Goal: Task Accomplishment & Management: Complete application form

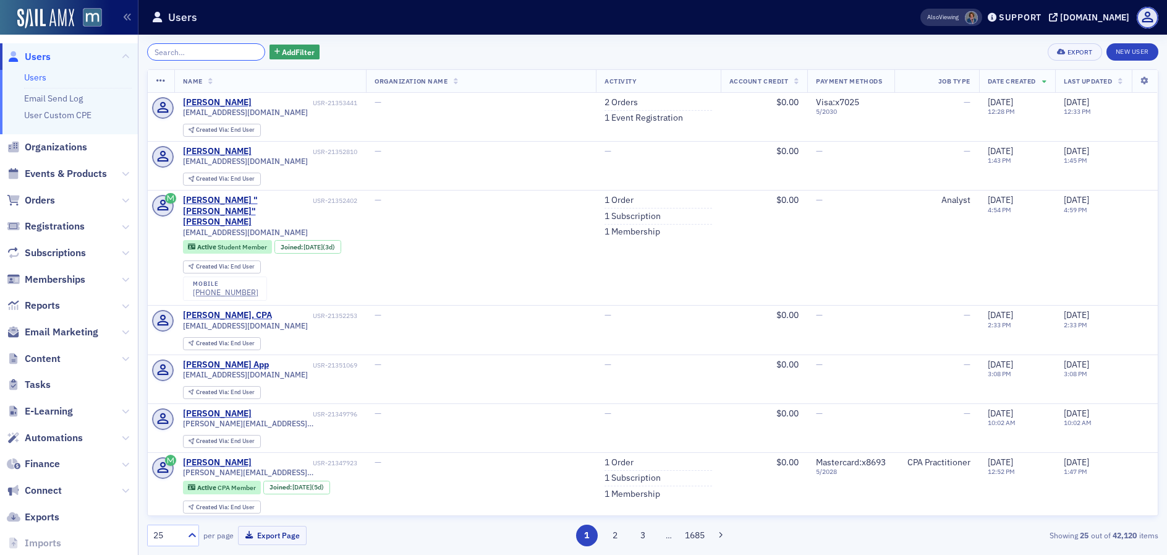
paste input "marlene@fa-cpas.com"
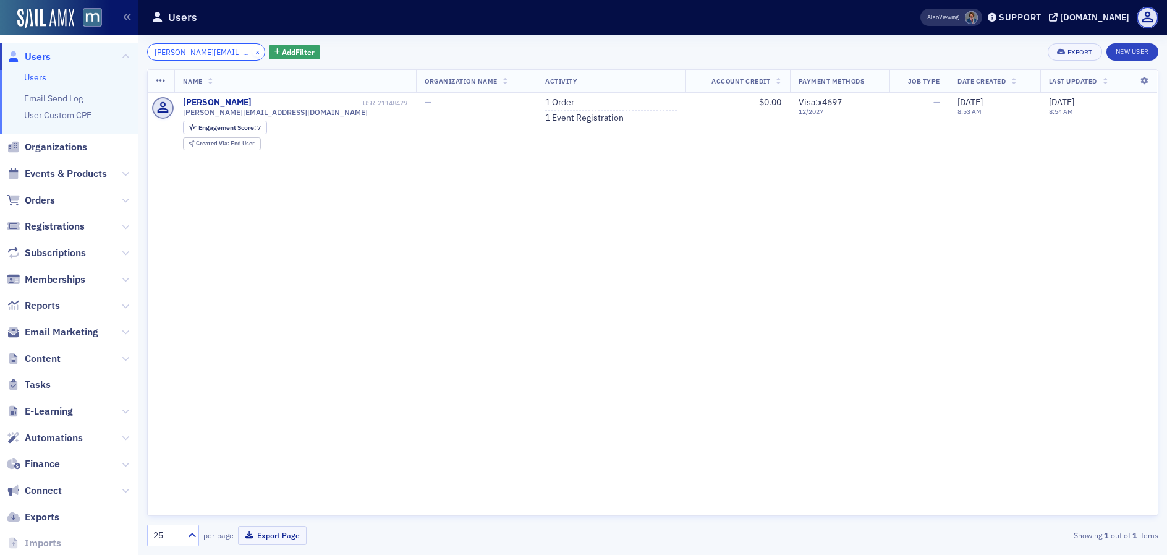
type input "marlene@fa-cpas.com"
click at [252, 51] on button "×" at bounding box center [257, 51] width 11 height 11
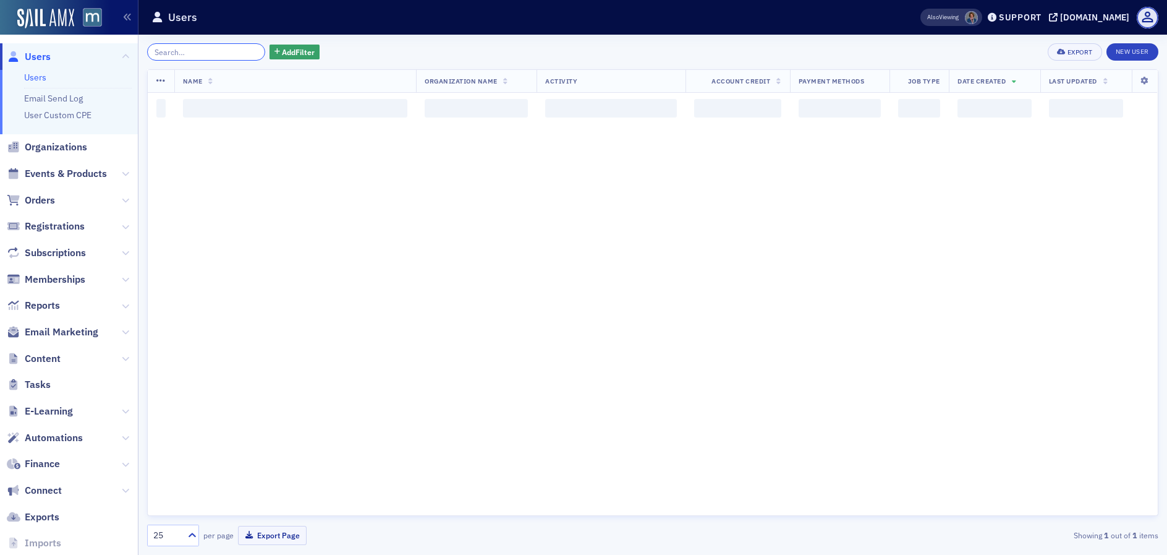
click at [222, 51] on input "search" at bounding box center [206, 51] width 118 height 17
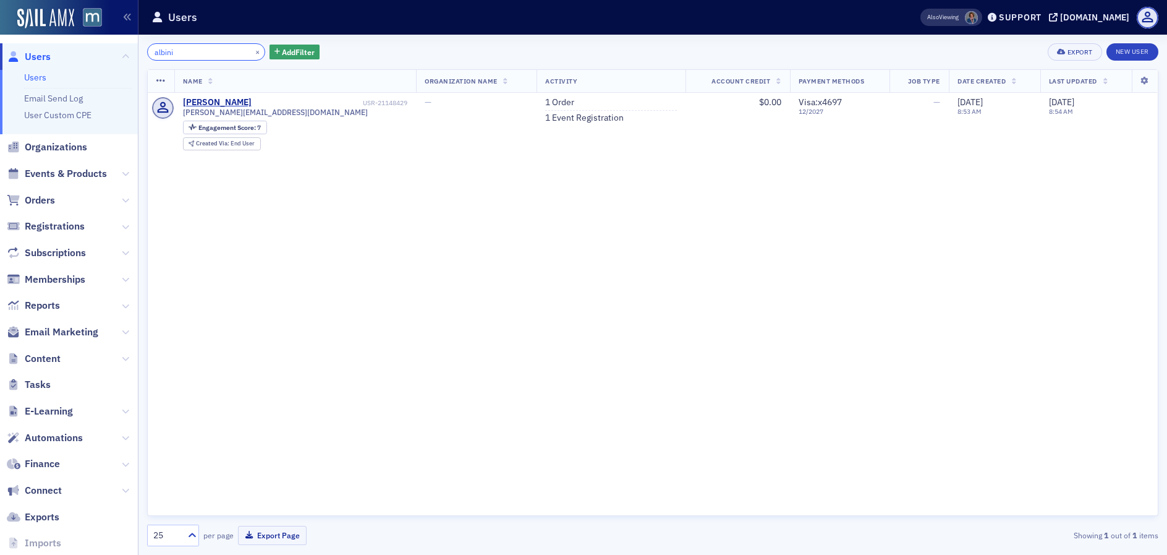
type input "albini"
click at [252, 51] on button "×" at bounding box center [257, 51] width 11 height 11
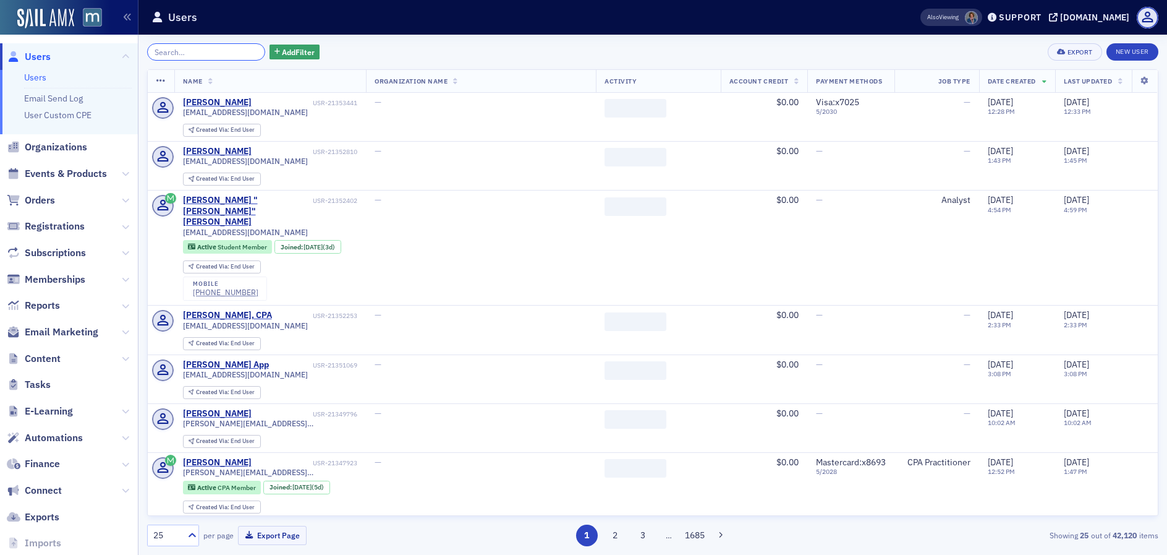
click at [231, 52] on input "search" at bounding box center [206, 51] width 118 height 17
paste input "jdscpa123@yahoo.com"
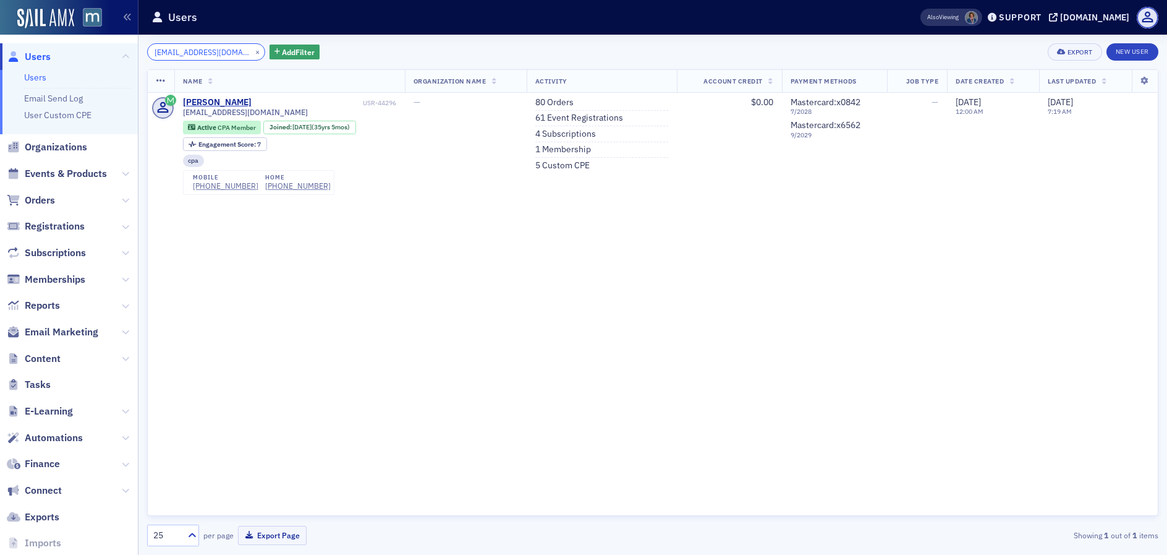
type input "jdscpa123@yahoo.com"
click at [562, 104] on link "80 Orders" at bounding box center [554, 102] width 38 height 11
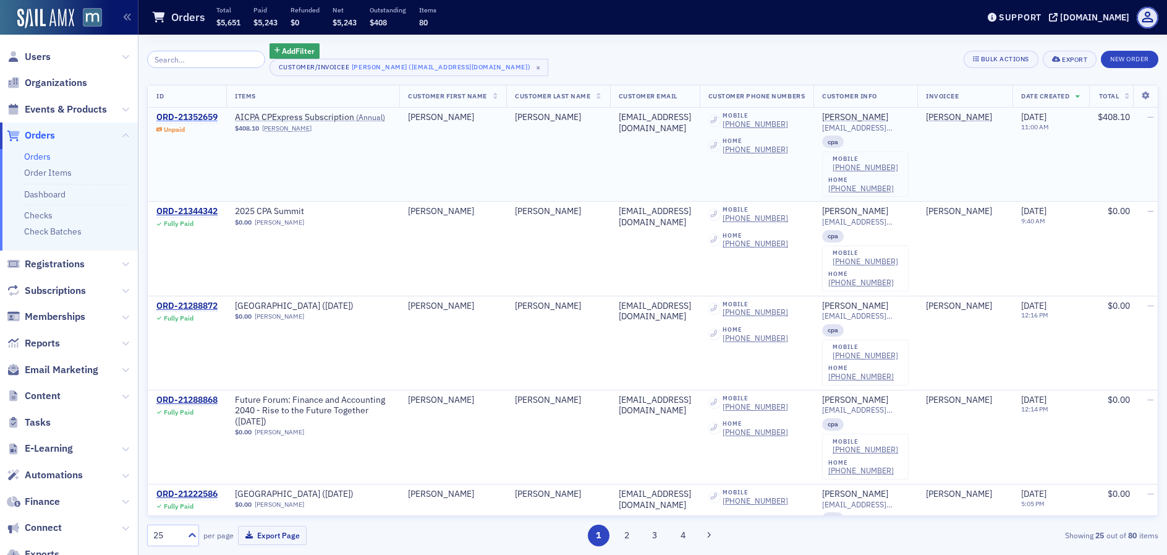
click at [156, 112] on link "ORD-21352659" at bounding box center [186, 117] width 61 height 11
click at [195, 121] on div "ORD-21352659" at bounding box center [186, 117] width 61 height 11
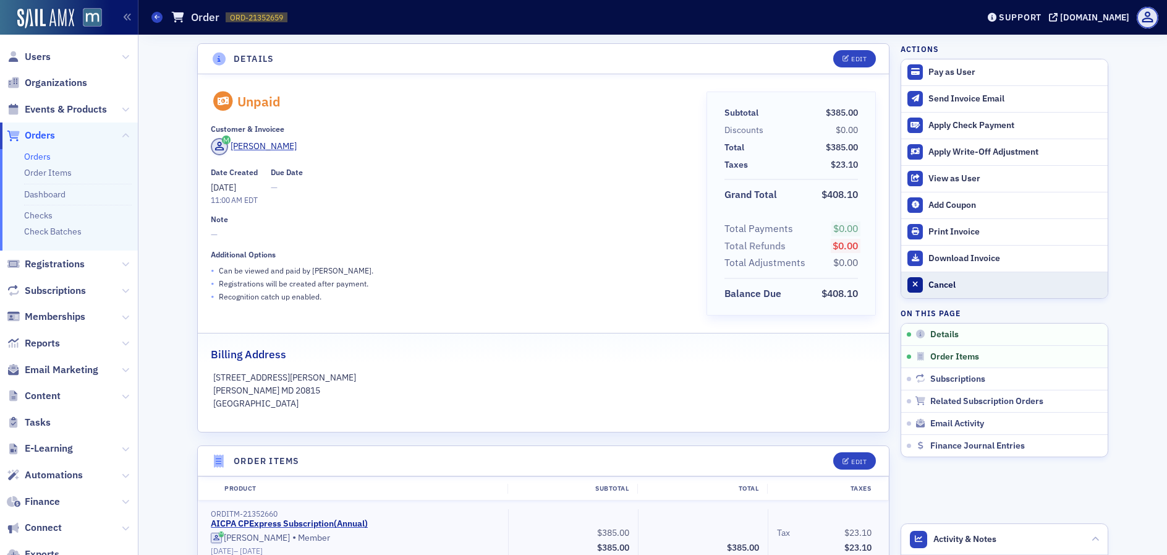
click at [949, 278] on button "Cancel" at bounding box center [1004, 284] width 206 height 27
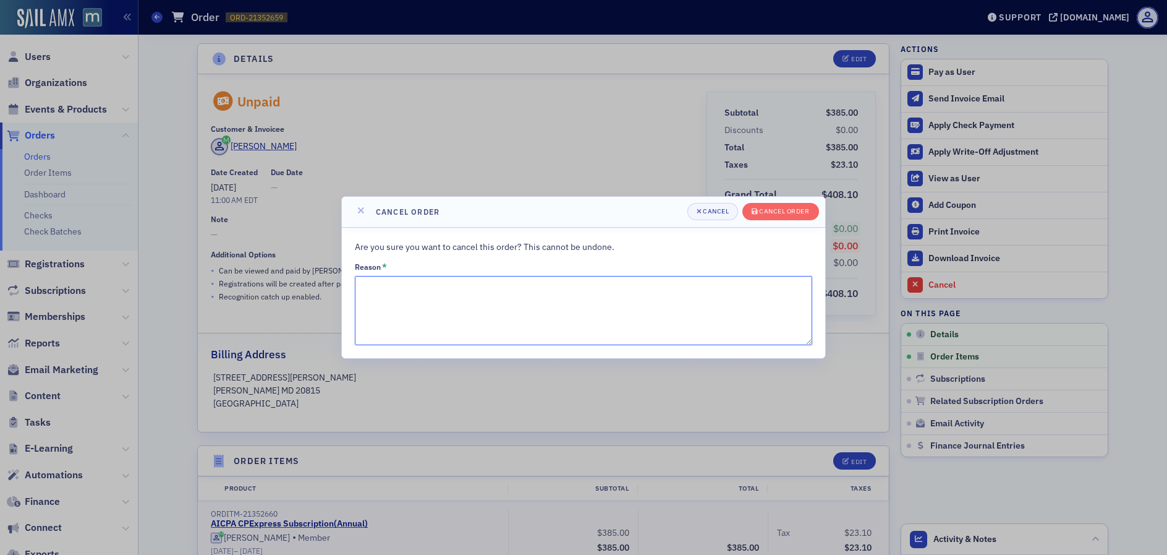
click at [420, 291] on textarea "Reason *" at bounding box center [583, 310] width 457 height 69
paste textarea "Good morning. I received a bill for the renewal of AICPA CPE Express on 10/4/20…"
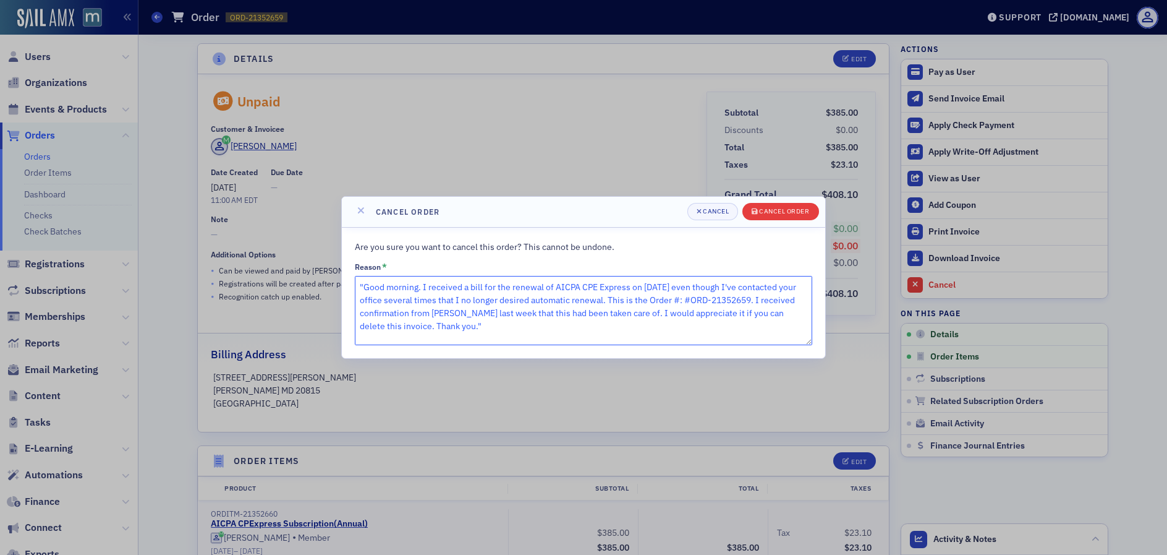
type textarea ""Good morning. I received a bill for the renewal of AICPA CPE Express on 10/4/2…"
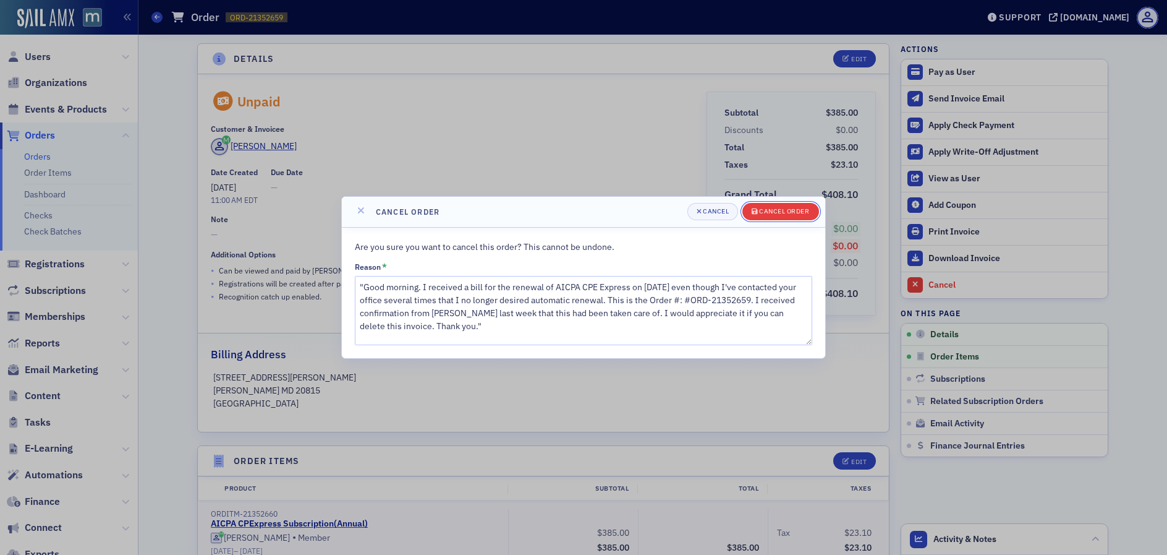
click at [778, 211] on div "Cancel order" at bounding box center [784, 211] width 50 height 7
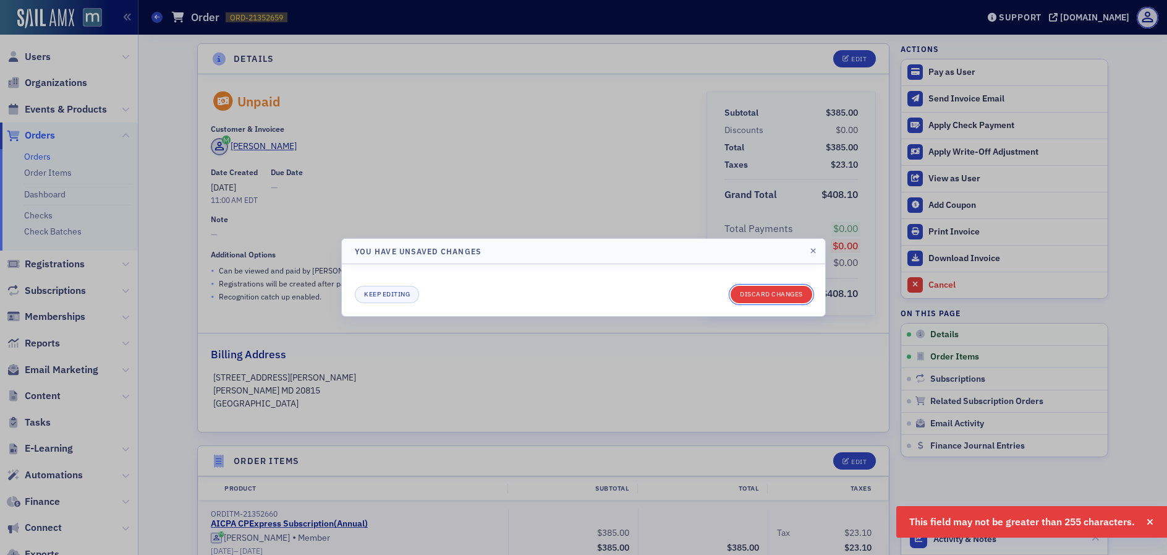
click at [771, 296] on button "Discard changes" at bounding box center [772, 294] width 82 height 17
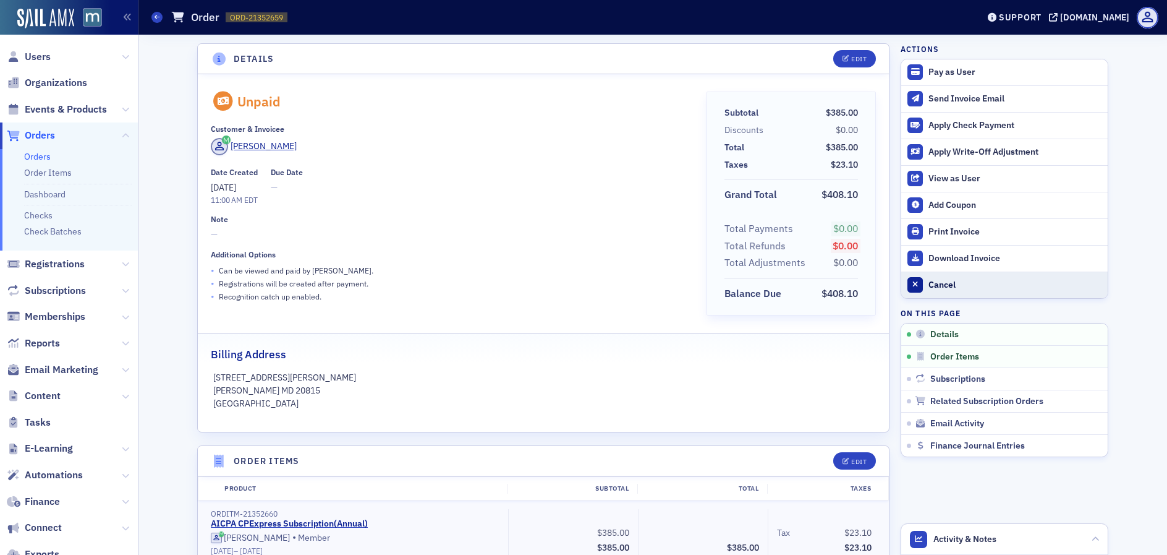
click at [929, 280] on div "Cancel" at bounding box center [1015, 284] width 173 height 11
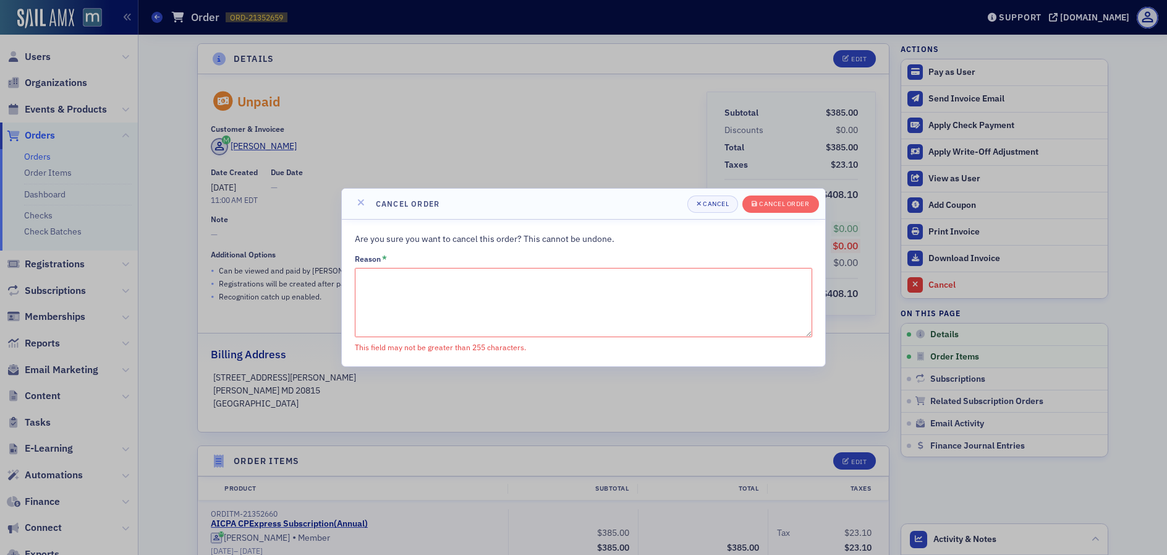
click at [407, 311] on textarea "Reason *" at bounding box center [583, 302] width 457 height 69
paste textarea "Good morning. I received a bill for the renewal of AICPA CPE Express on 10/4/20…"
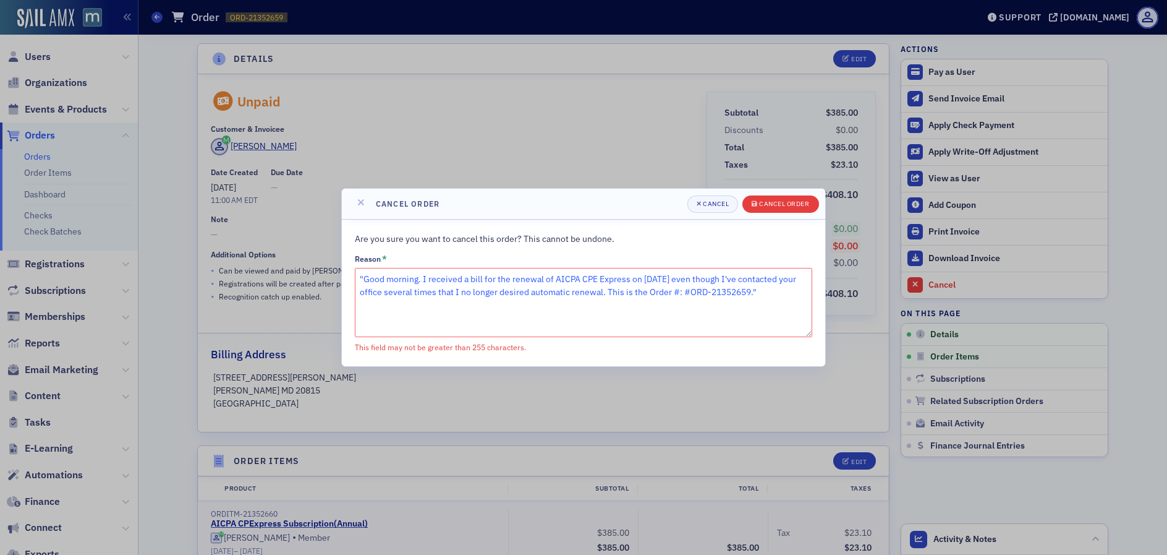
type textarea ""Good morning. I received a bill for the renewal of AICPA CPE Express on 10/4/2…"
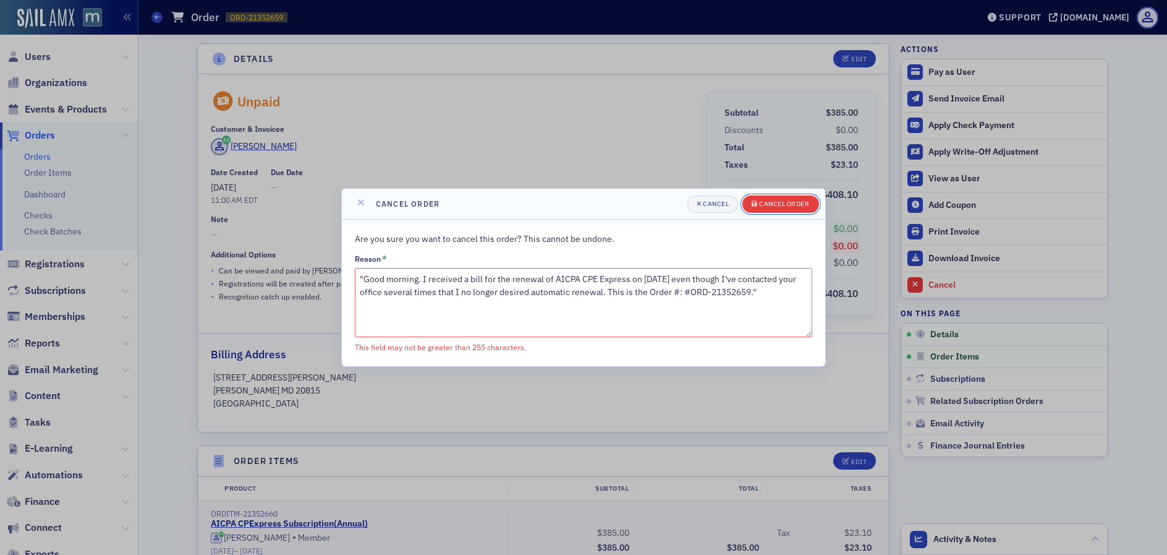
click at [772, 207] on div "Cancel order" at bounding box center [784, 203] width 50 height 7
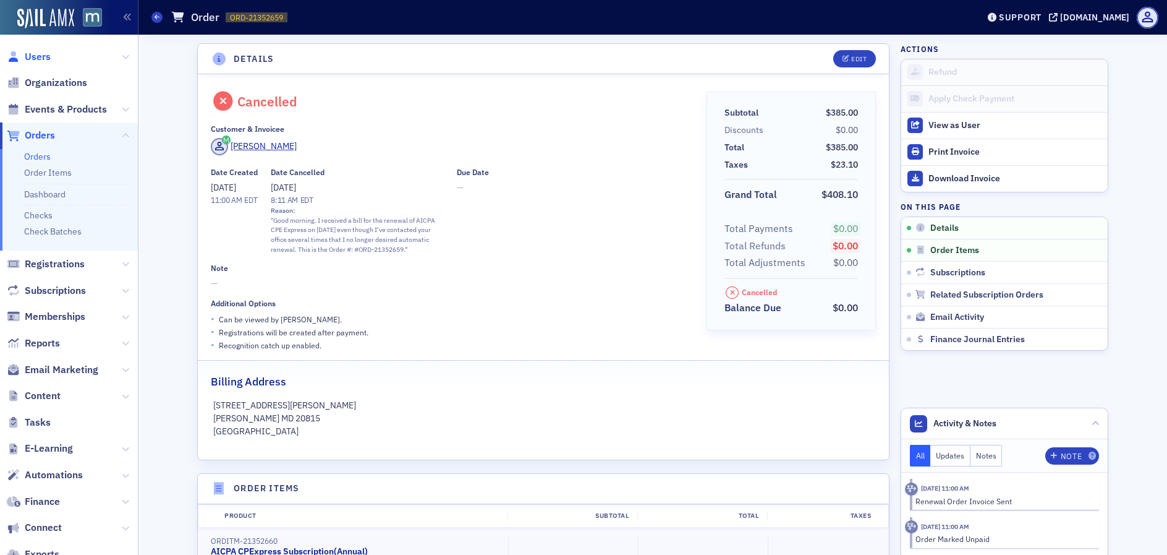
click at [45, 61] on span "Users" at bounding box center [38, 57] width 26 height 14
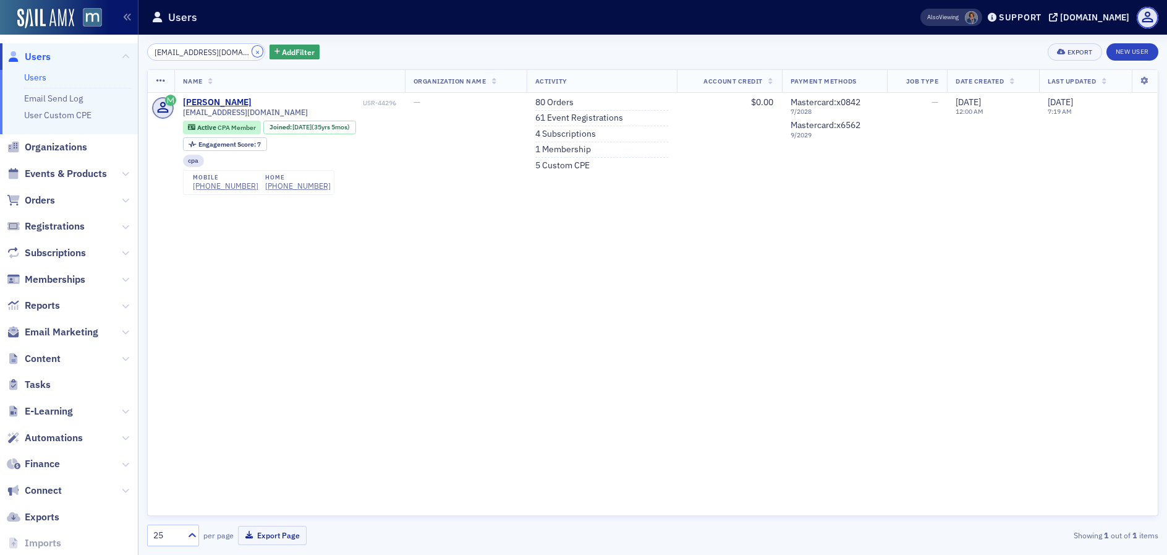
click at [252, 51] on button "×" at bounding box center [257, 51] width 11 height 11
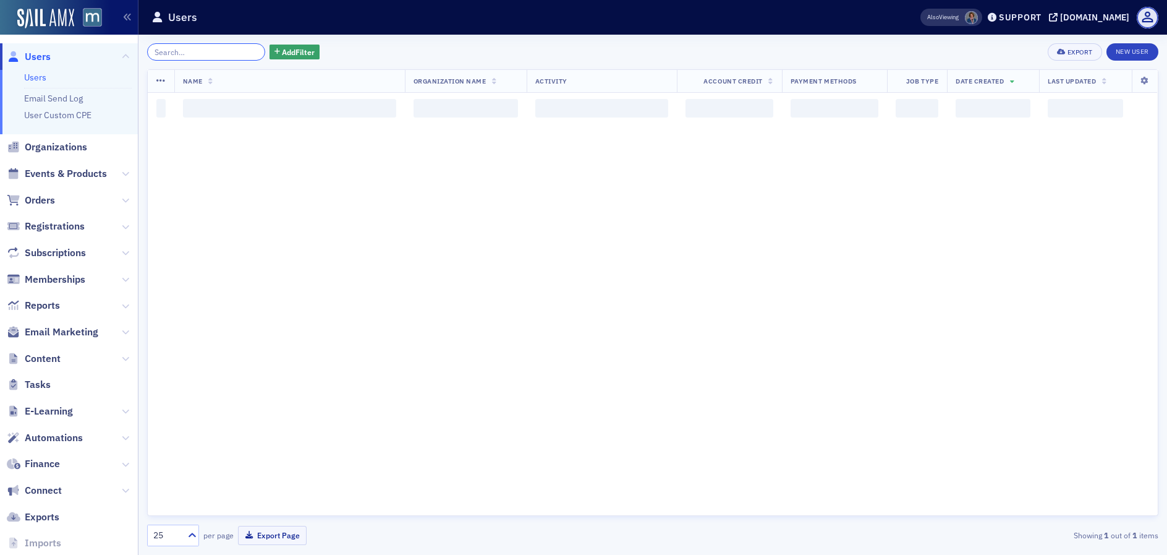
click at [234, 52] on input "search" at bounding box center [206, 51] width 118 height 17
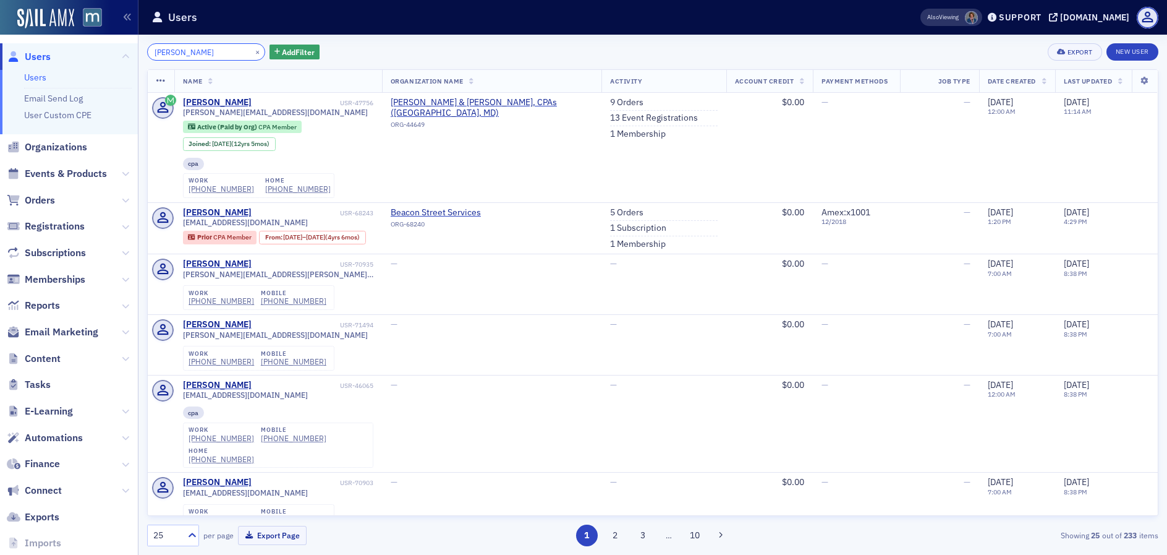
type input "Steven Vandenburg"
click at [252, 51] on button "×" at bounding box center [257, 51] width 11 height 11
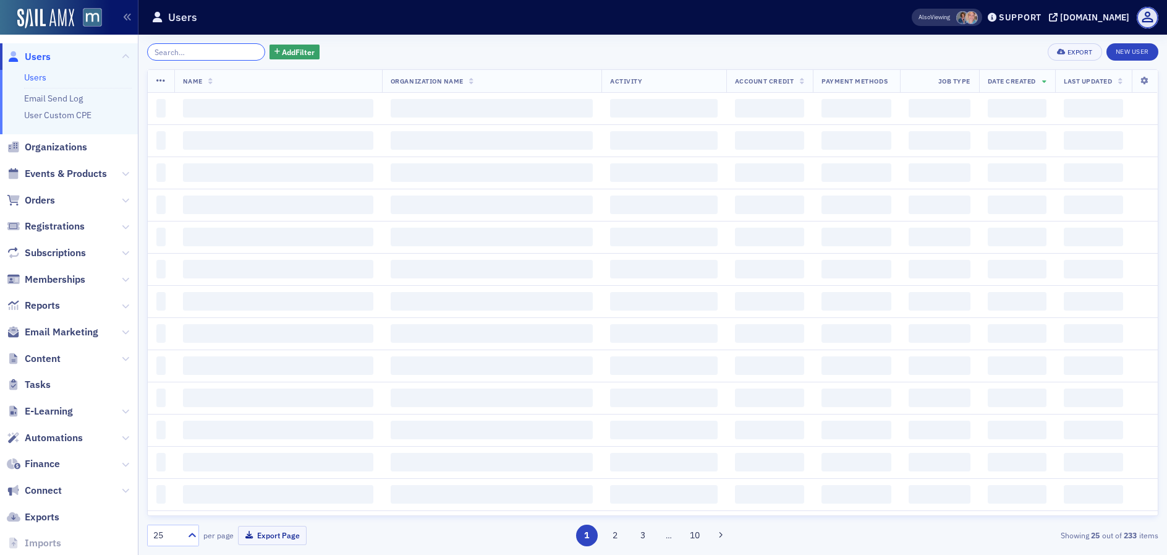
click at [231, 50] on input "search" at bounding box center [206, 51] width 118 height 17
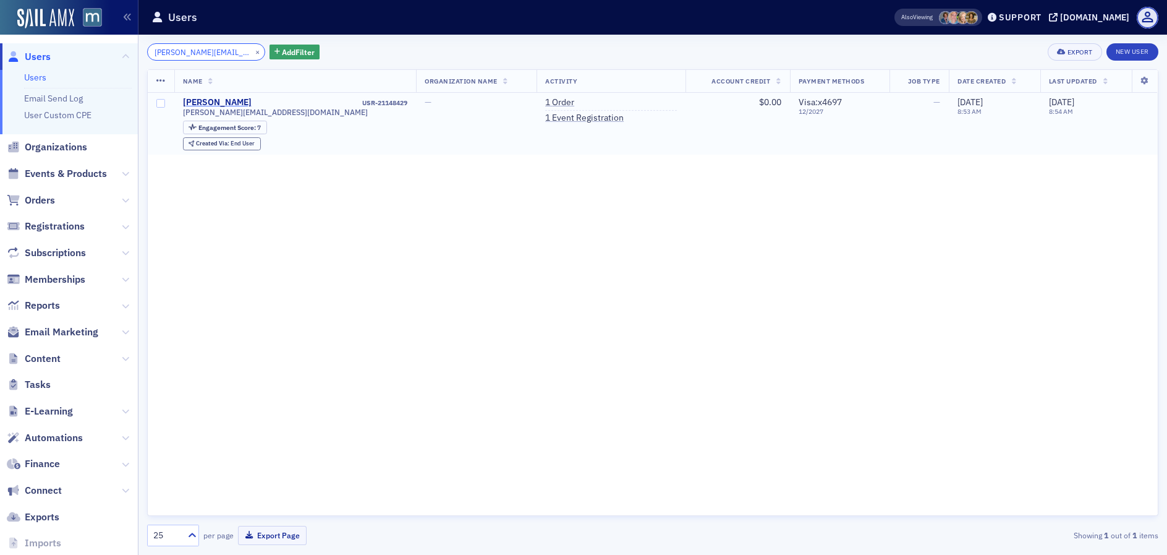
type input "marlene@fa-cpas.com"
click at [214, 104] on div "Marlene Albini" at bounding box center [217, 102] width 69 height 11
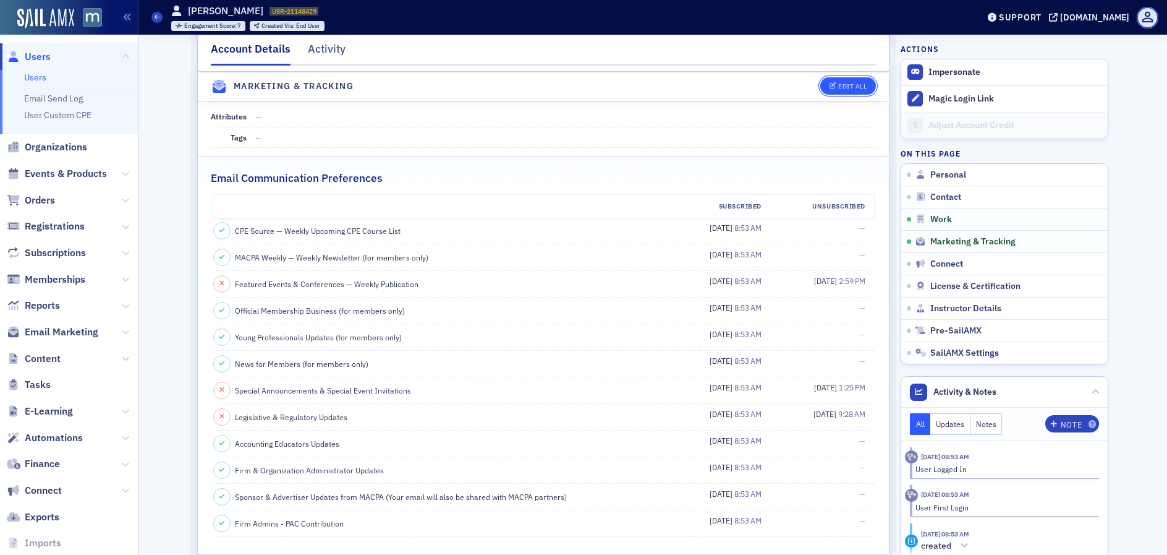
click at [846, 88] on div "Edit All" at bounding box center [852, 86] width 28 height 7
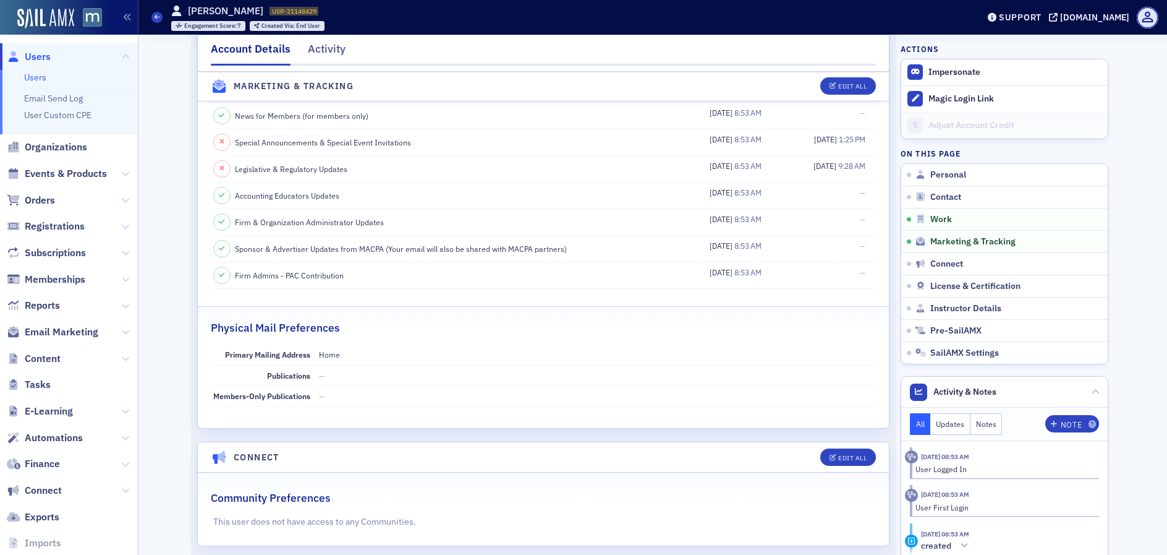
select select "US"
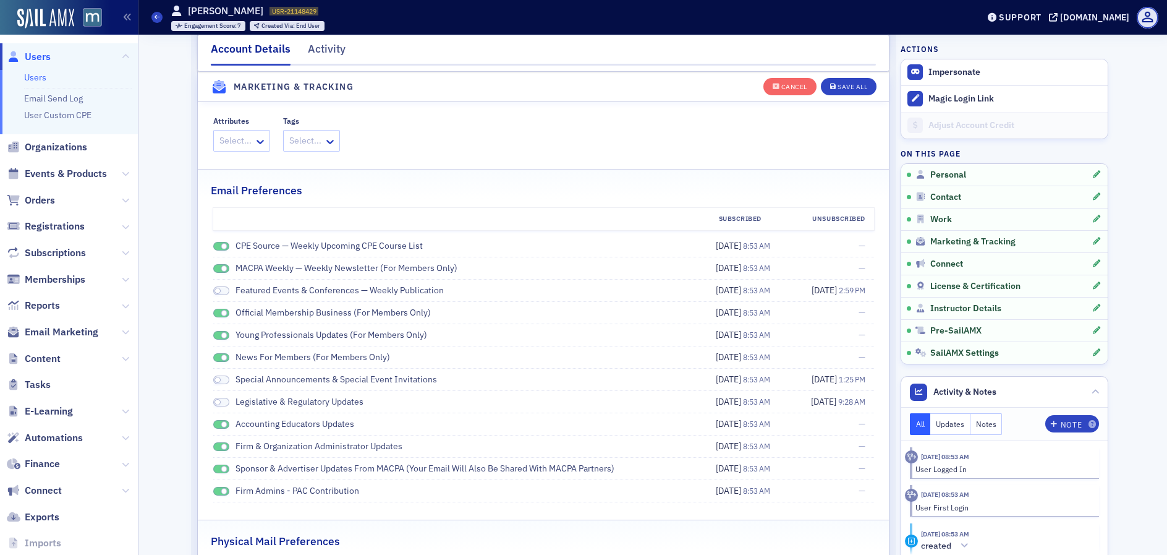
scroll to position [1450, 0]
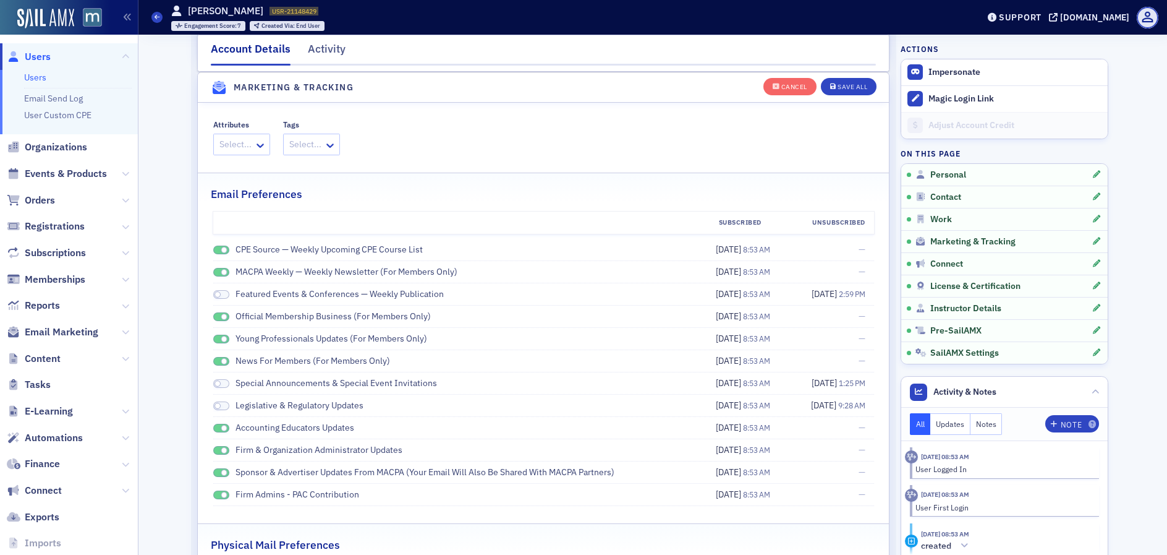
click at [222, 246] on span at bounding box center [221, 249] width 16 height 9
drag, startPoint x: 215, startPoint y: 268, endPoint x: 216, endPoint y: 305, distance: 37.1
click at [215, 269] on span at bounding box center [221, 272] width 16 height 9
click at [221, 314] on span at bounding box center [224, 316] width 7 height 7
click at [221, 339] on span at bounding box center [224, 339] width 7 height 7
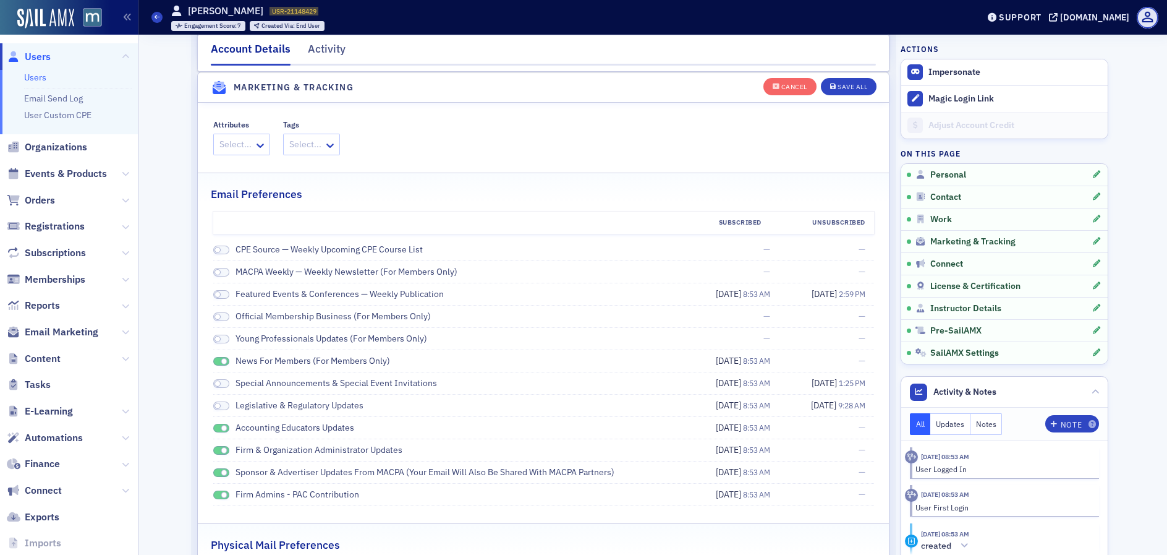
click at [215, 362] on span at bounding box center [221, 361] width 16 height 9
click at [215, 426] on span at bounding box center [221, 427] width 16 height 9
click at [215, 449] on span at bounding box center [221, 450] width 16 height 9
click at [221, 473] on span at bounding box center [224, 472] width 7 height 7
drag, startPoint x: 221, startPoint y: 496, endPoint x: 262, endPoint y: 489, distance: 41.4
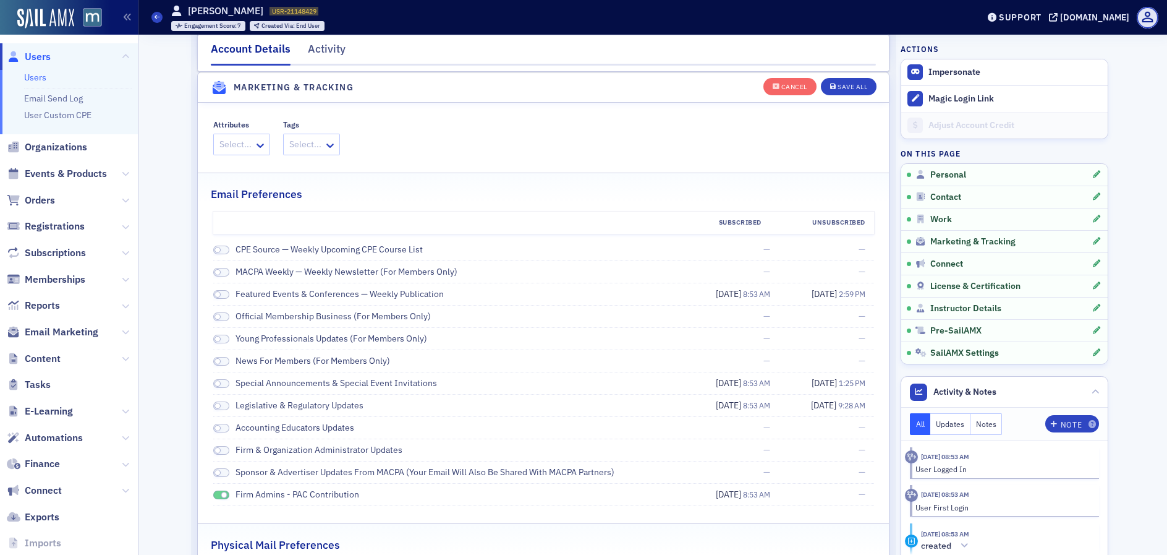
click at [221, 496] on span at bounding box center [224, 494] width 7 height 7
click at [835, 92] on button "Save All" at bounding box center [849, 85] width 56 height 17
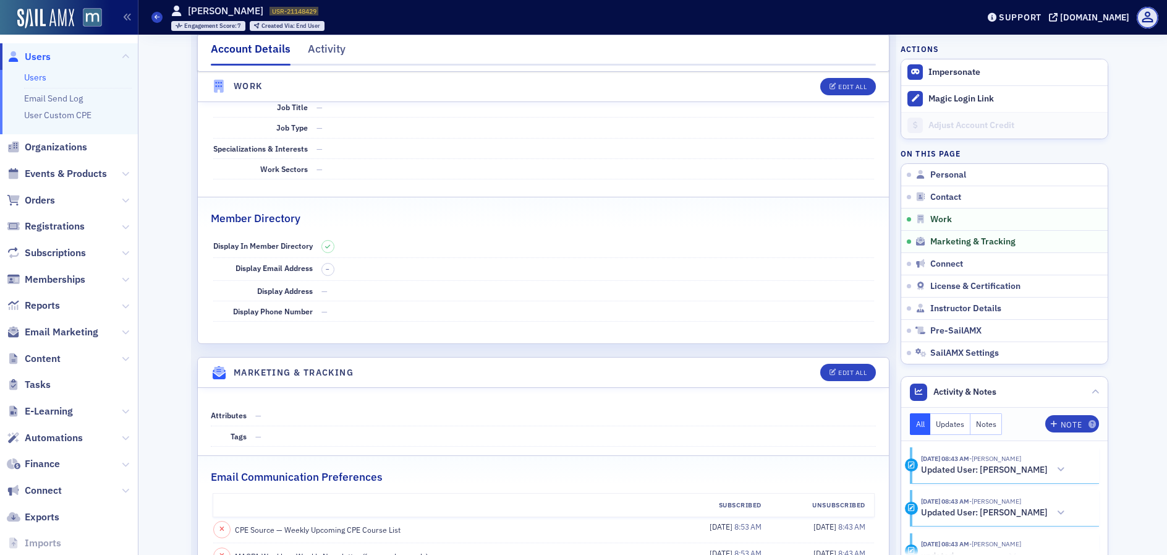
scroll to position [153, 0]
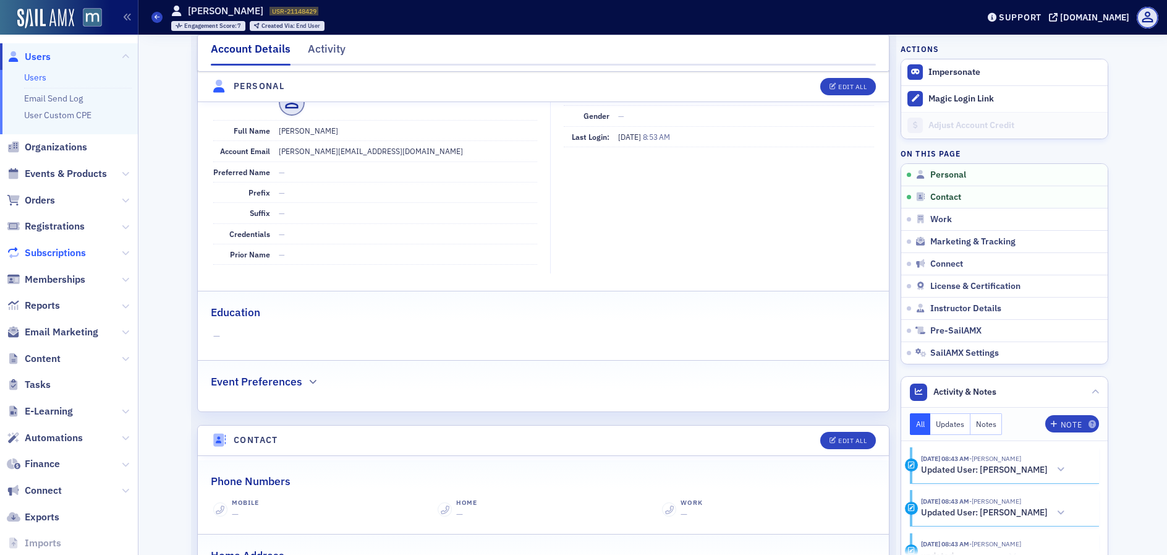
click at [59, 250] on span "Subscriptions" at bounding box center [55, 253] width 61 height 14
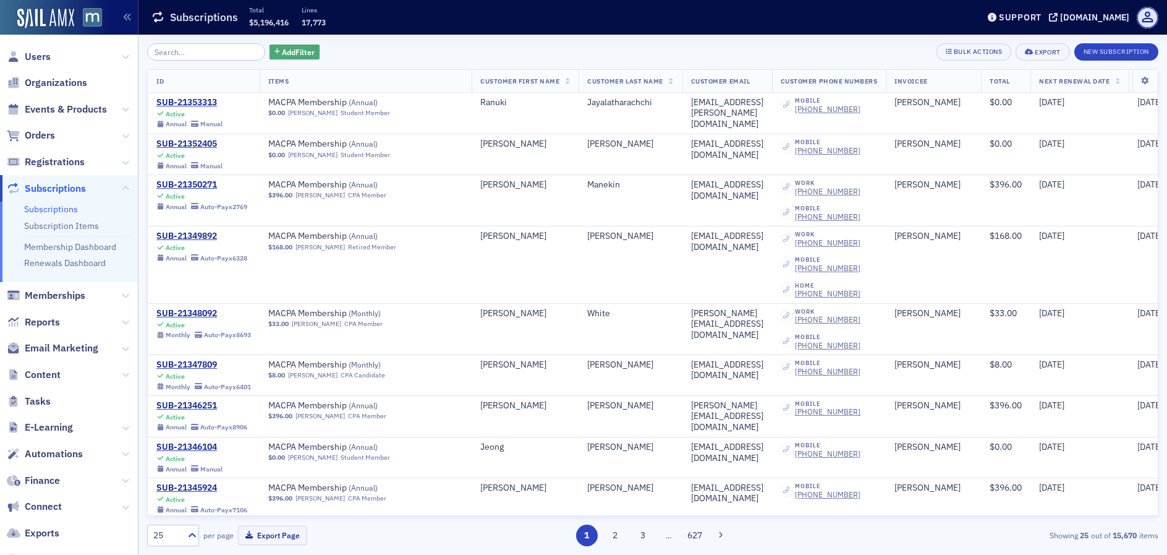
click at [282, 52] on span "Add Filter" at bounding box center [298, 51] width 33 height 11
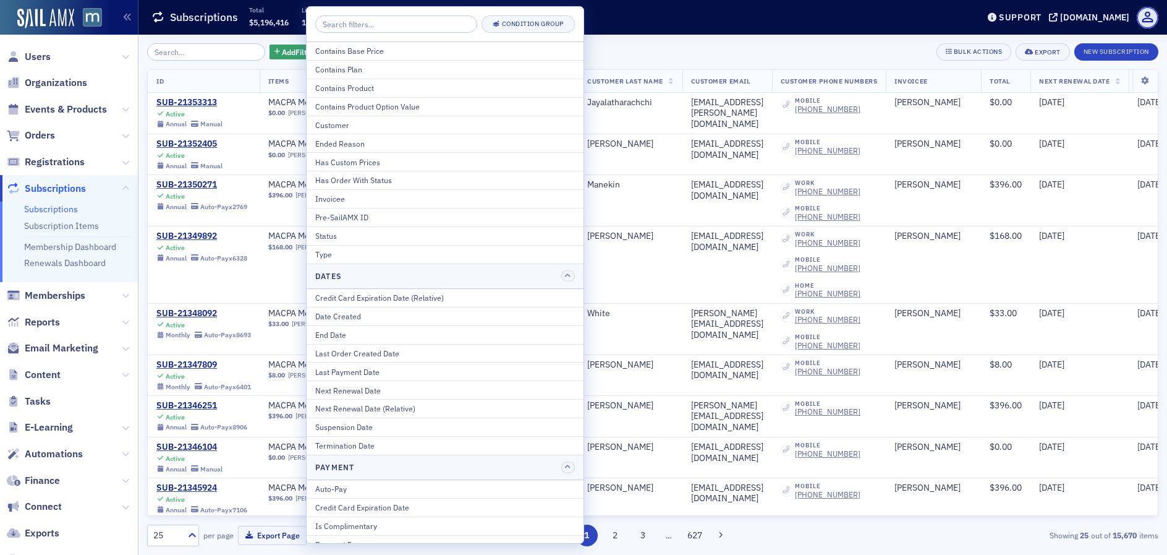
click at [354, 239] on div "Status" at bounding box center [445, 235] width 260 height 11
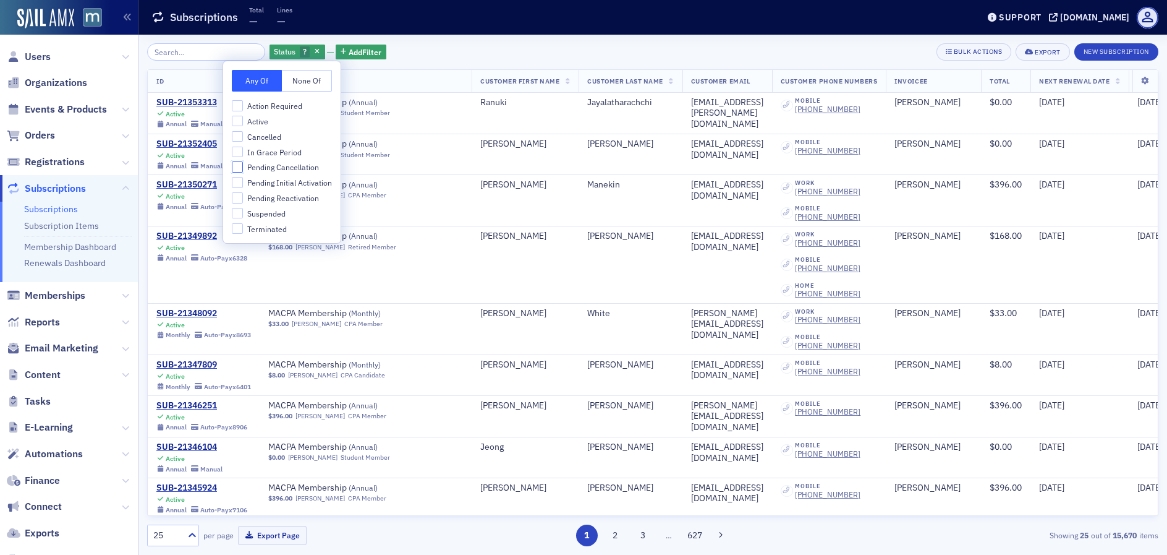
click at [235, 166] on input "Pending Cancellation" at bounding box center [237, 166] width 11 height 11
checkbox input "true"
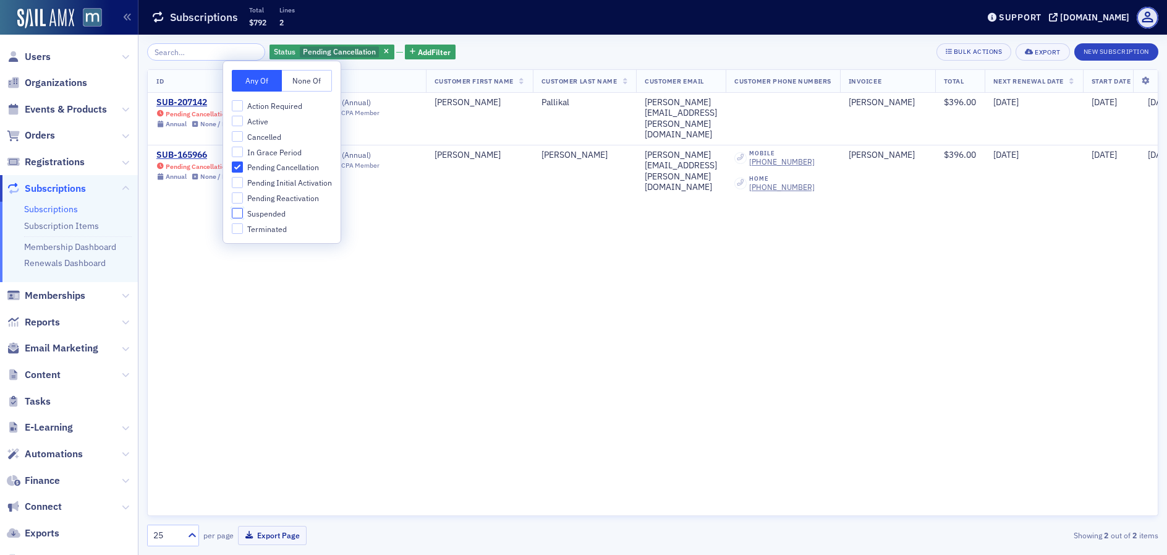
click at [236, 211] on input "Suspended" at bounding box center [237, 213] width 11 height 11
checkbox input "true"
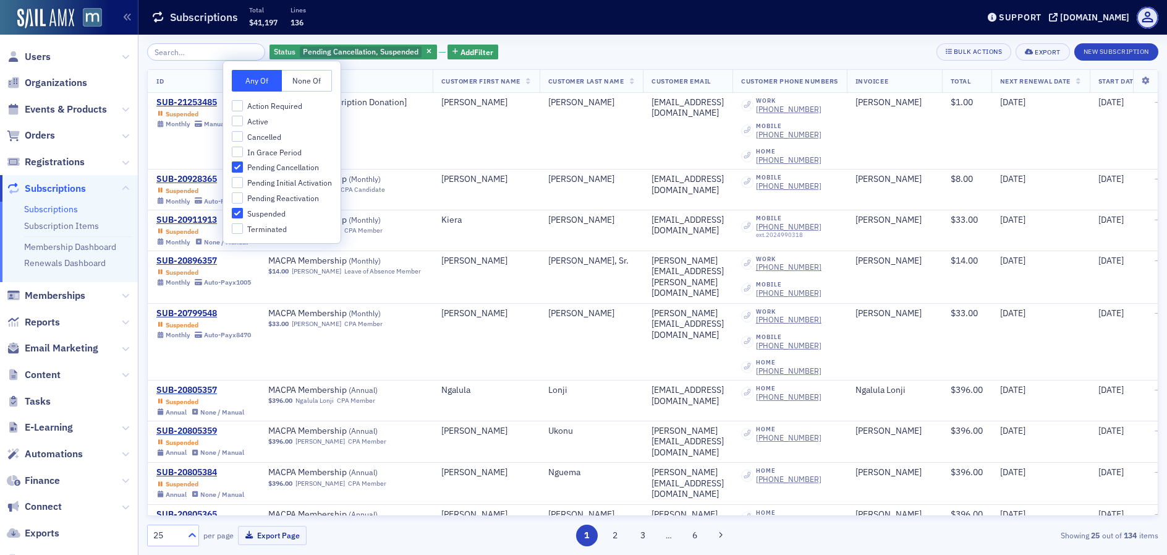
click at [192, 531] on icon at bounding box center [192, 535] width 12 height 12
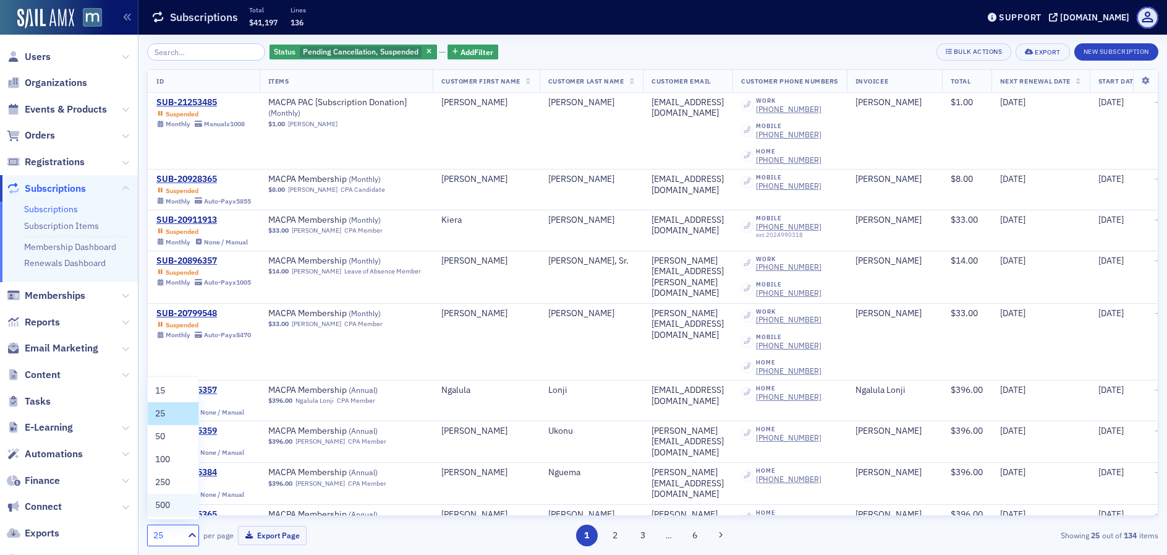
click at [163, 501] on span "500" at bounding box center [162, 504] width 15 height 13
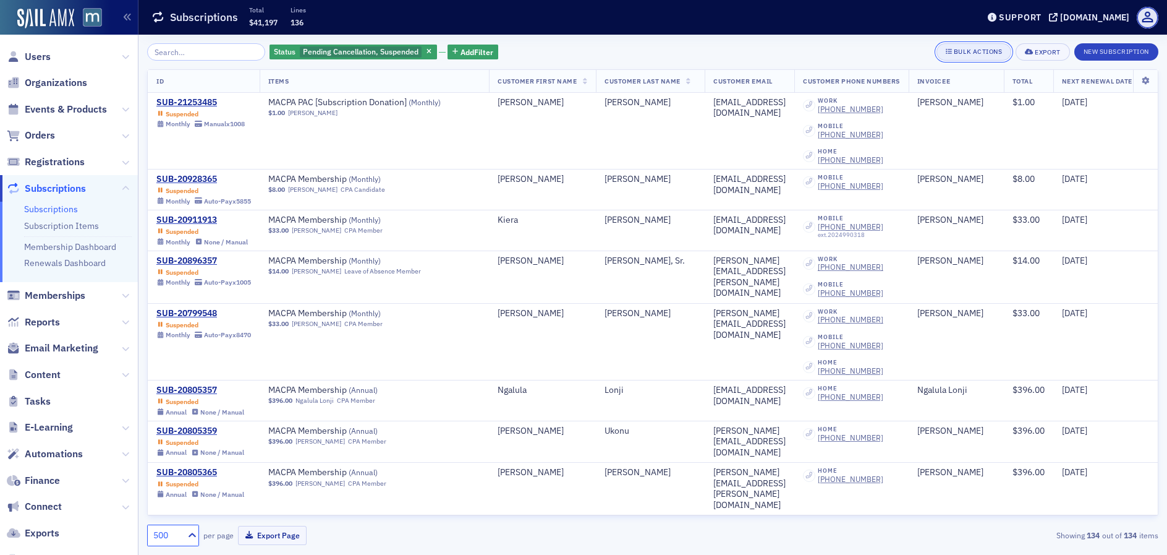
click at [960, 48] on div "Bulk Actions" at bounding box center [978, 51] width 48 height 7
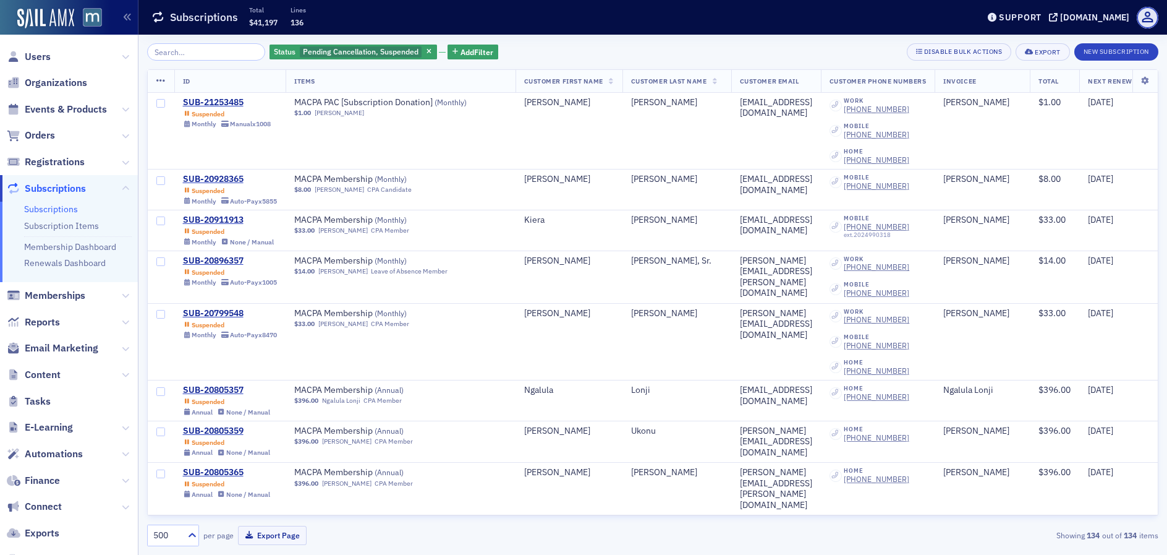
click at [164, 79] on icon at bounding box center [160, 81] width 9 height 10
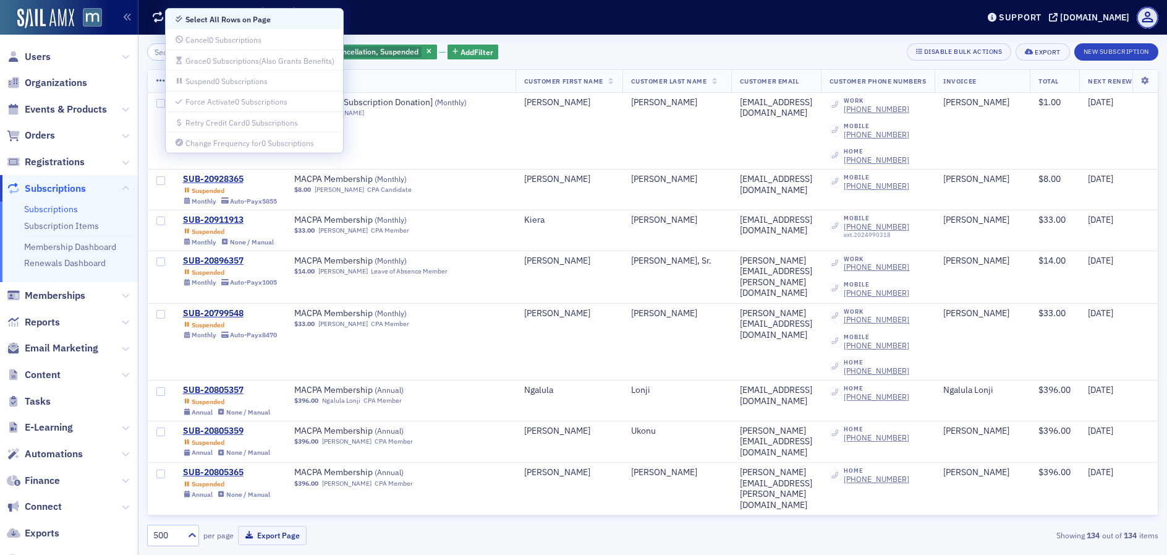
click at [196, 17] on div "Select All Rows on Page" at bounding box center [227, 19] width 85 height 7
checkbox input "true"
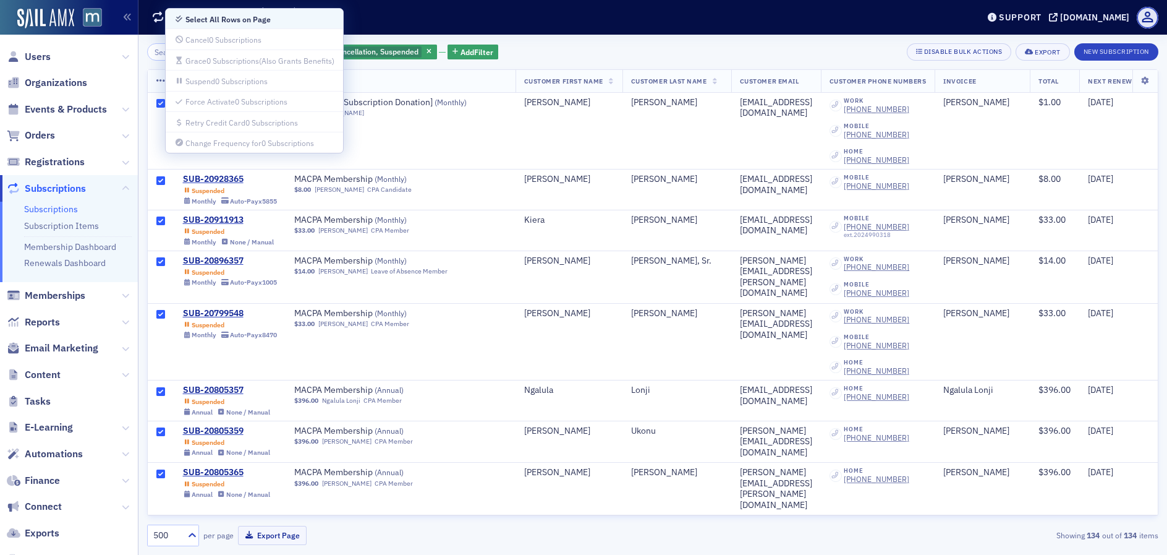
checkbox input "true"
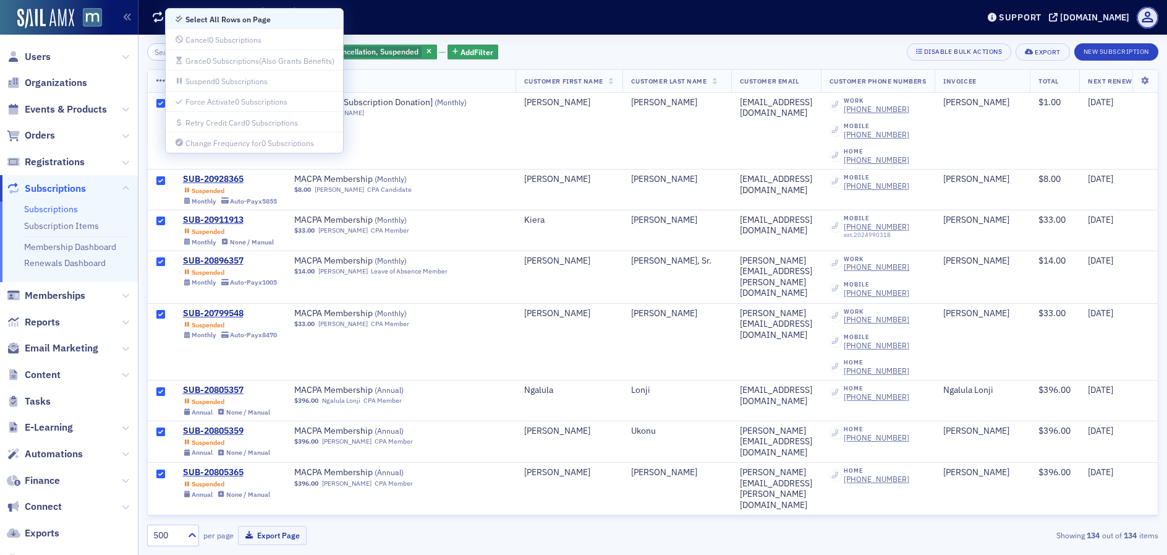
checkbox input "true"
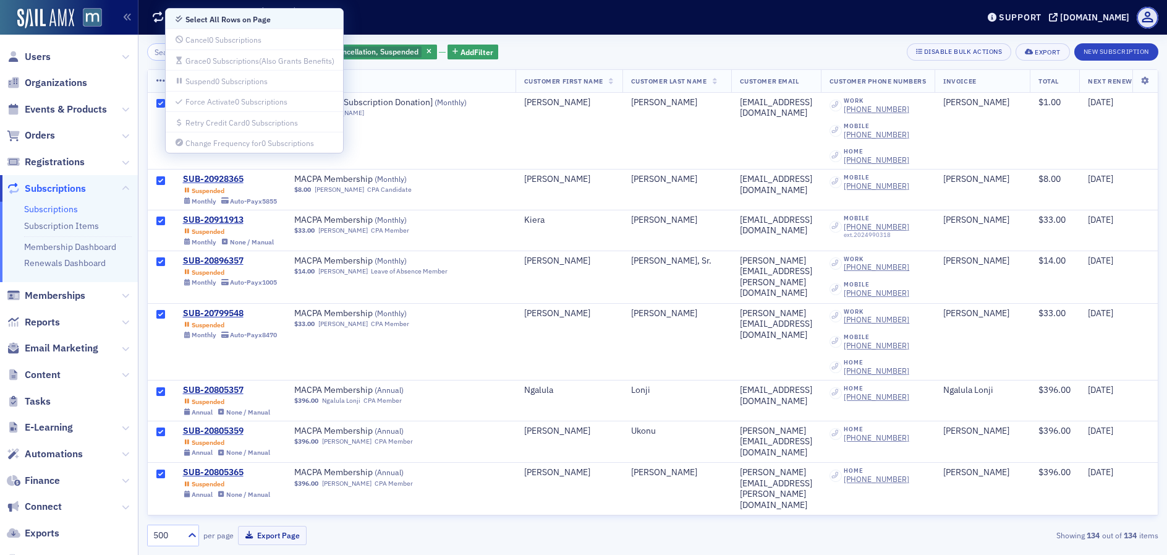
checkbox input "true"
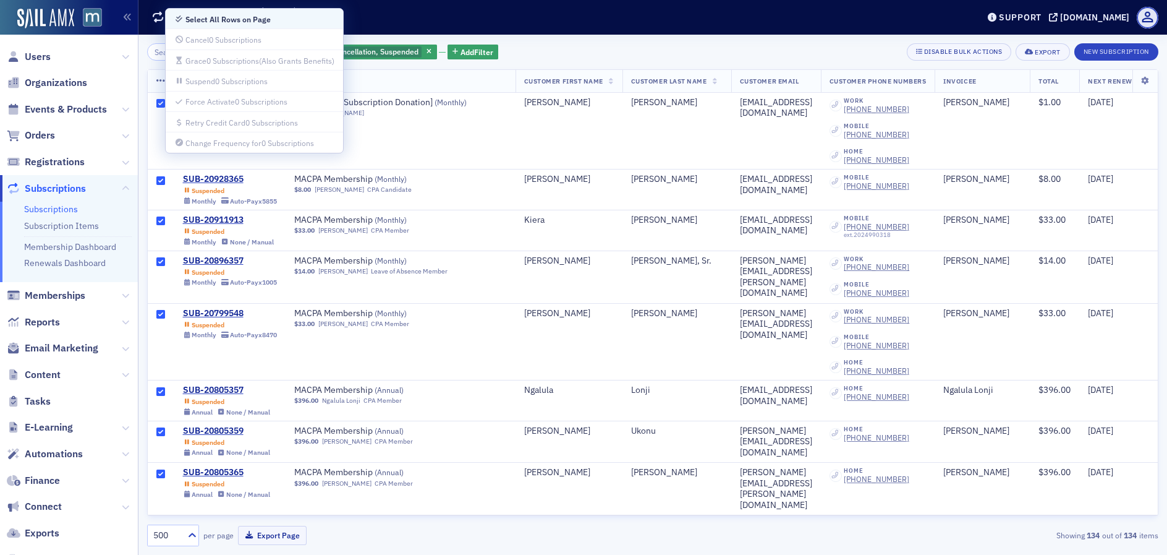
checkbox input "true"
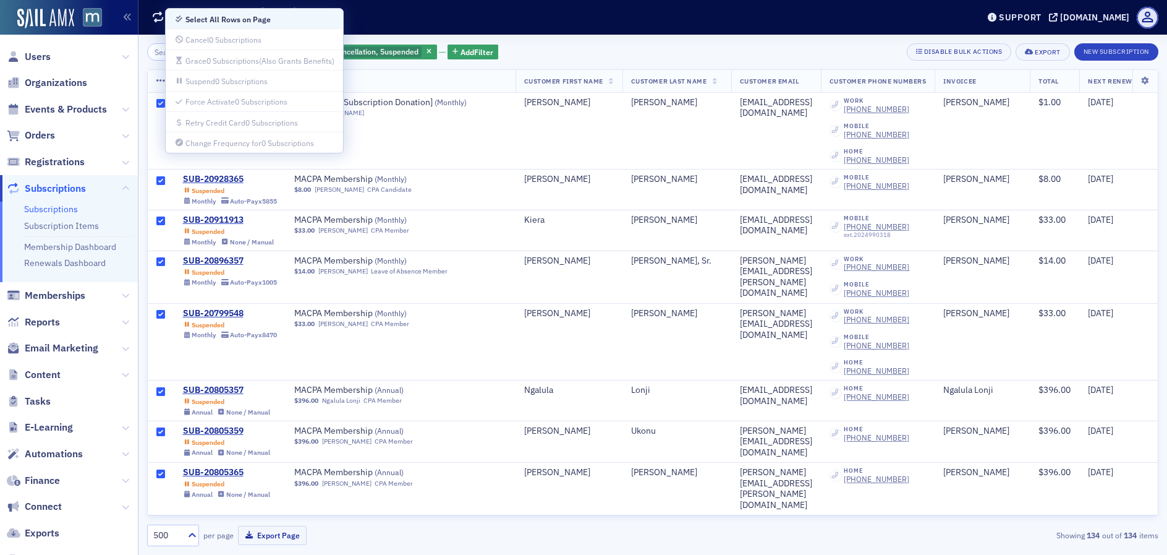
checkbox input "true"
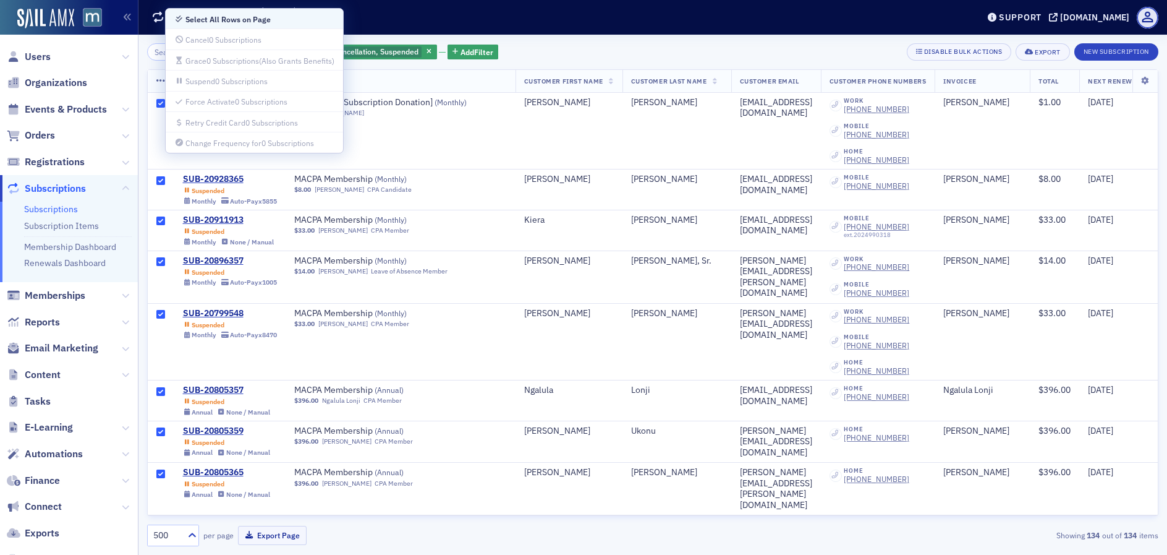
checkbox input "true"
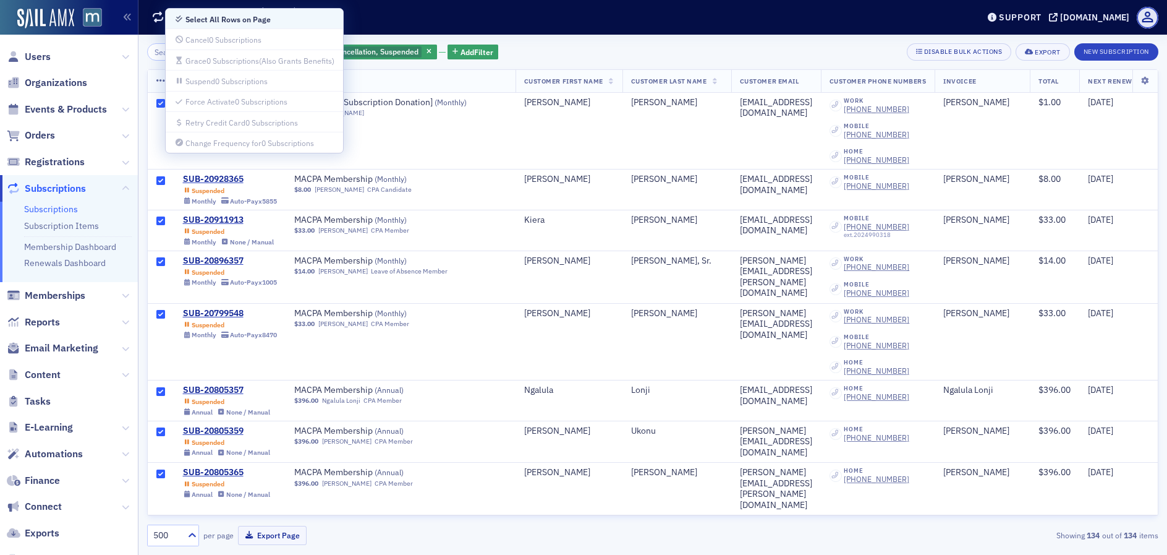
checkbox input "true"
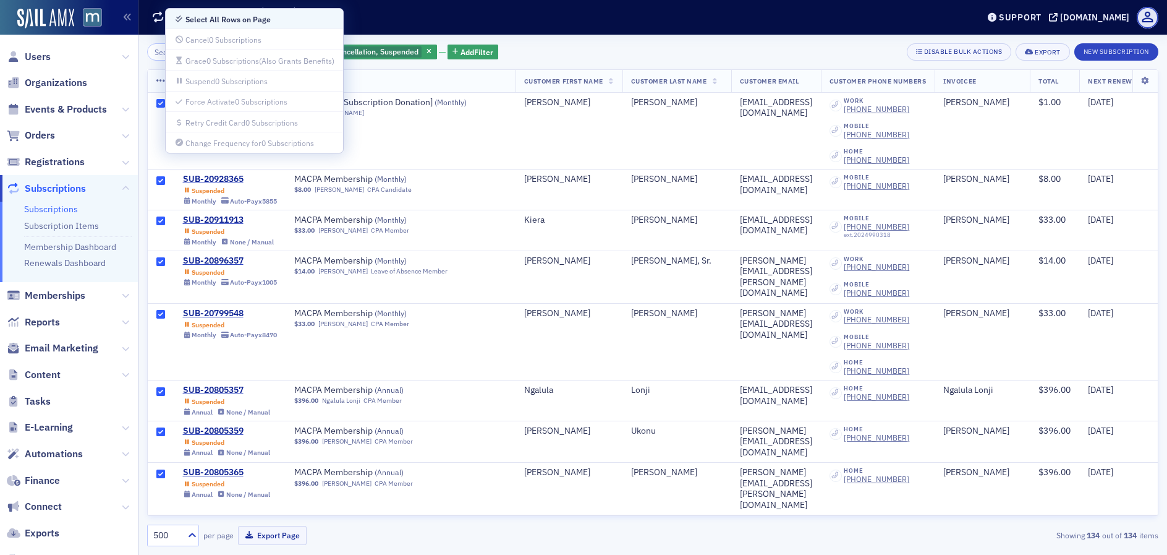
checkbox input "true"
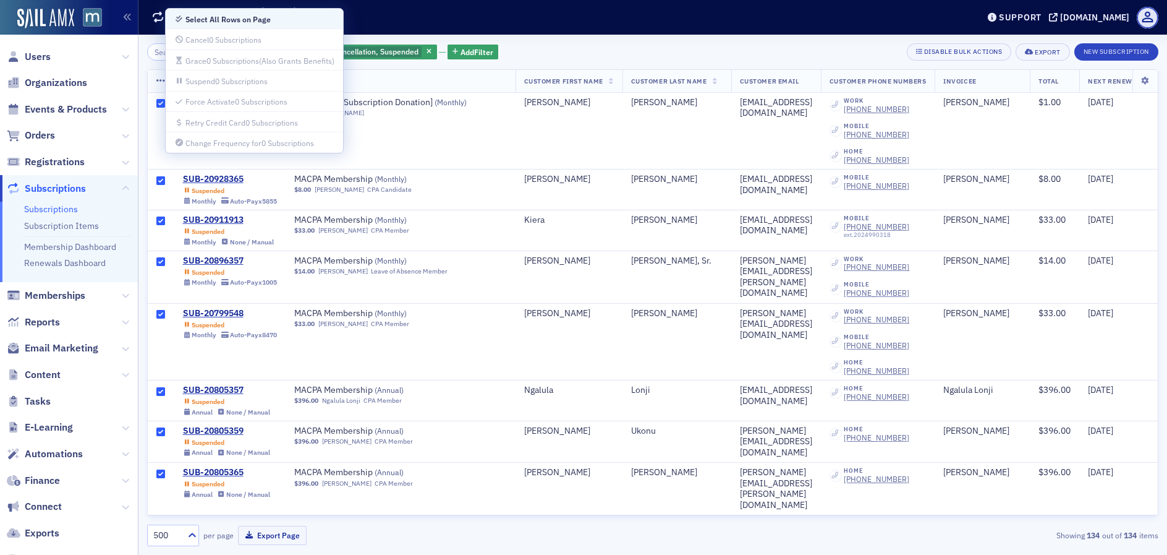
checkbox input "true"
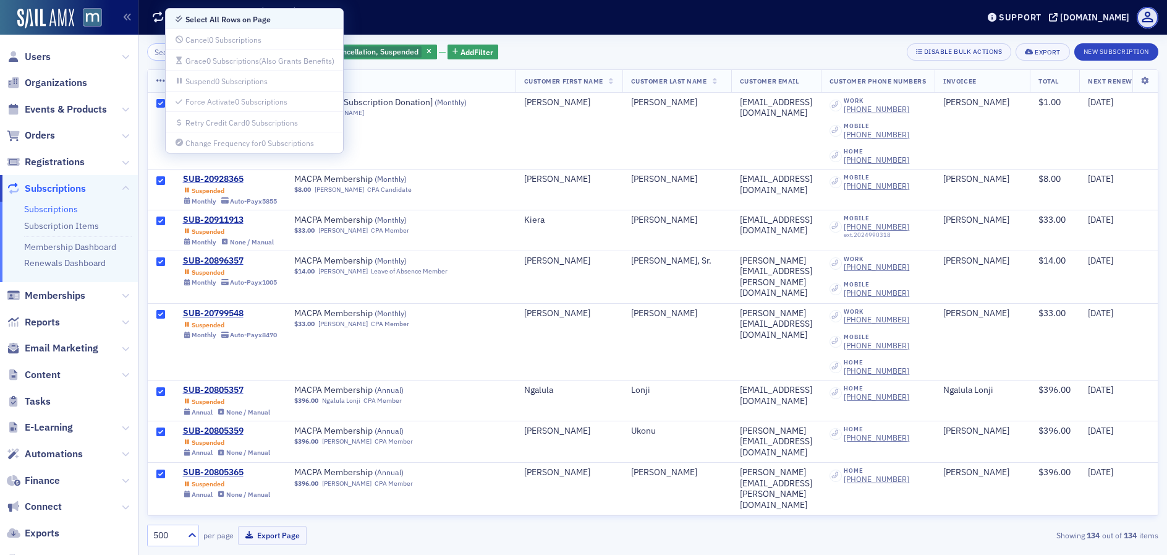
checkbox input "true"
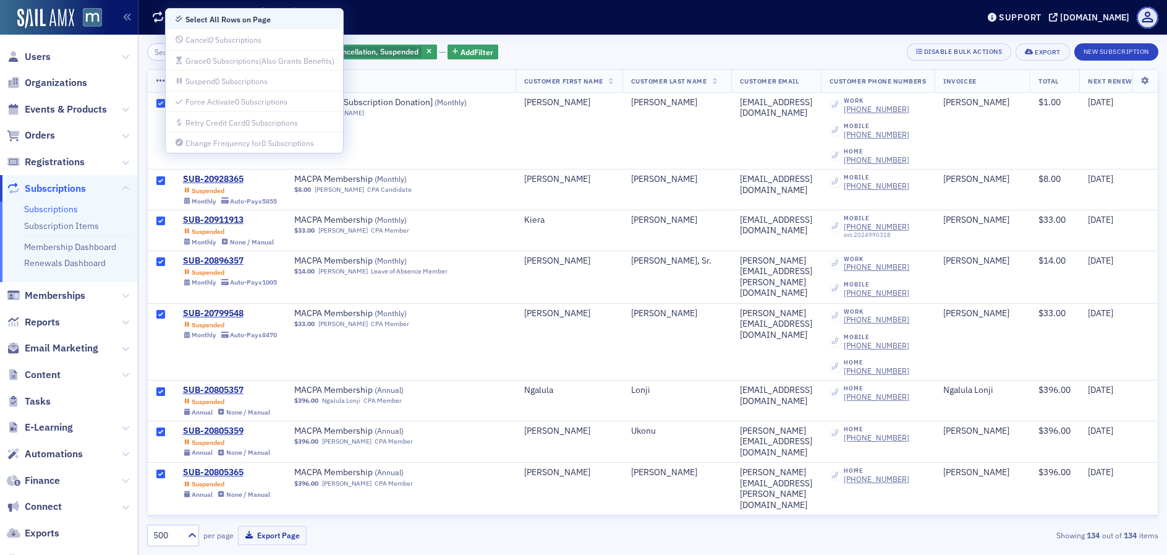
checkbox input "true"
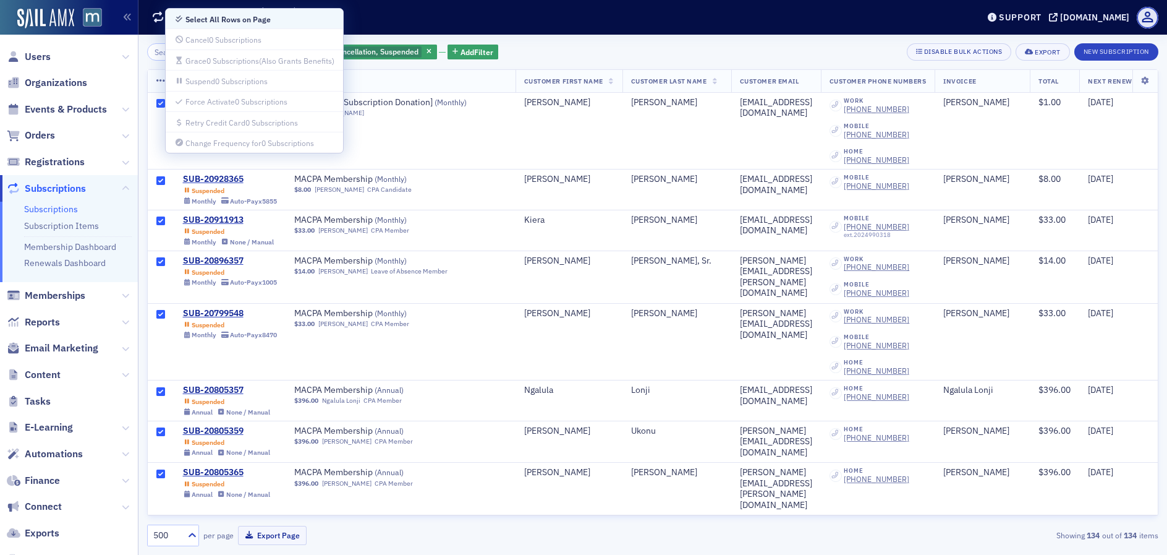
checkbox input "true"
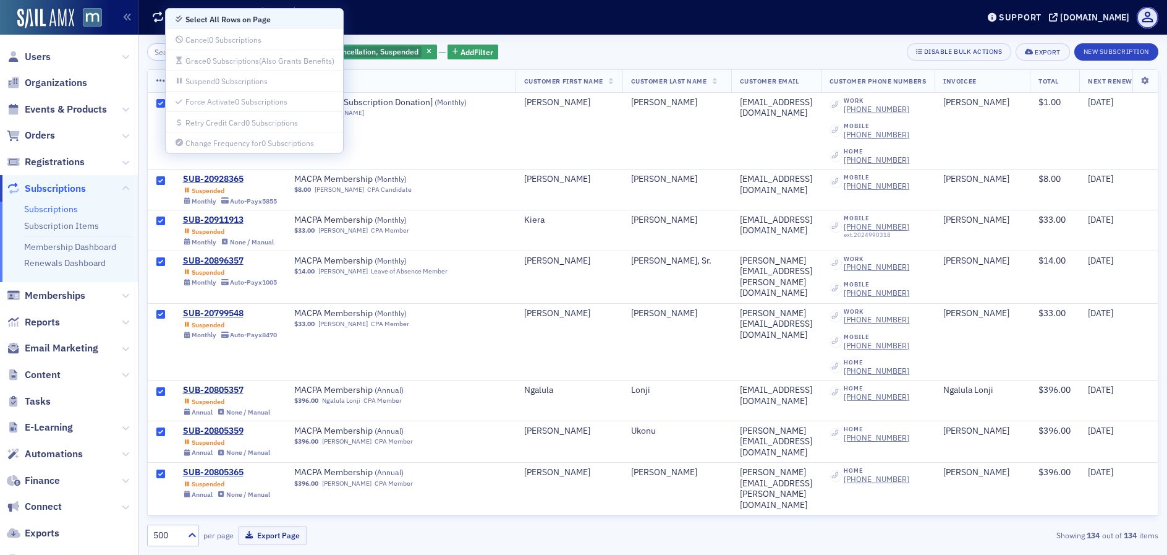
checkbox input "true"
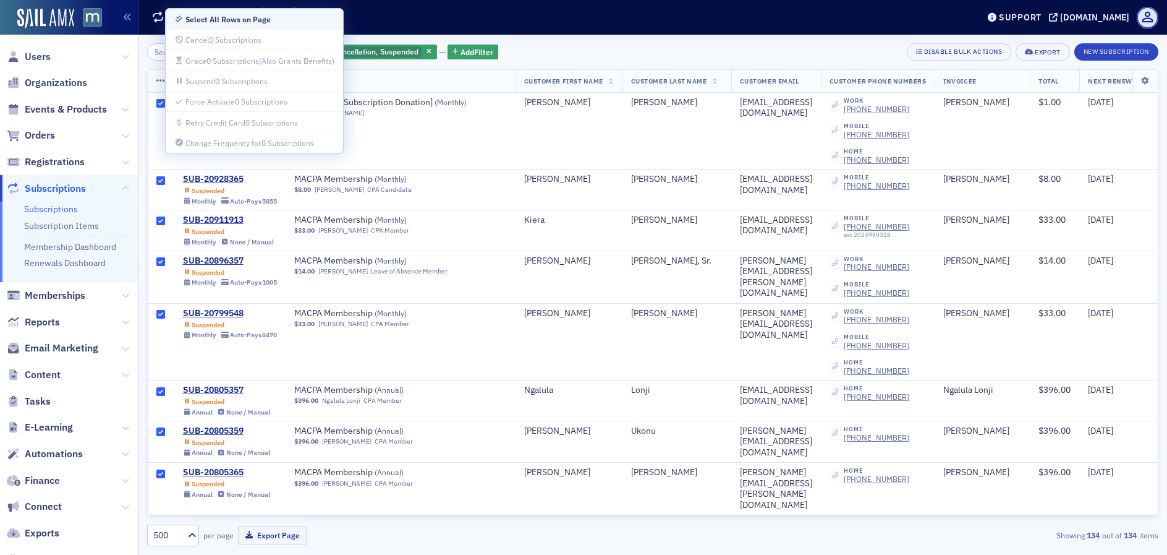
checkbox input "true"
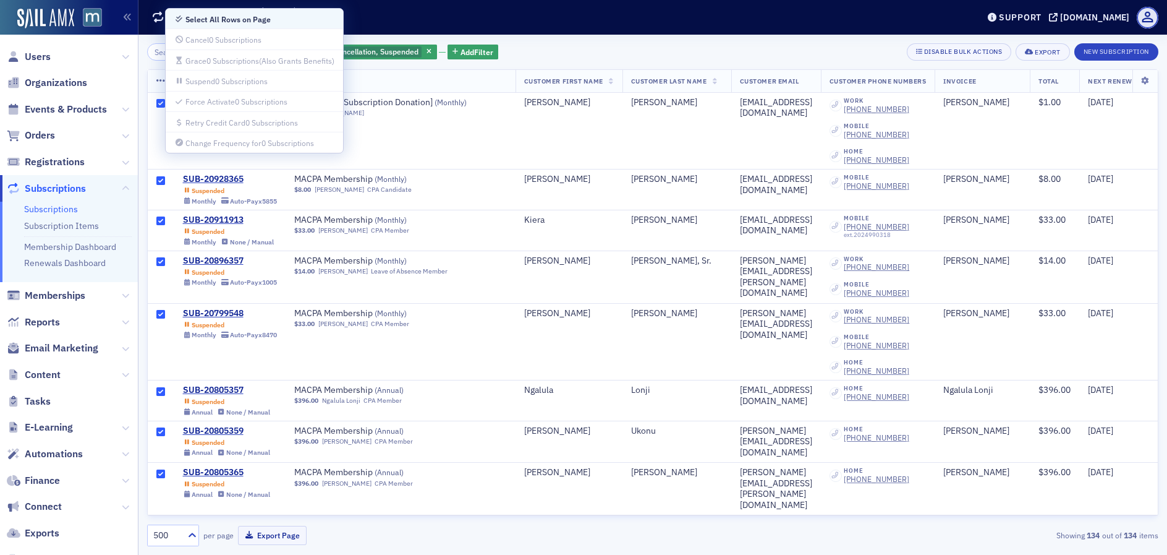
checkbox input "true"
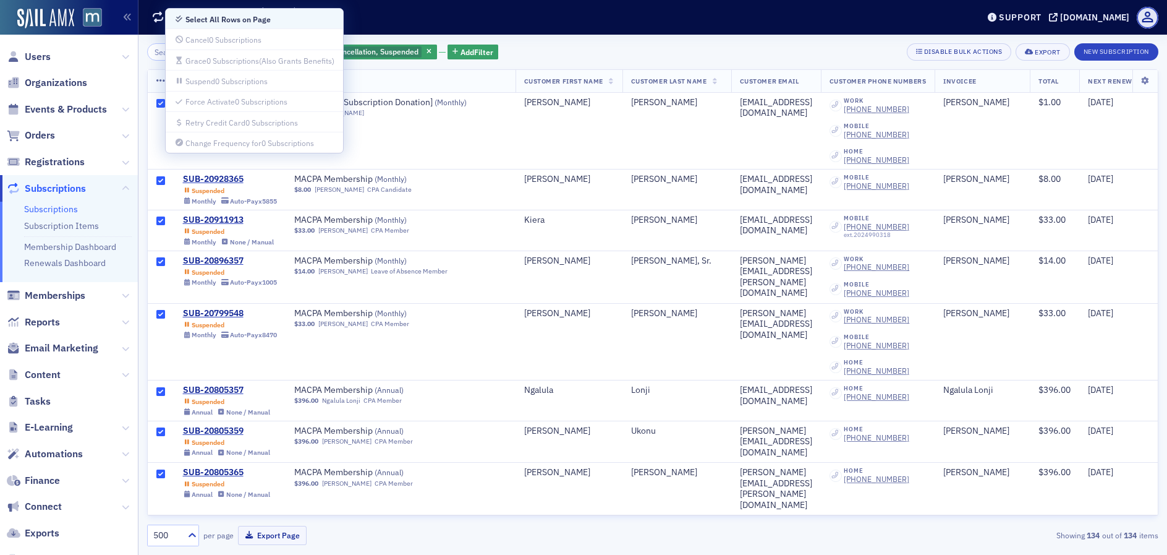
checkbox input "true"
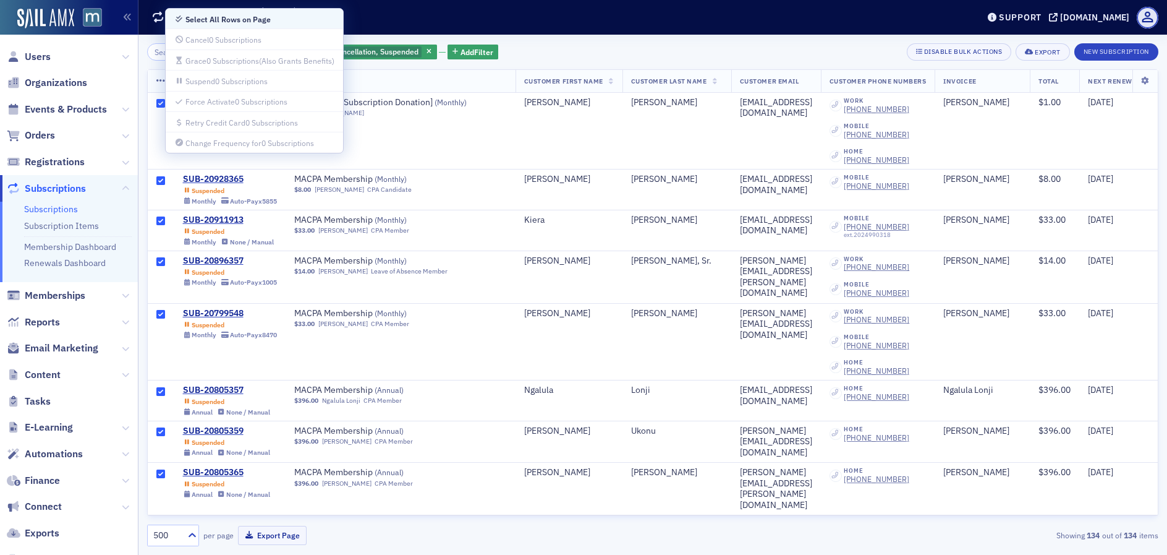
checkbox input "true"
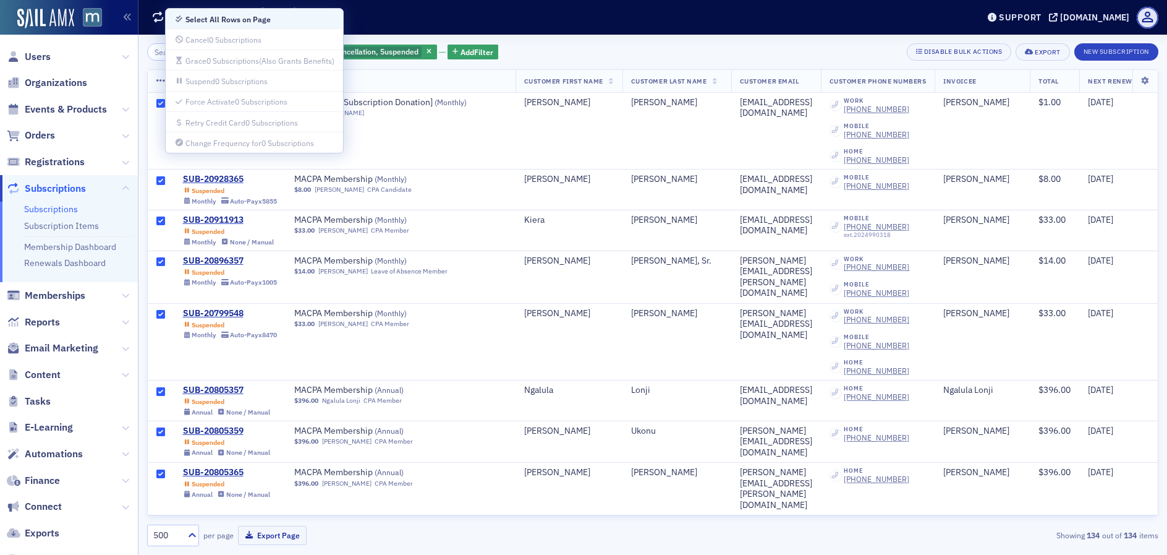
checkbox input "true"
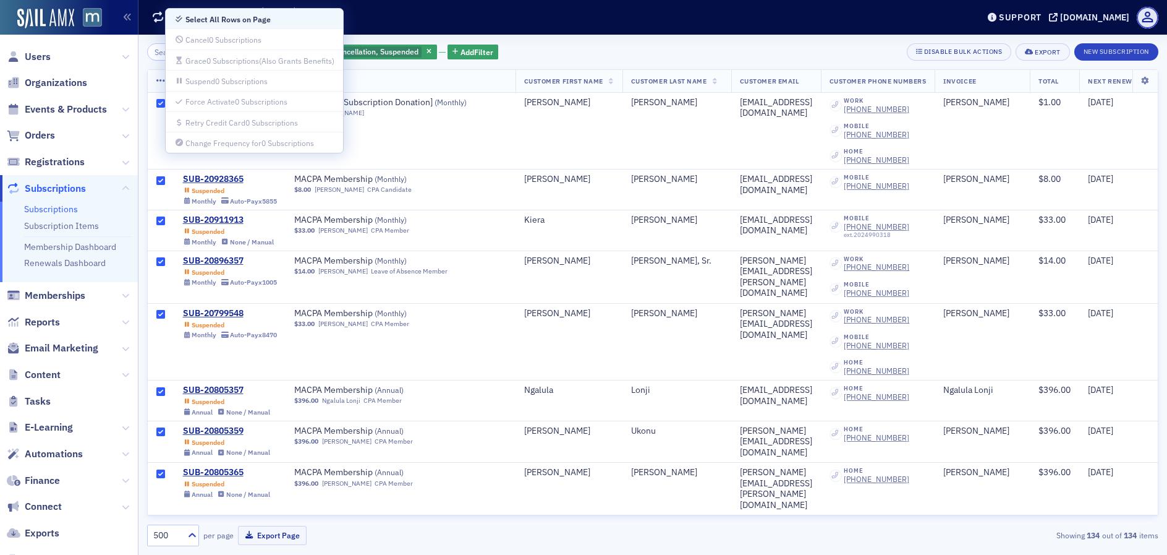
checkbox input "true"
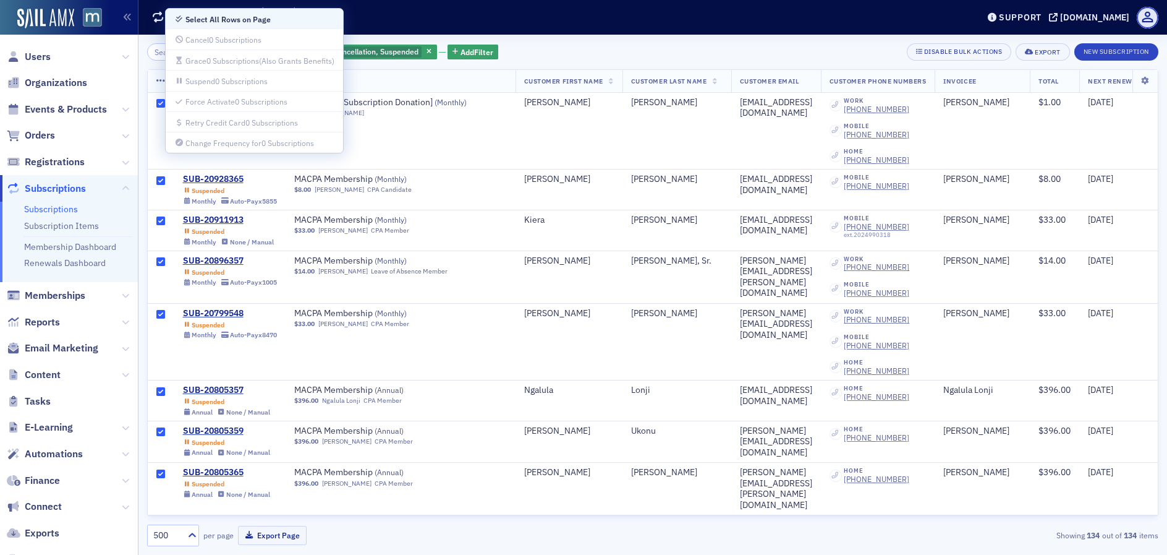
checkbox input "true"
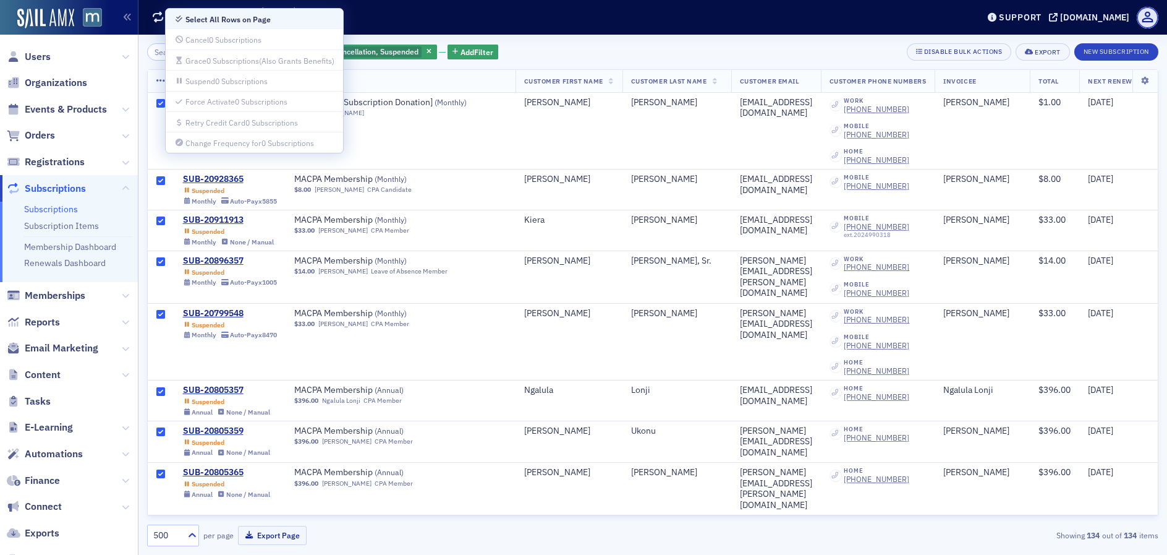
checkbox input "true"
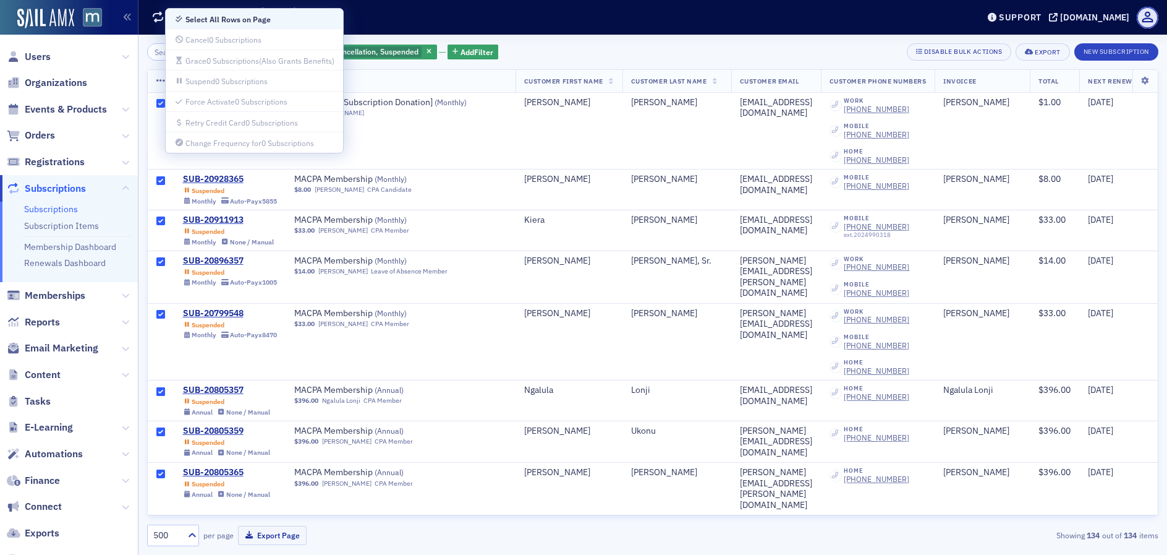
checkbox input "true"
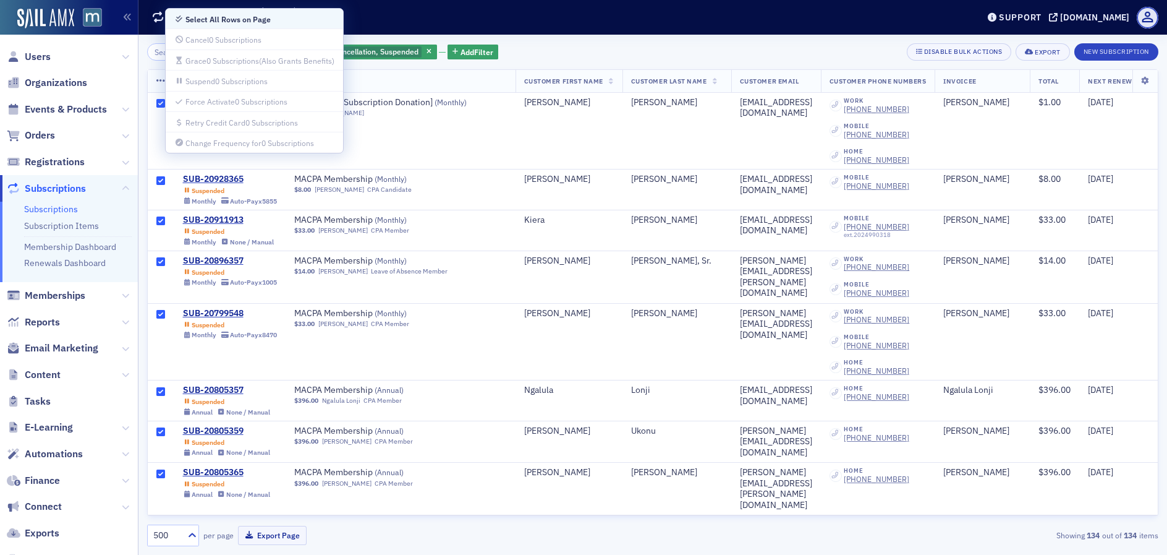
checkbox input "true"
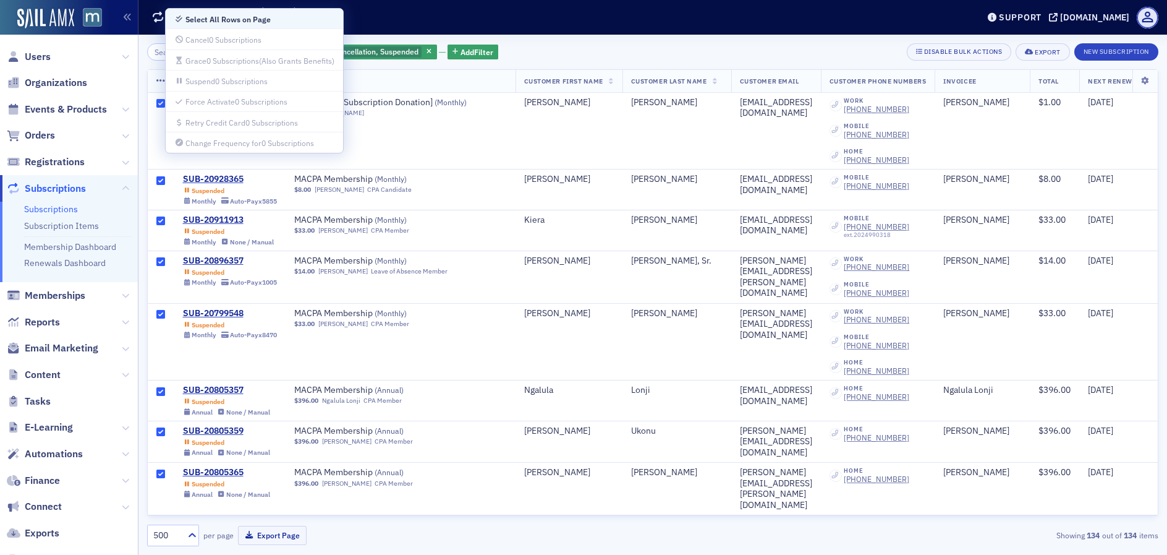
checkbox input "true"
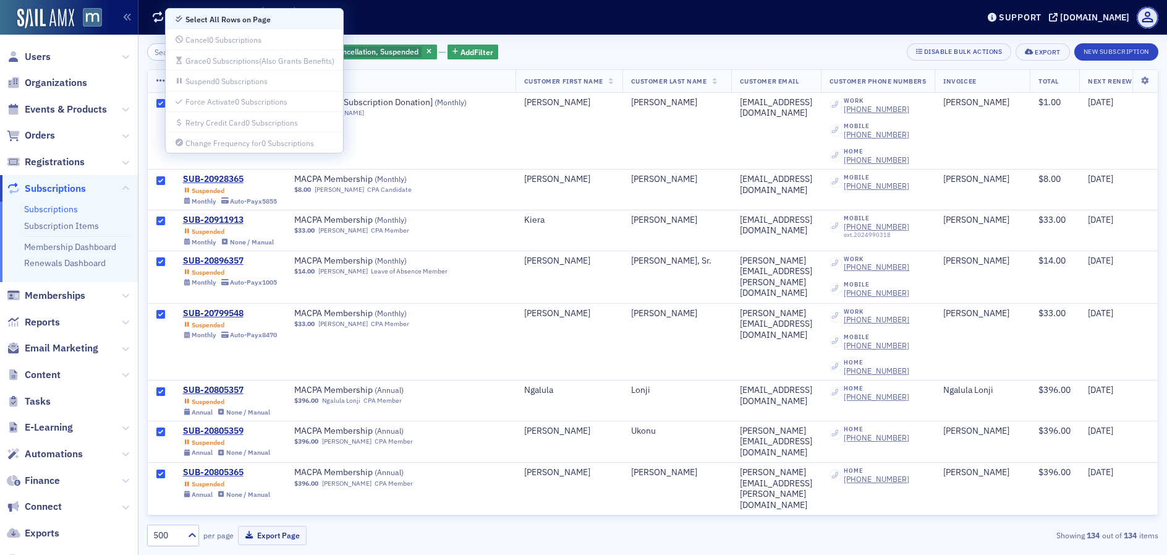
checkbox input "true"
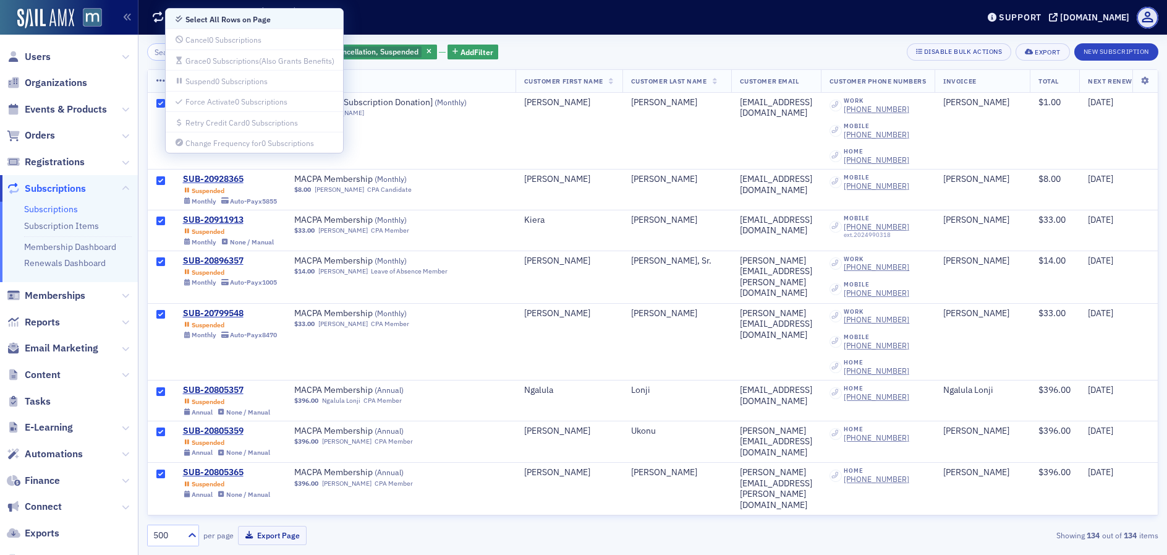
checkbox input "true"
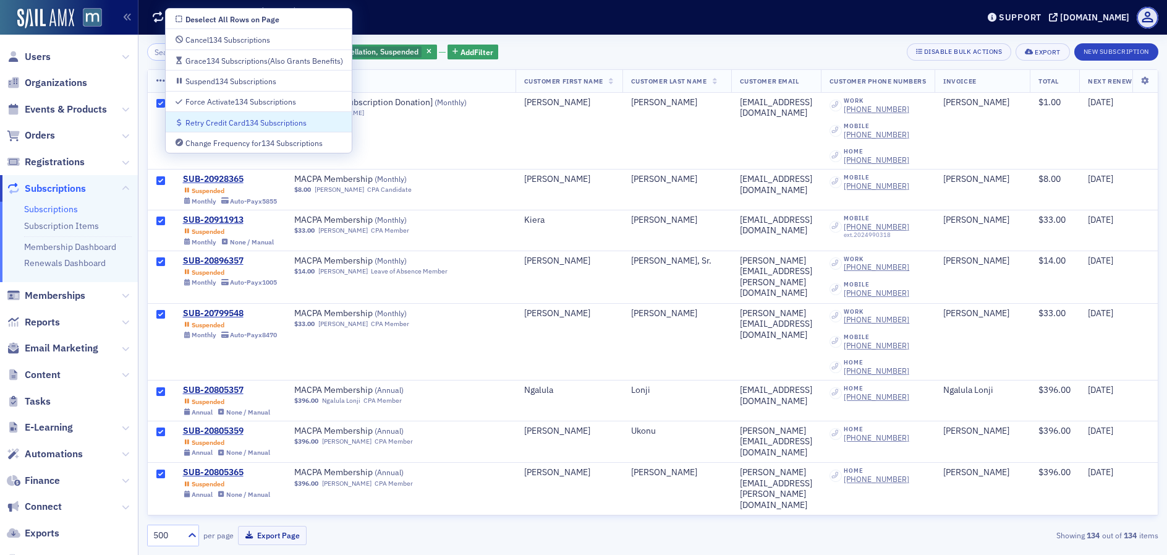
click at [208, 122] on div "Retry Credit Card 134 Subscriptions" at bounding box center [245, 122] width 121 height 7
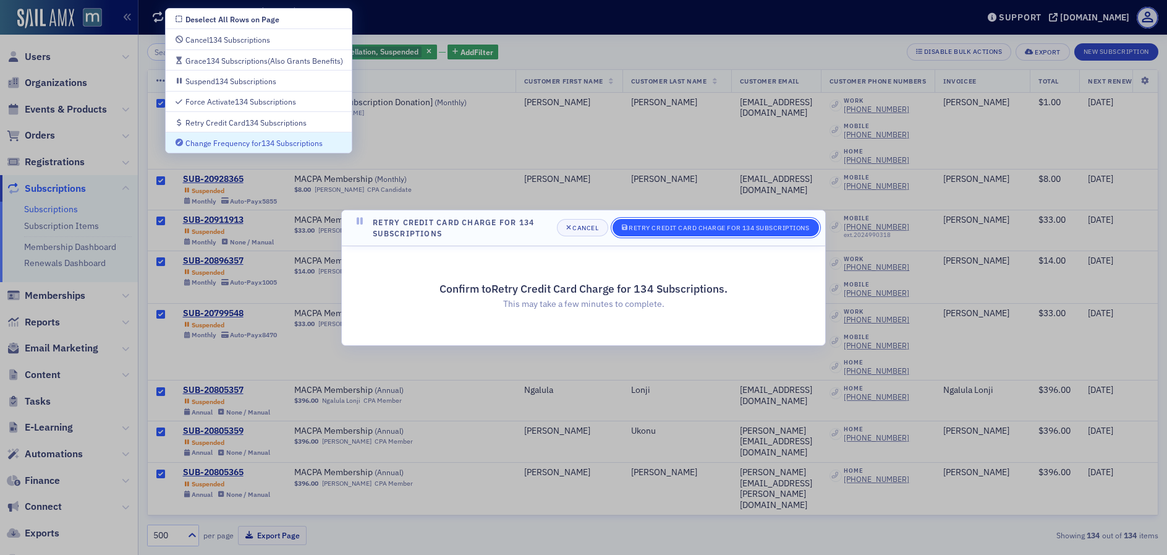
click at [733, 224] on div "Retry Credit Card Charge for 134 Subscriptions" at bounding box center [719, 227] width 181 height 7
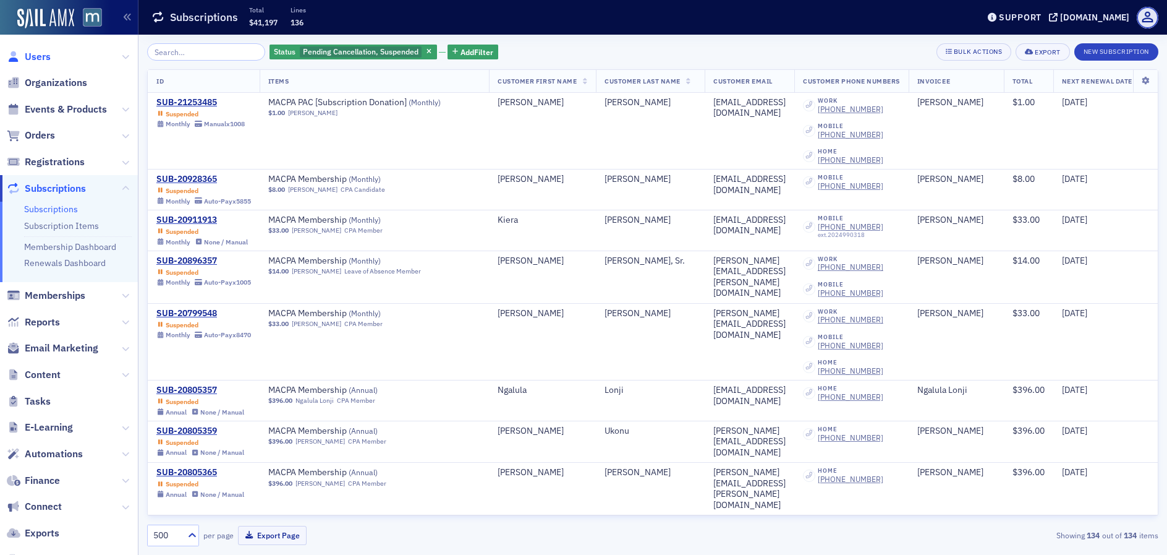
click at [41, 54] on span "Users" at bounding box center [38, 57] width 26 height 14
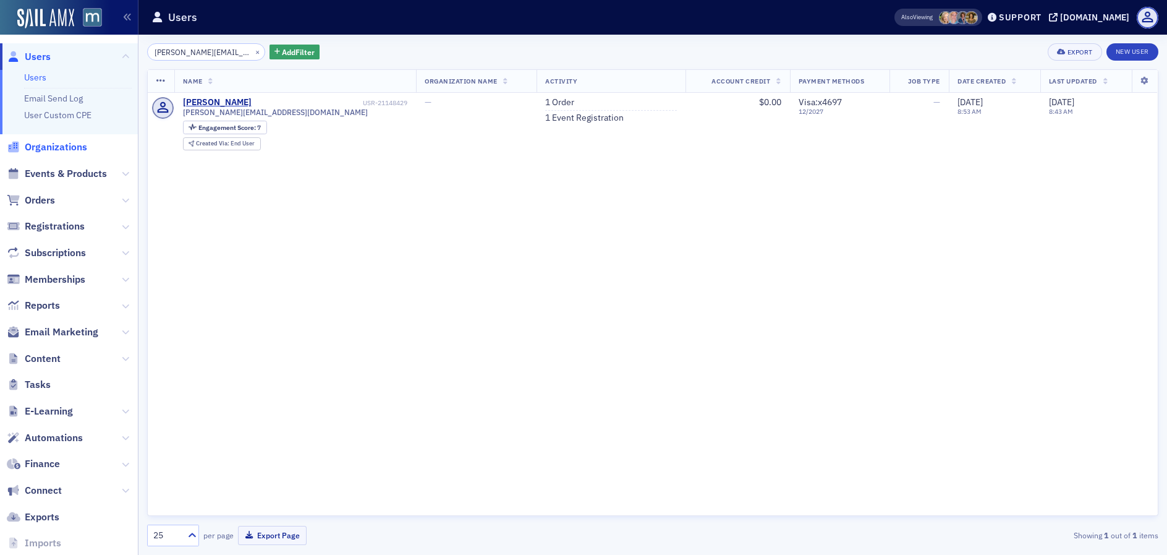
click at [48, 150] on span "Organizations" at bounding box center [56, 147] width 62 height 14
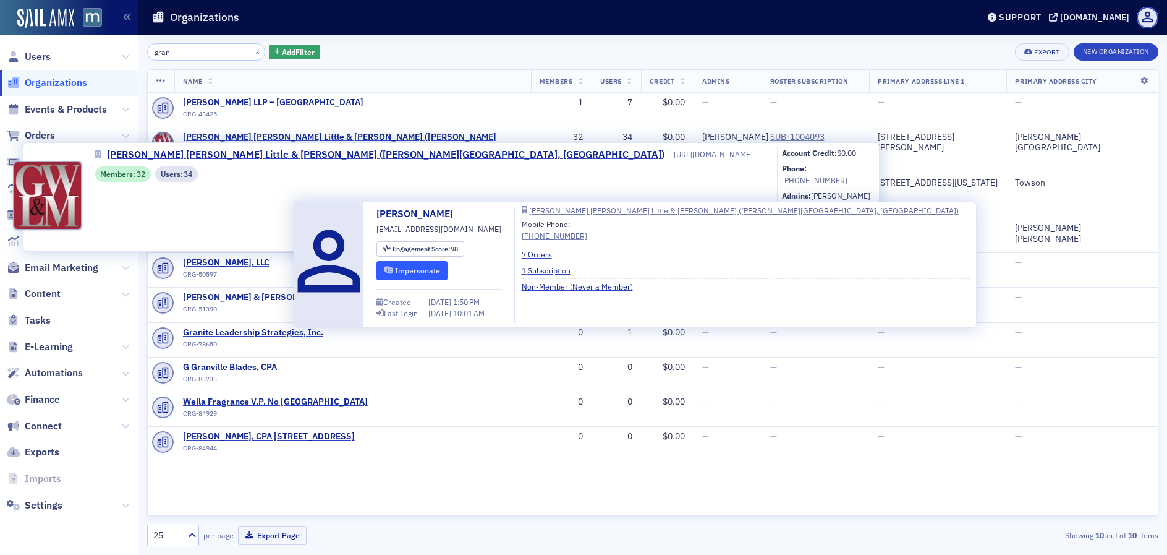
type input "gran"
click at [426, 268] on button "Impersonate" at bounding box center [411, 270] width 71 height 19
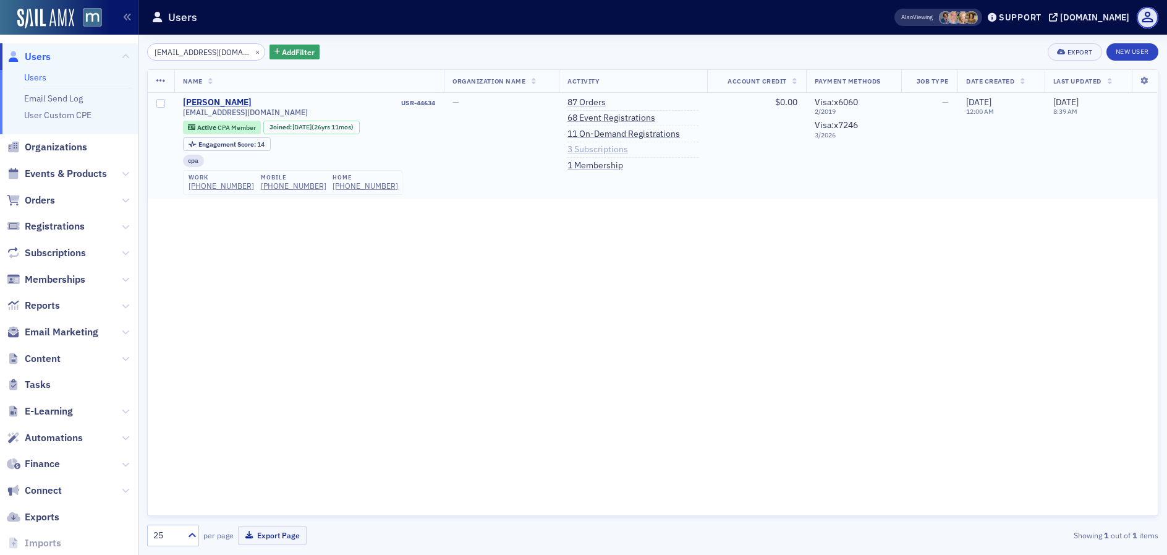
type input "sweeckhaw@gmail.com"
click at [582, 150] on link "3 Subscriptions" at bounding box center [598, 149] width 61 height 11
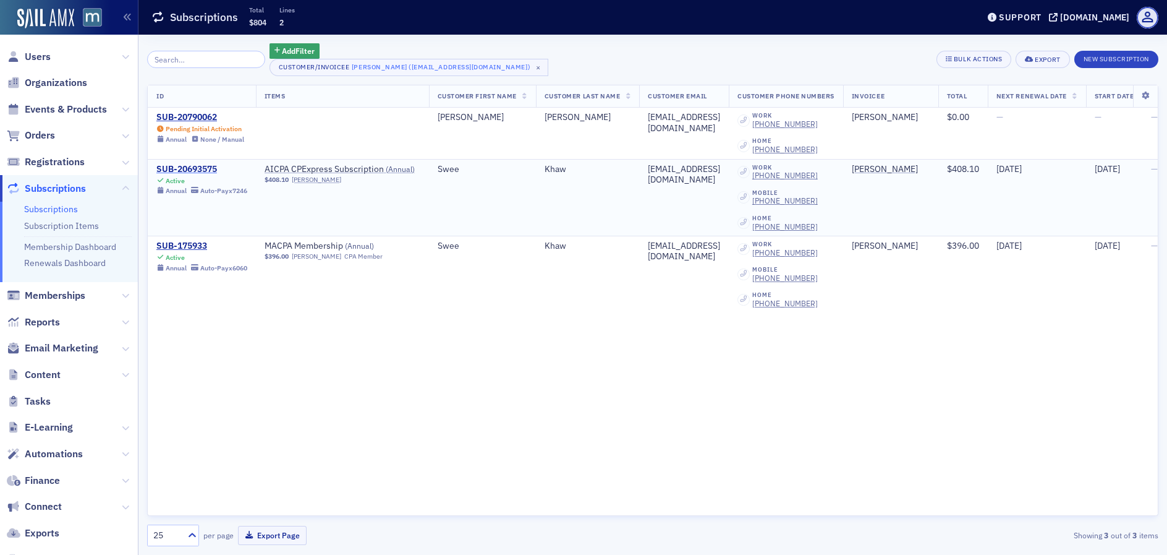
click at [179, 168] on div "SUB-20693575" at bounding box center [201, 169] width 91 height 11
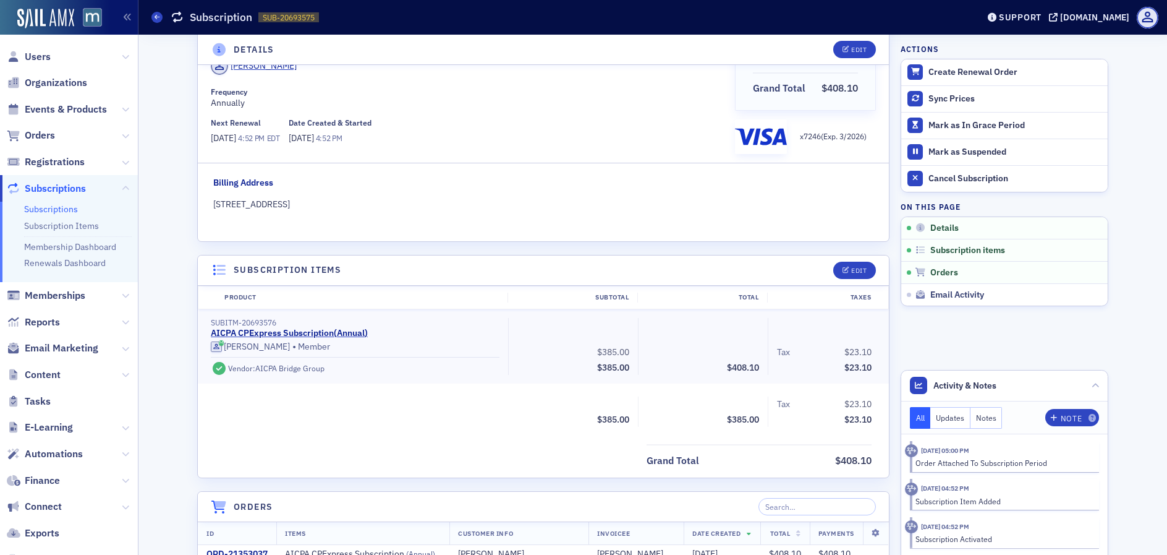
scroll to position [461, 0]
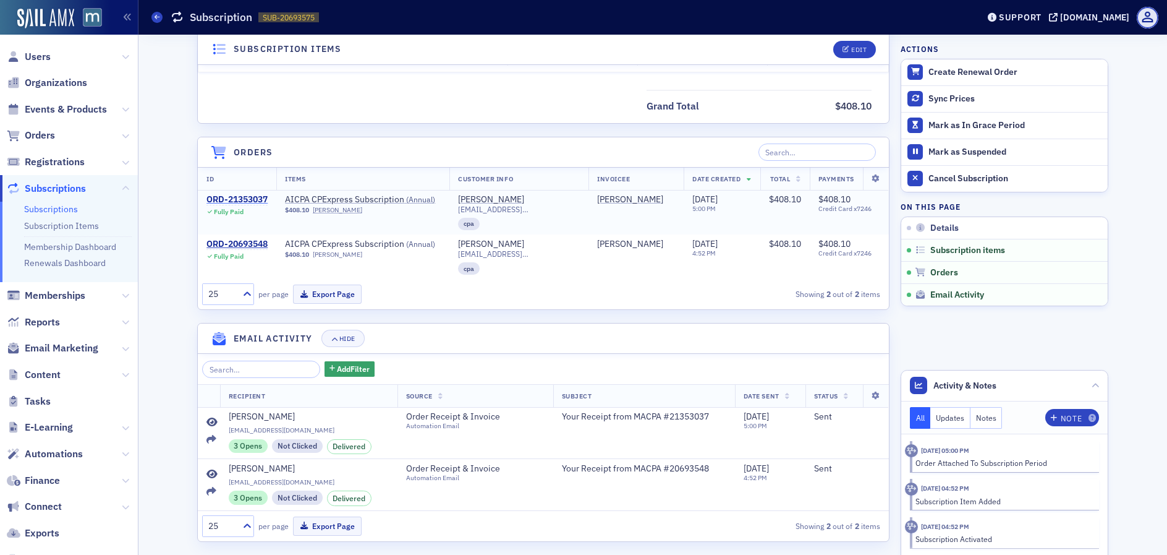
click at [243, 197] on div "ORD-21353037" at bounding box center [236, 199] width 61 height 11
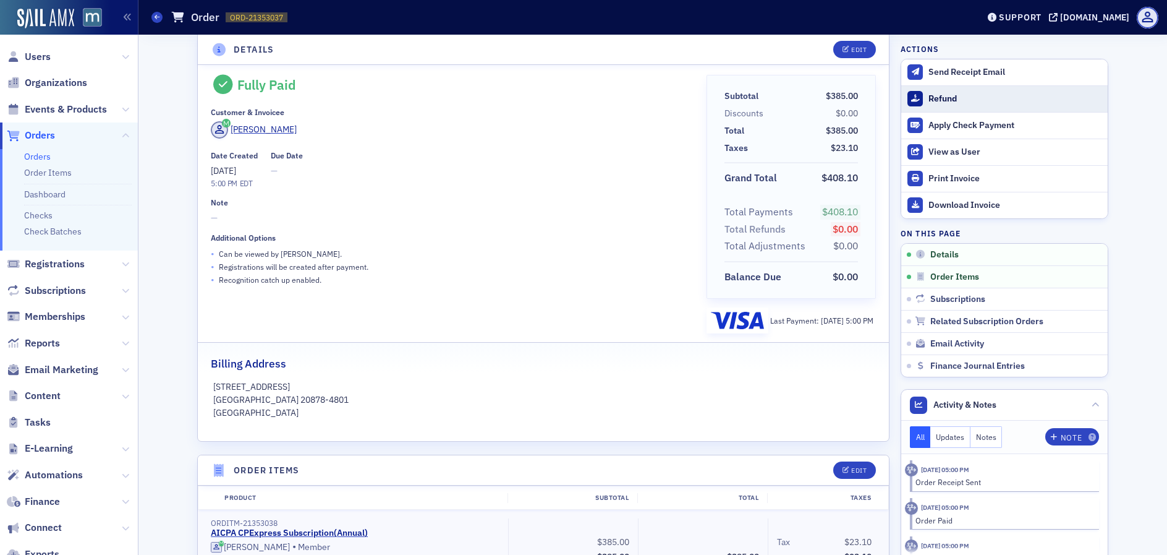
scroll to position [16, 0]
click at [940, 103] on div "Refund" at bounding box center [1015, 98] width 173 height 11
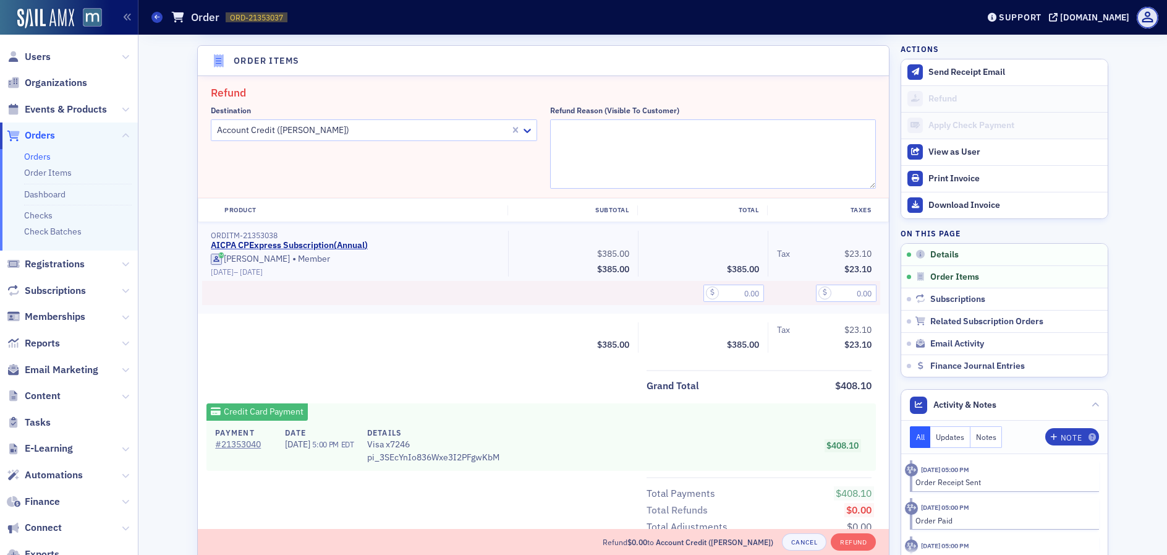
scroll to position [430, 0]
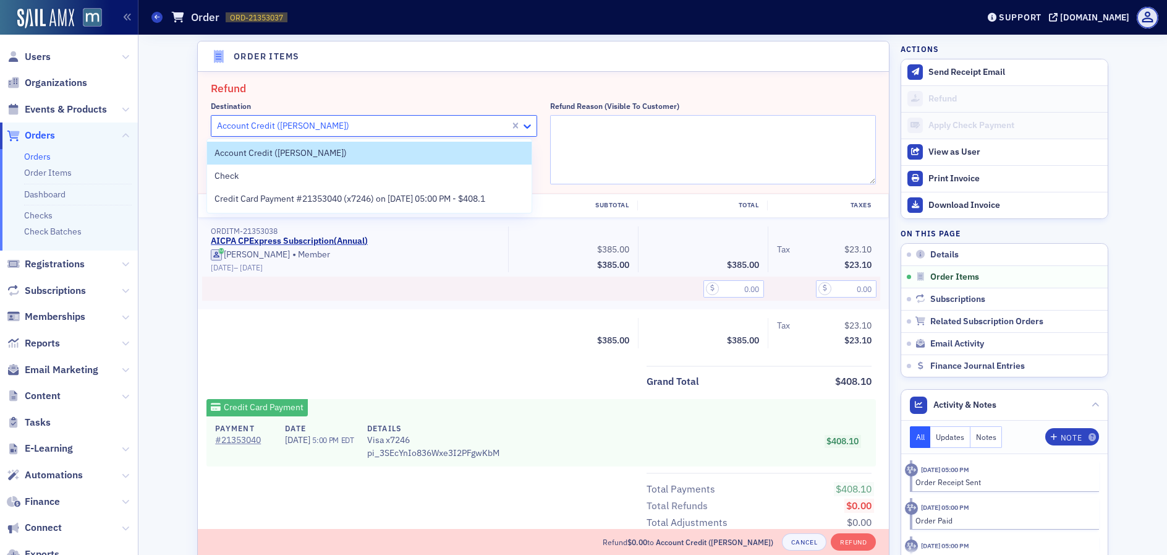
click at [529, 125] on icon at bounding box center [527, 126] width 12 height 12
click at [399, 198] on span "Credit Card Payment #21353040 (x7246) on 10/4/2025 05:00 PM - $408.1" at bounding box center [350, 198] width 271 height 13
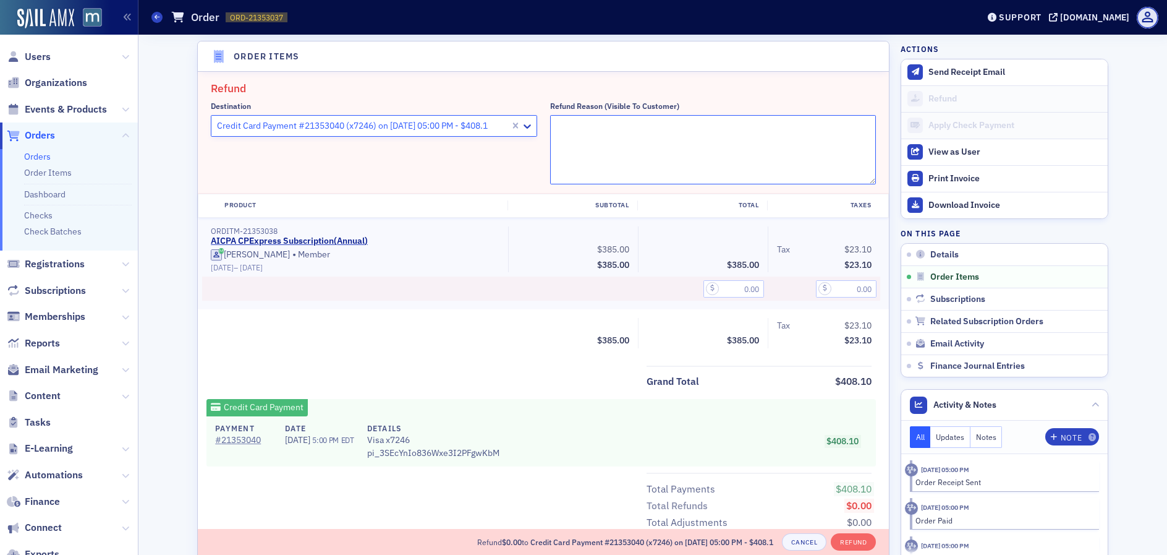
click at [664, 155] on textarea "Refund Reason (Visible to Customer)" at bounding box center [713, 149] width 326 height 69
paste textarea "Why am I getting charged when I did not order this? Thanks!"
type textarea ""Why am I getting charged when I did not order this? Thanks!""
click at [738, 292] on input "text" at bounding box center [734, 288] width 61 height 17
type input "385.00"
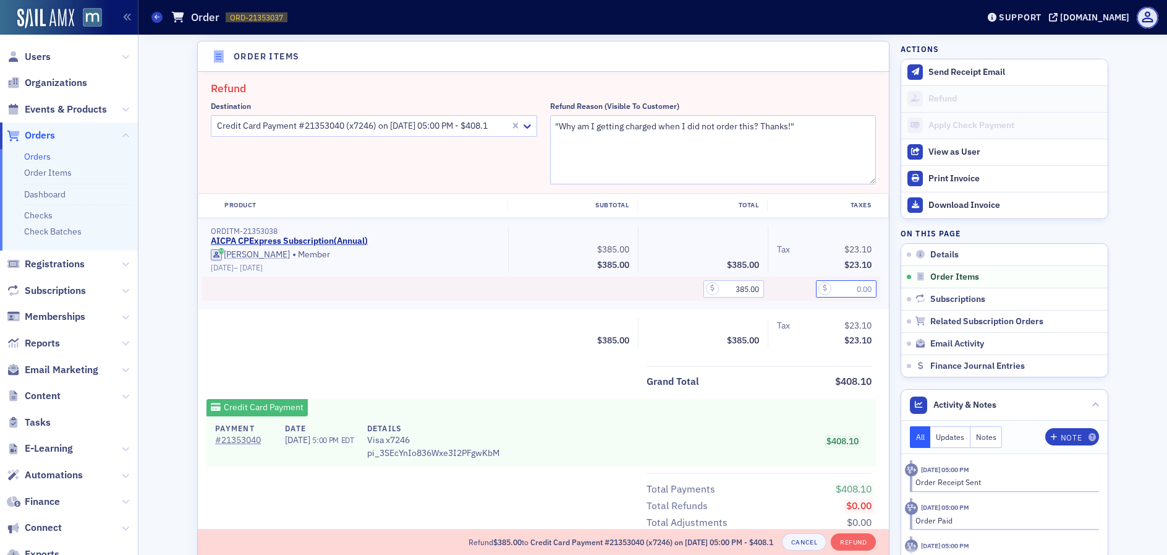
click at [843, 288] on input "text" at bounding box center [846, 288] width 61 height 17
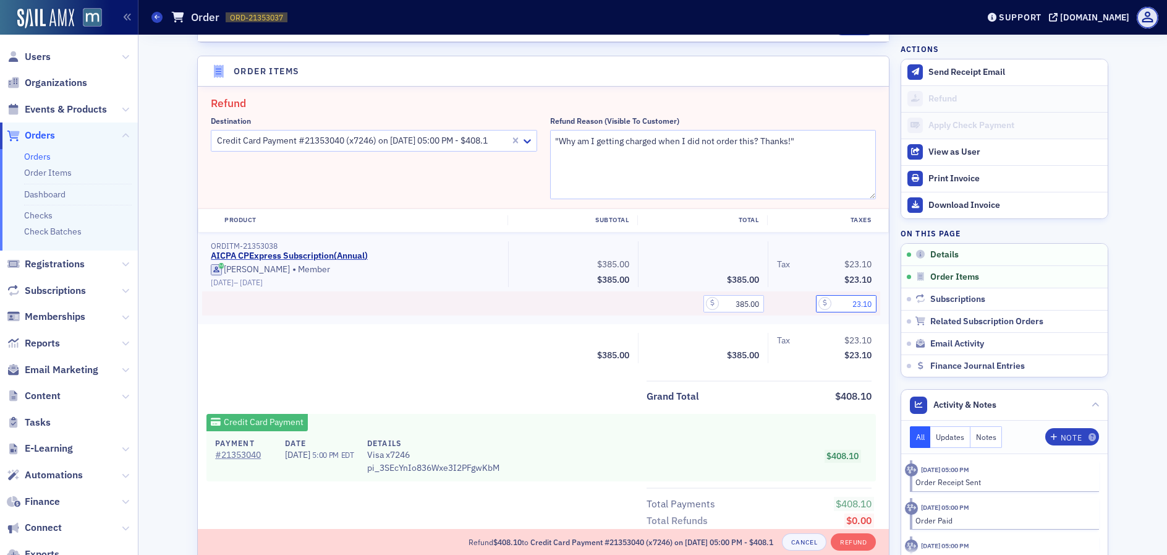
scroll to position [508, 0]
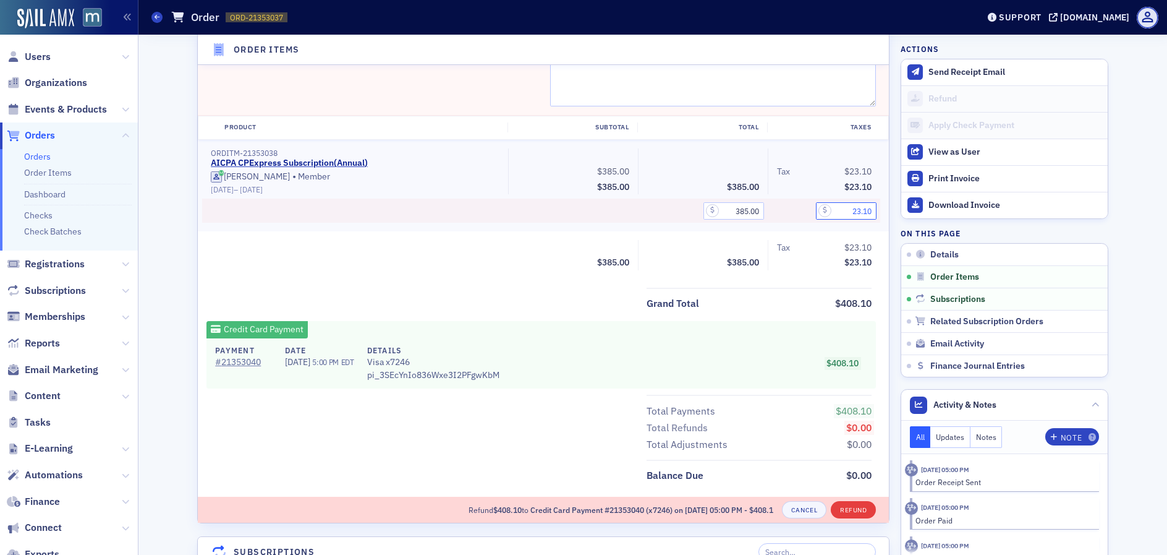
type input "23.10"
click at [862, 507] on button "Refund" at bounding box center [853, 509] width 45 height 17
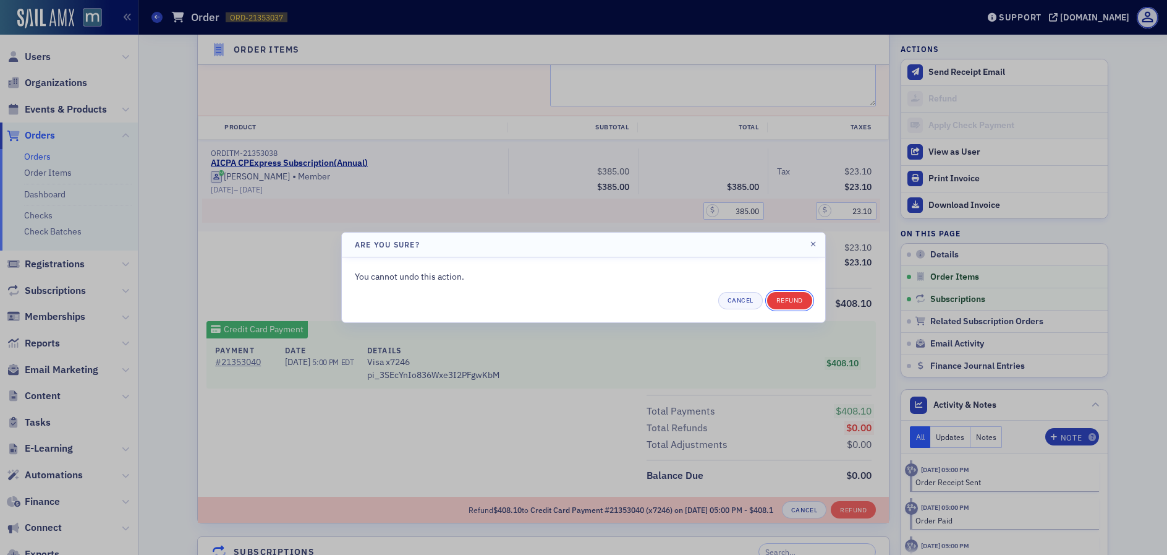
click at [781, 303] on button "Refund" at bounding box center [789, 300] width 45 height 17
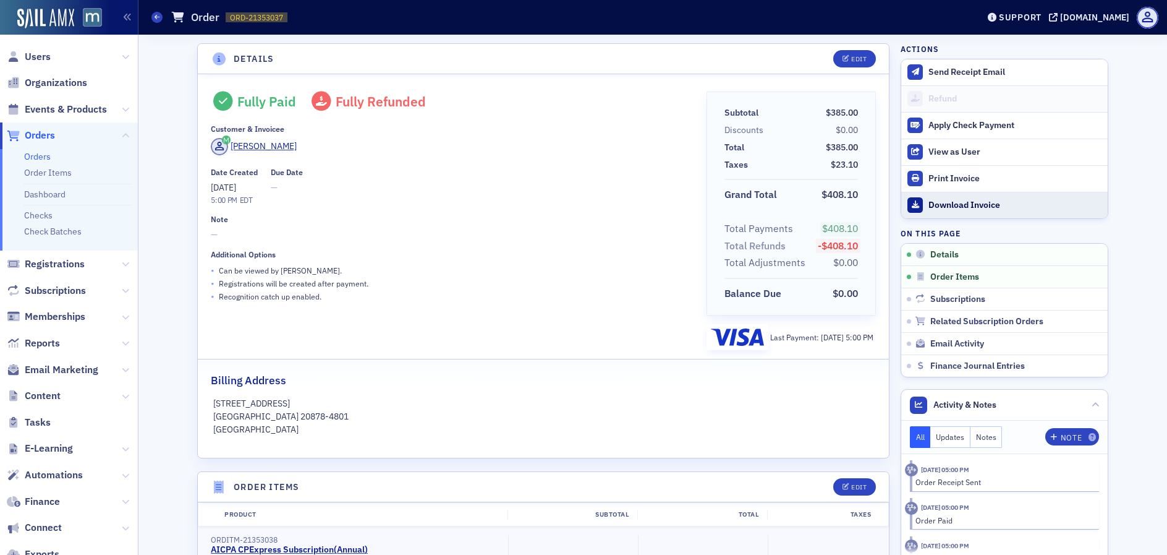
click at [959, 201] on div "Download Invoice" at bounding box center [1015, 205] width 173 height 11
click at [48, 51] on span "Users" at bounding box center [38, 57] width 26 height 14
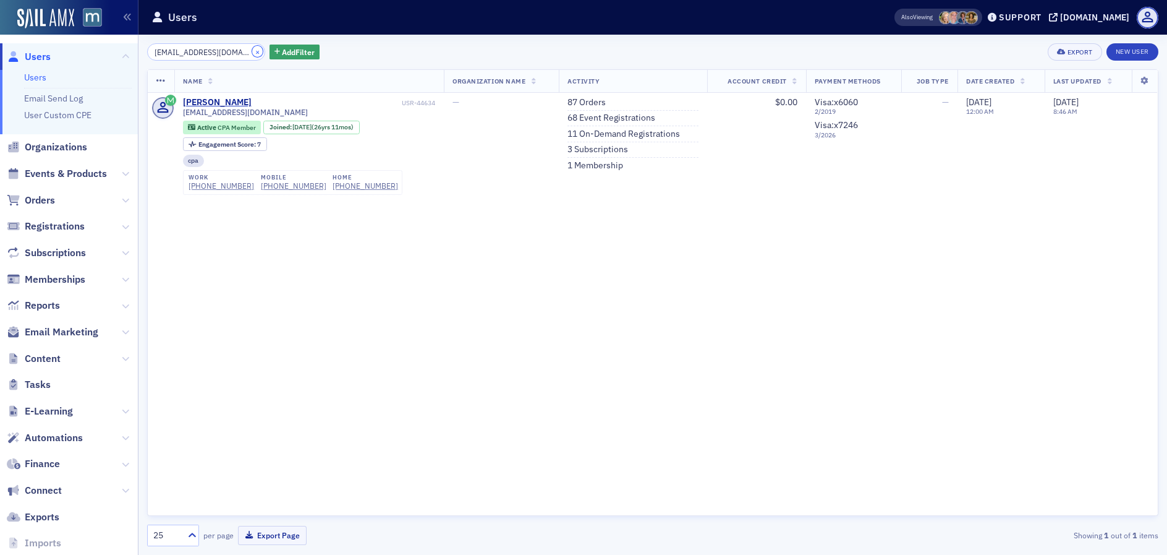
click at [252, 52] on button "×" at bounding box center [257, 51] width 11 height 11
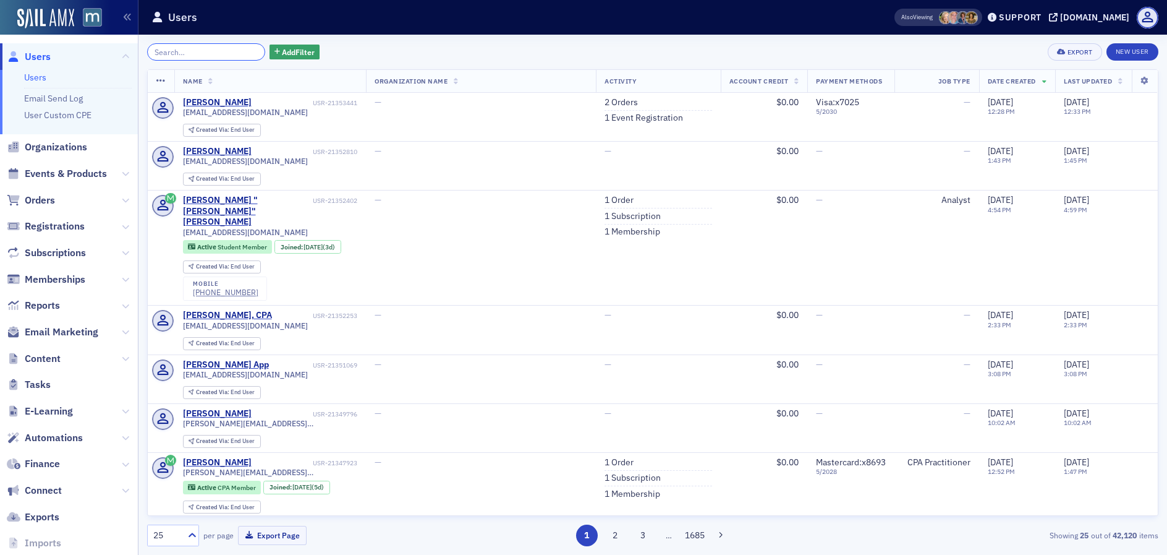
click at [222, 53] on input "search" at bounding box center [206, 51] width 118 height 17
paste input "[PERSON_NAME]"
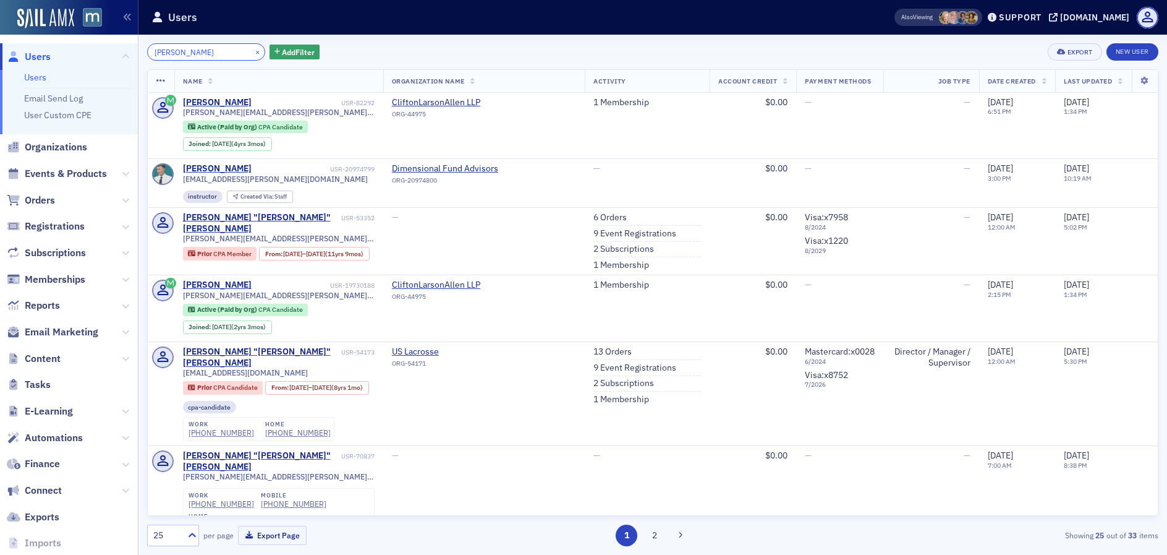
type input "[PERSON_NAME]"
click at [252, 52] on button "×" at bounding box center [257, 51] width 11 height 11
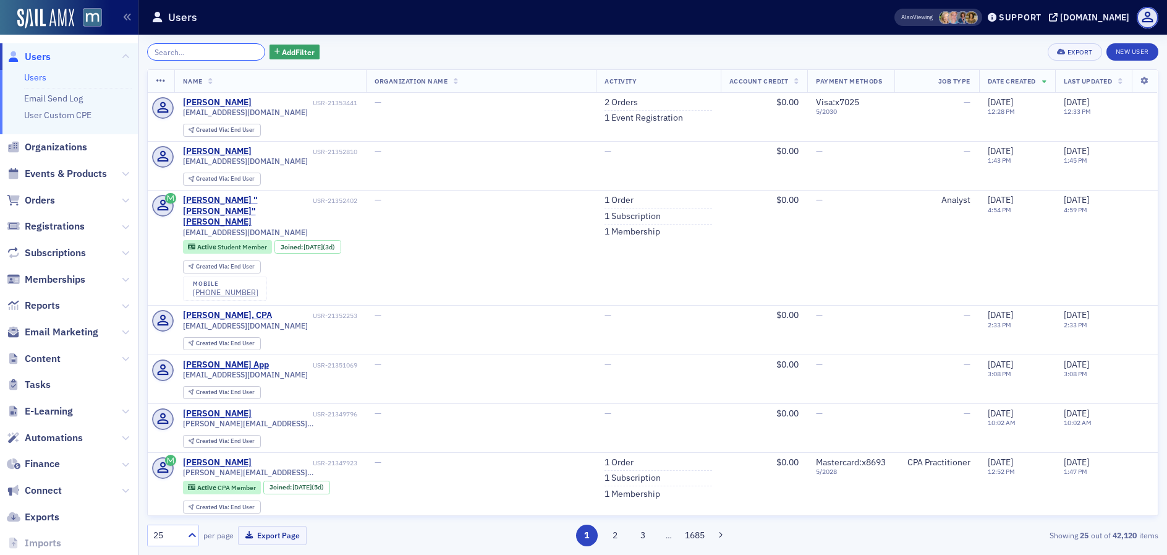
click at [203, 53] on input "search" at bounding box center [206, 51] width 118 height 17
paste input "[EMAIL_ADDRESS][PERSON_NAME][DOMAIN_NAME]"
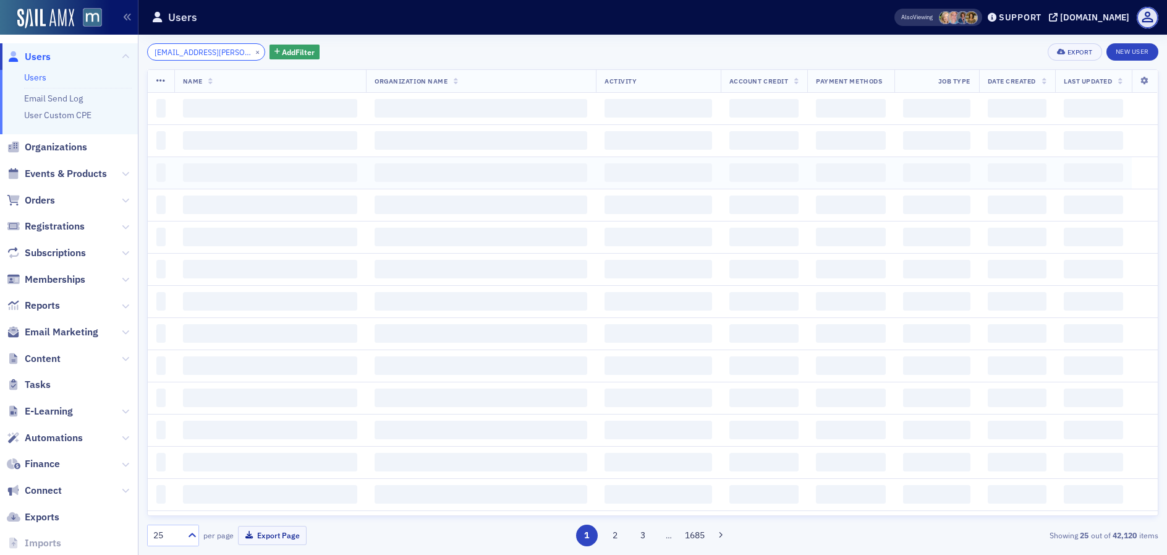
scroll to position [0, 1]
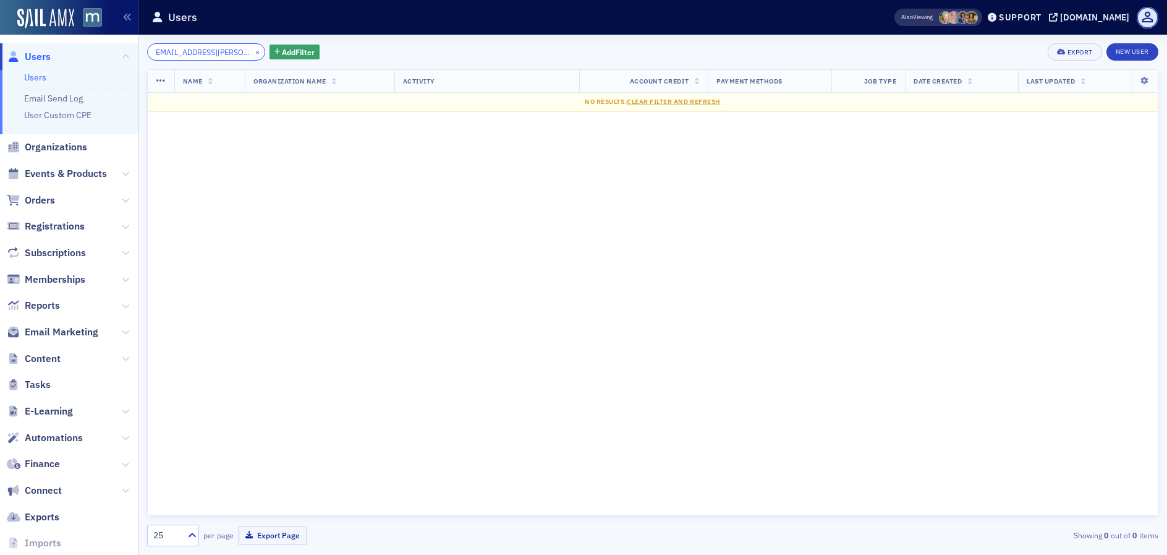
type input "[EMAIL_ADDRESS][PERSON_NAME][DOMAIN_NAME]"
click at [252, 52] on button "×" at bounding box center [257, 51] width 11 height 11
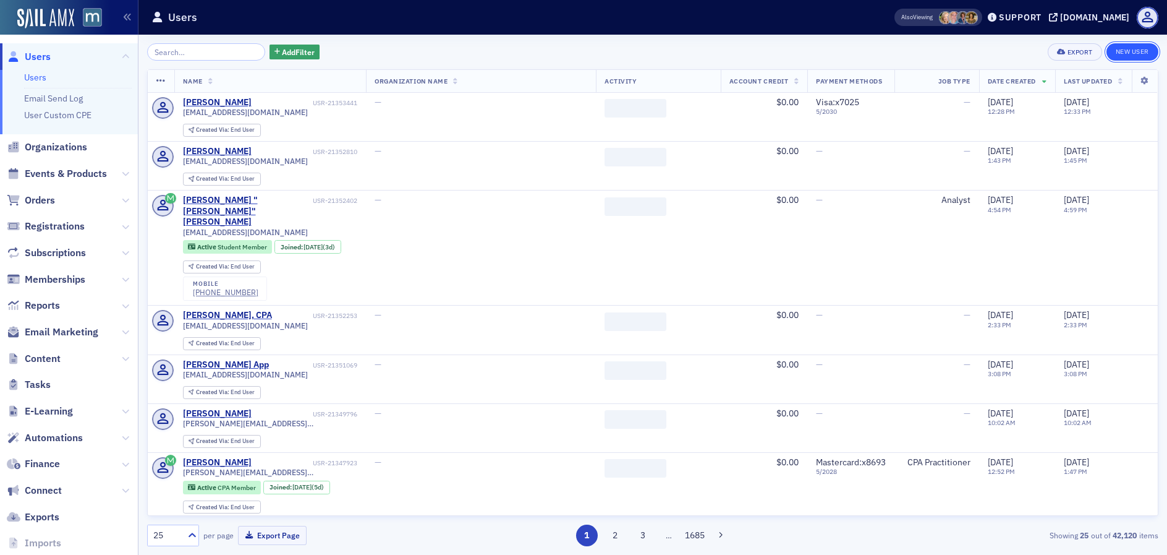
click at [1130, 54] on link "New User" at bounding box center [1133, 51] width 52 height 17
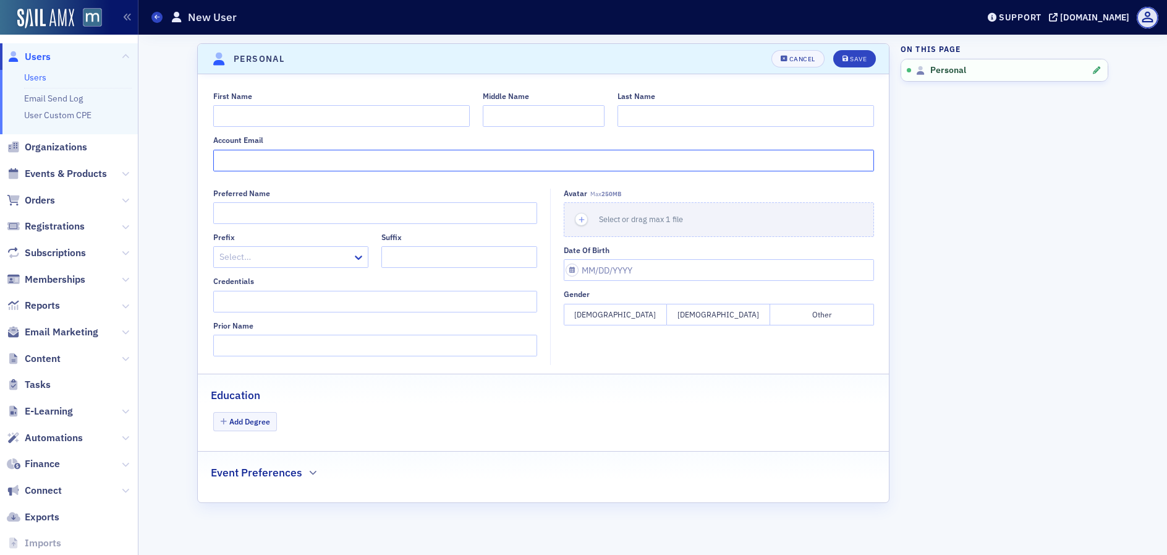
click at [334, 159] on input "Account Email" at bounding box center [543, 161] width 661 height 22
paste input "[EMAIL_ADDRESS][PERSON_NAME][DOMAIN_NAME]"
type input "[EMAIL_ADDRESS][PERSON_NAME][DOMAIN_NAME]"
click at [290, 122] on input "First Name" at bounding box center [341, 116] width 257 height 22
type input "Jake"
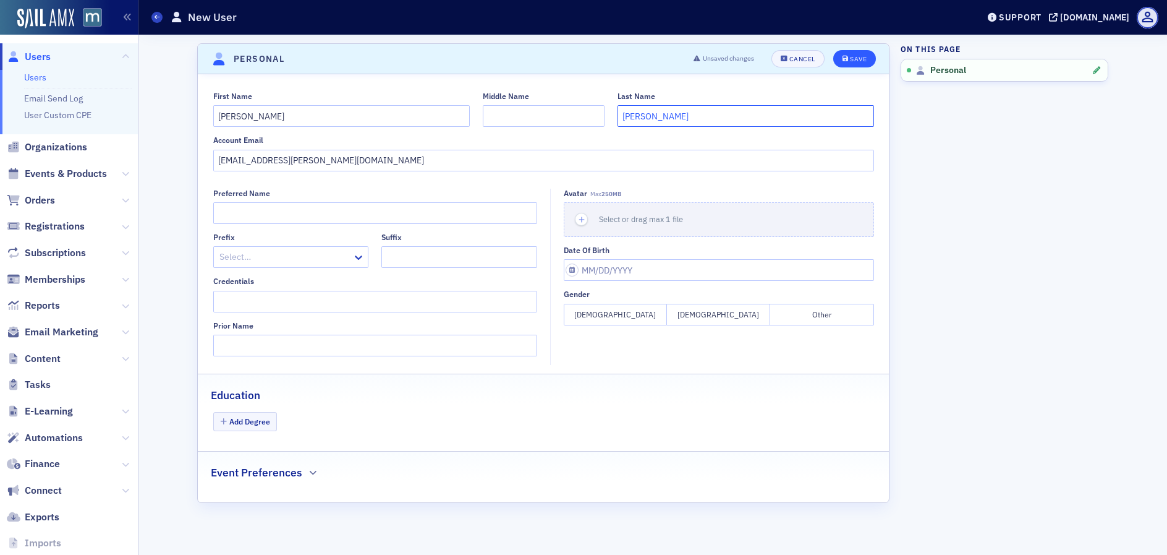
type input "Piekarz"
click at [858, 65] on button "Save" at bounding box center [854, 58] width 43 height 17
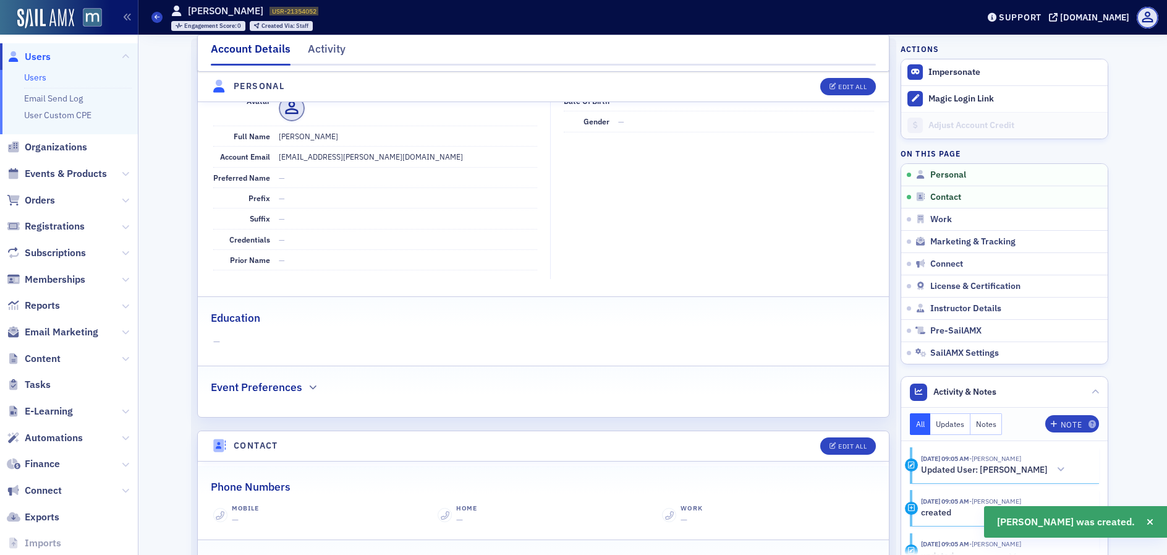
scroll to position [149, 0]
click at [861, 84] on div "Edit All" at bounding box center [852, 86] width 28 height 7
select select "US"
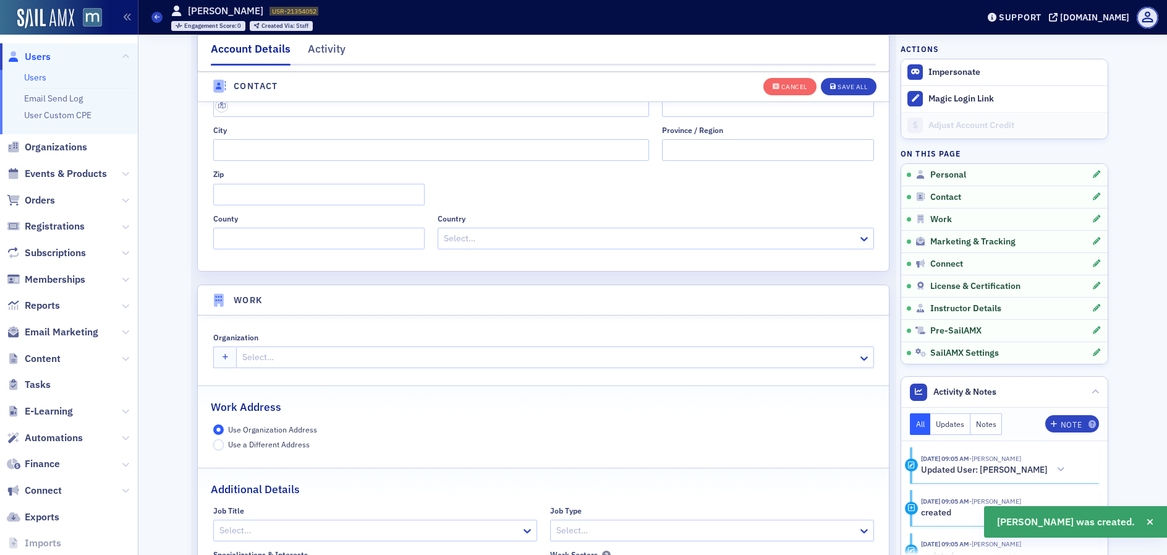
scroll to position [885, 0]
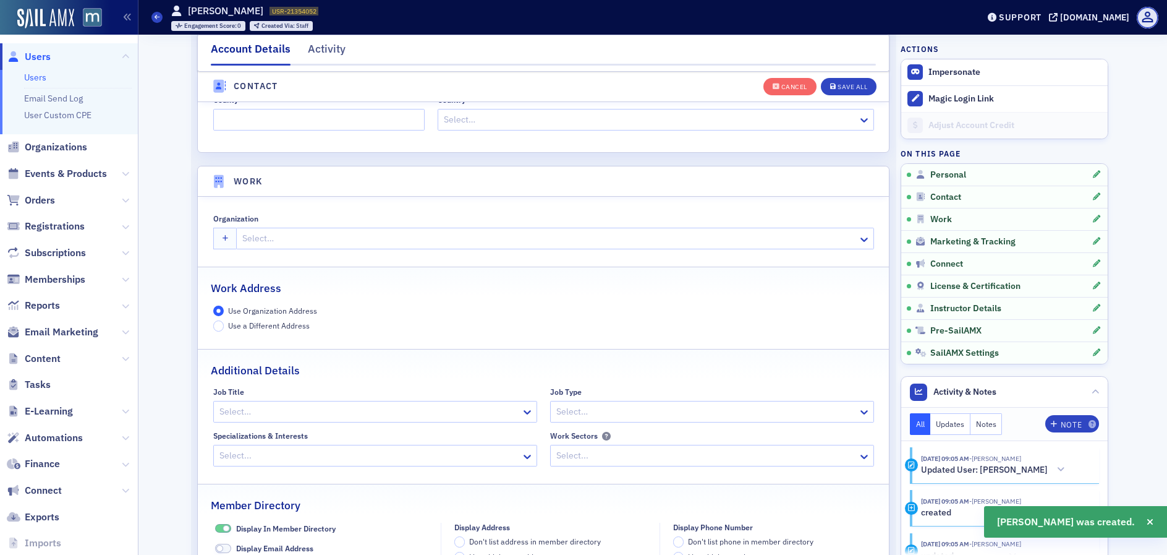
click at [247, 243] on div at bounding box center [548, 238] width 615 height 15
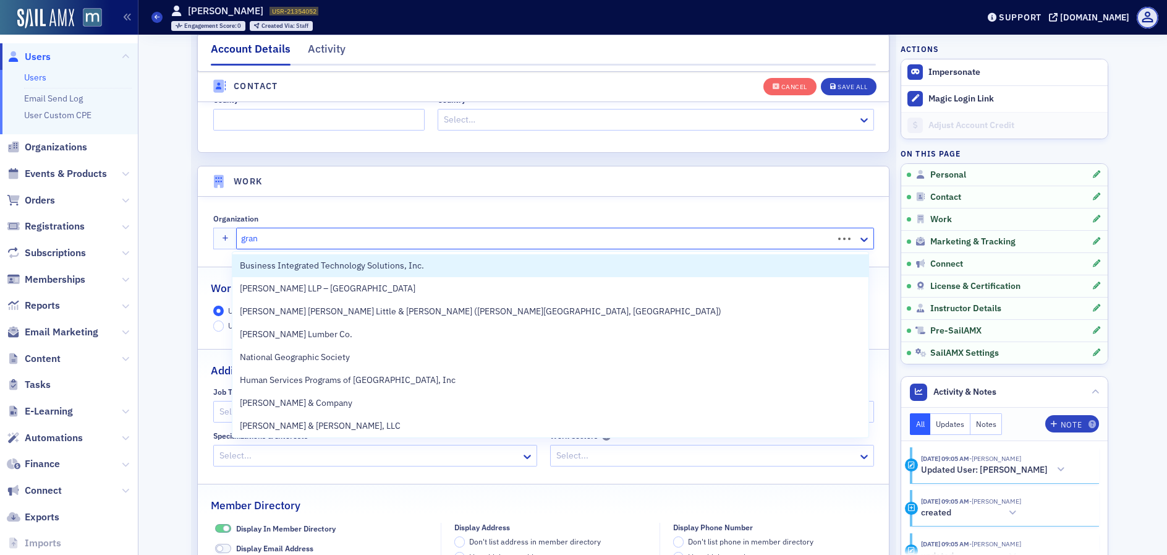
type input "grand"
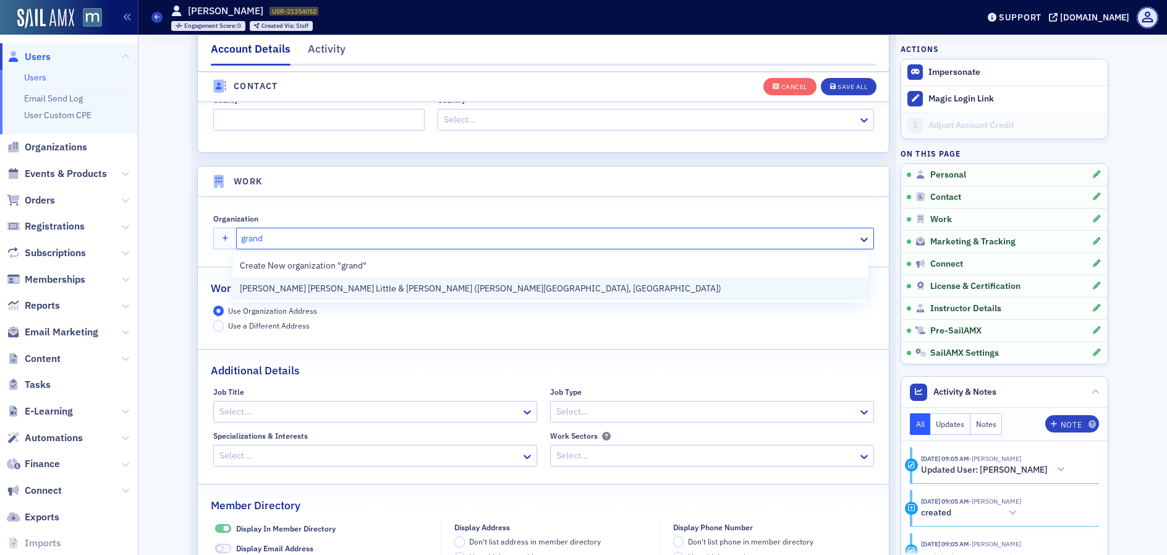
click at [276, 289] on span "[PERSON_NAME] [PERSON_NAME] Little & [PERSON_NAME] ([PERSON_NAME][GEOGRAPHIC_DA…" at bounding box center [481, 288] width 482 height 13
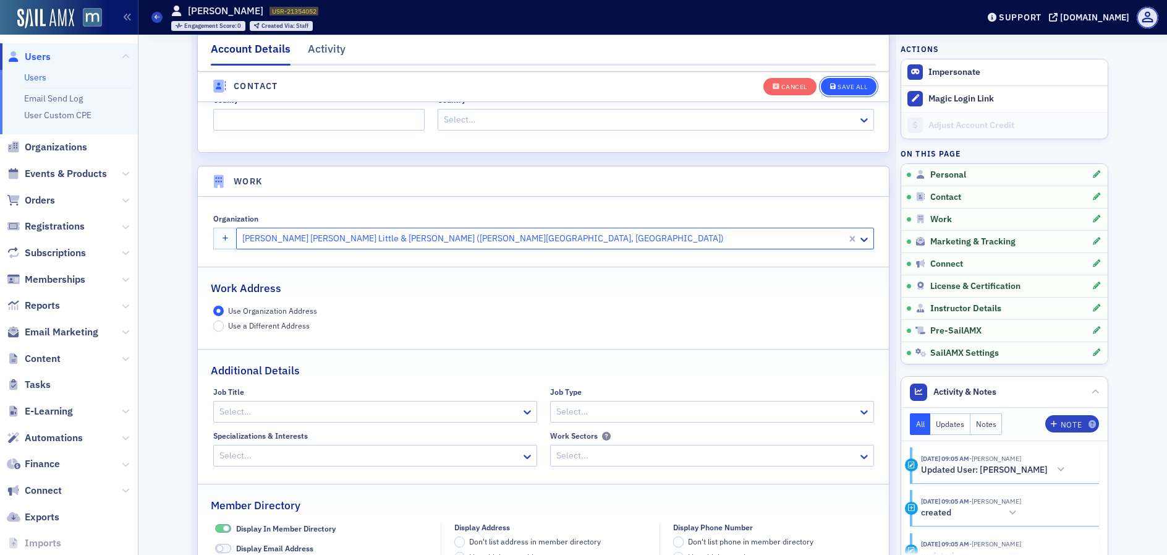
click at [844, 88] on div "Save All" at bounding box center [853, 86] width 30 height 7
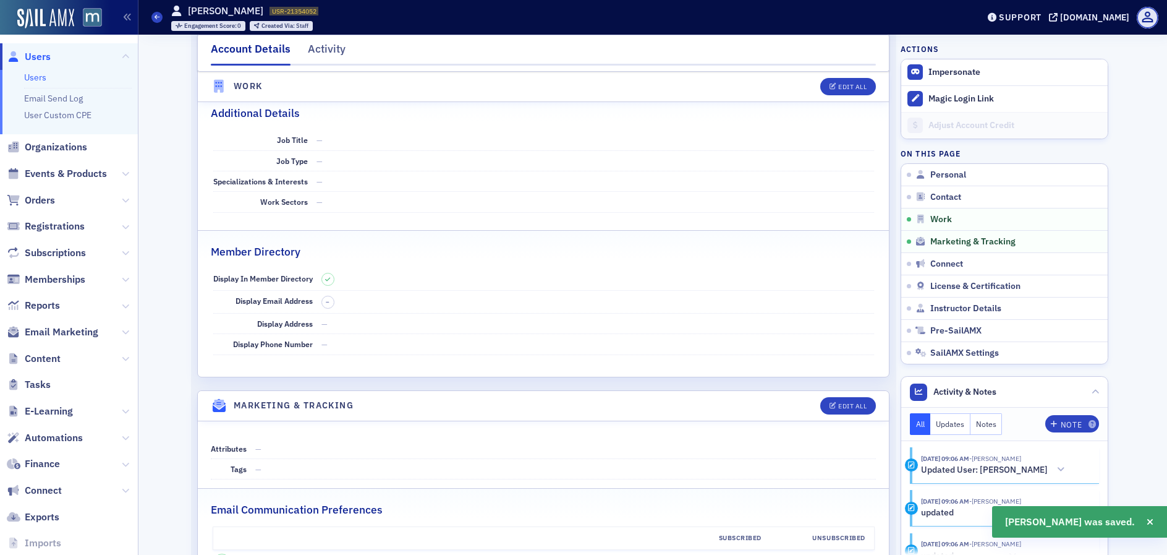
click at [46, 54] on span "Users" at bounding box center [38, 57] width 26 height 14
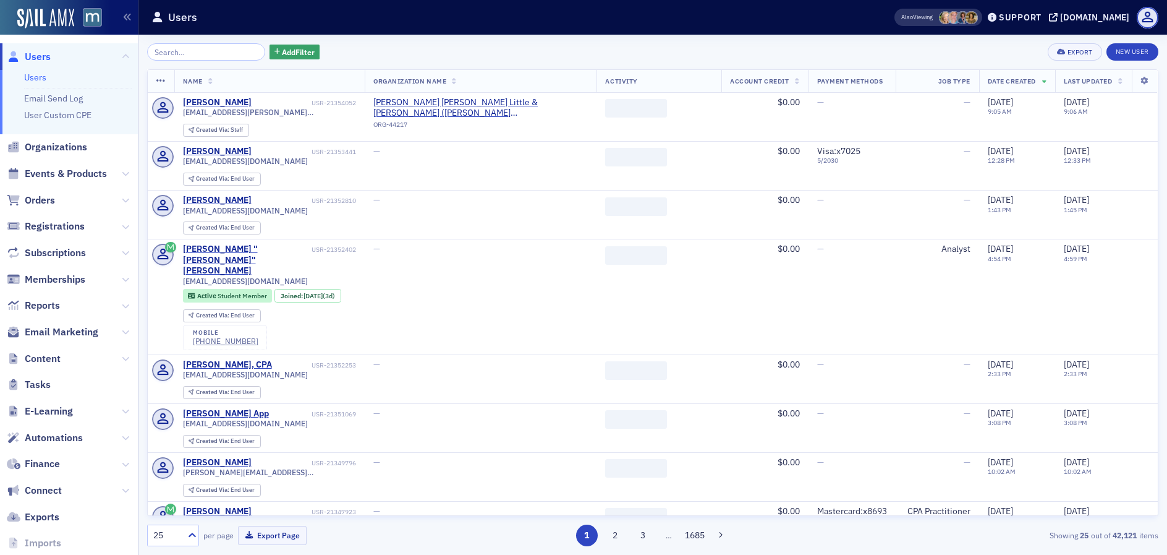
click at [222, 53] on input "search" at bounding box center [206, 51] width 118 height 17
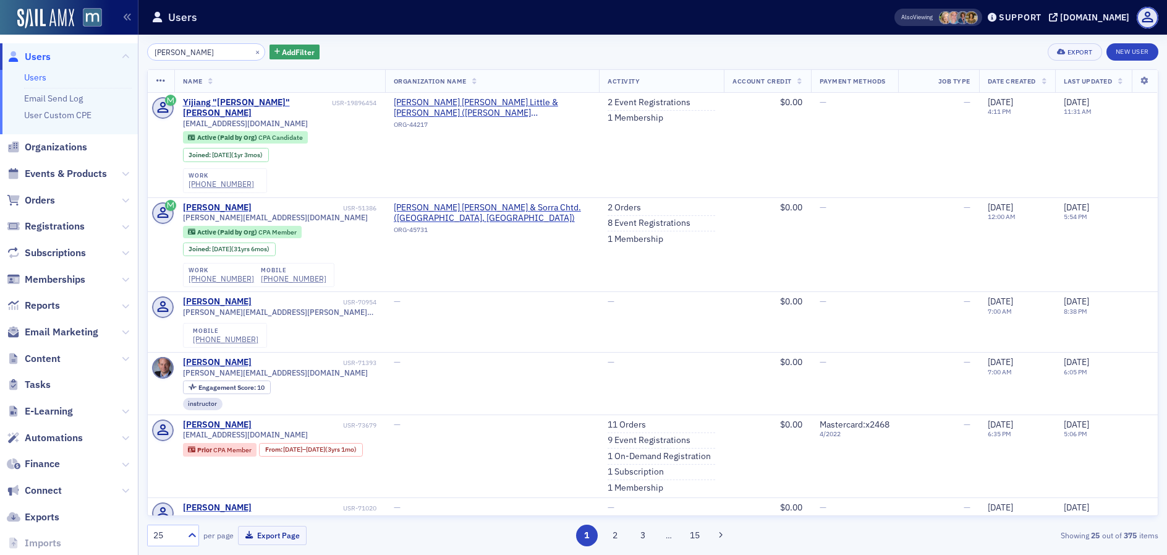
type input "Jeff Shen"
click at [252, 52] on button "×" at bounding box center [257, 51] width 11 height 11
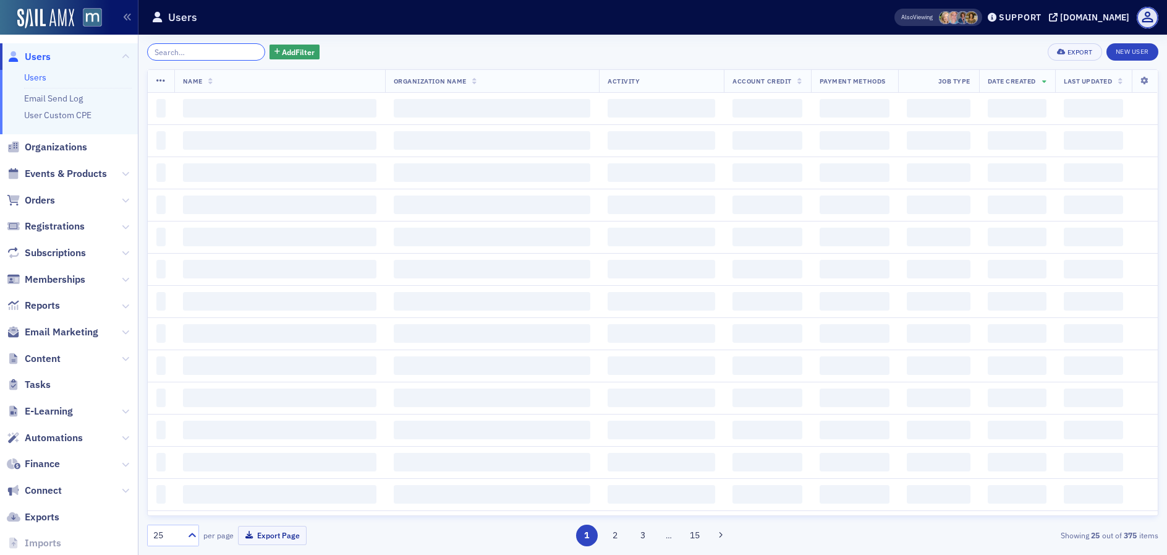
click at [230, 51] on input "search" at bounding box center [206, 51] width 118 height 17
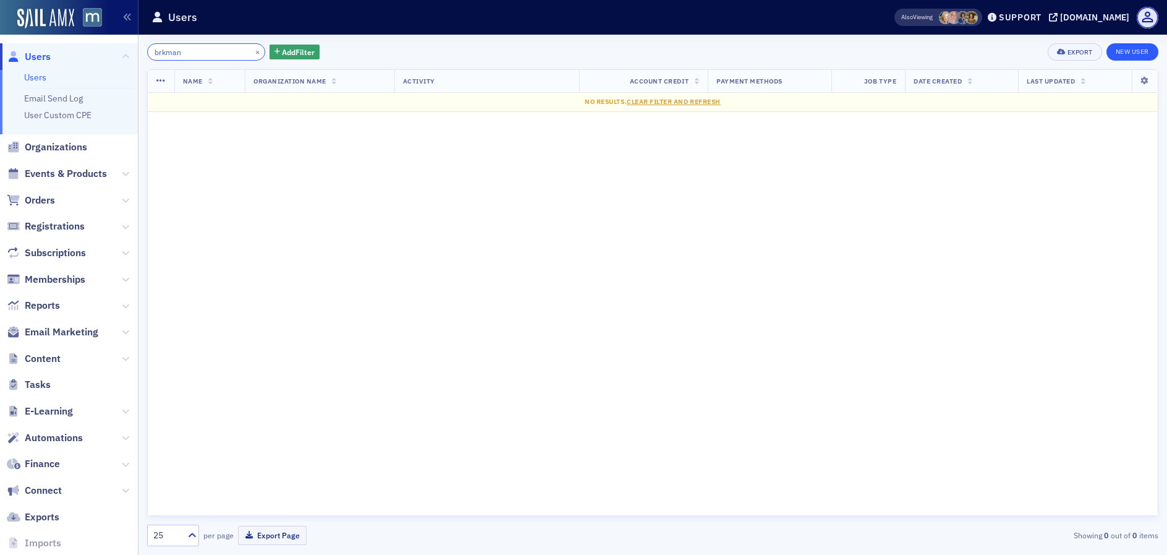
type input "brkman"
click at [1128, 52] on link "New User" at bounding box center [1133, 51] width 52 height 17
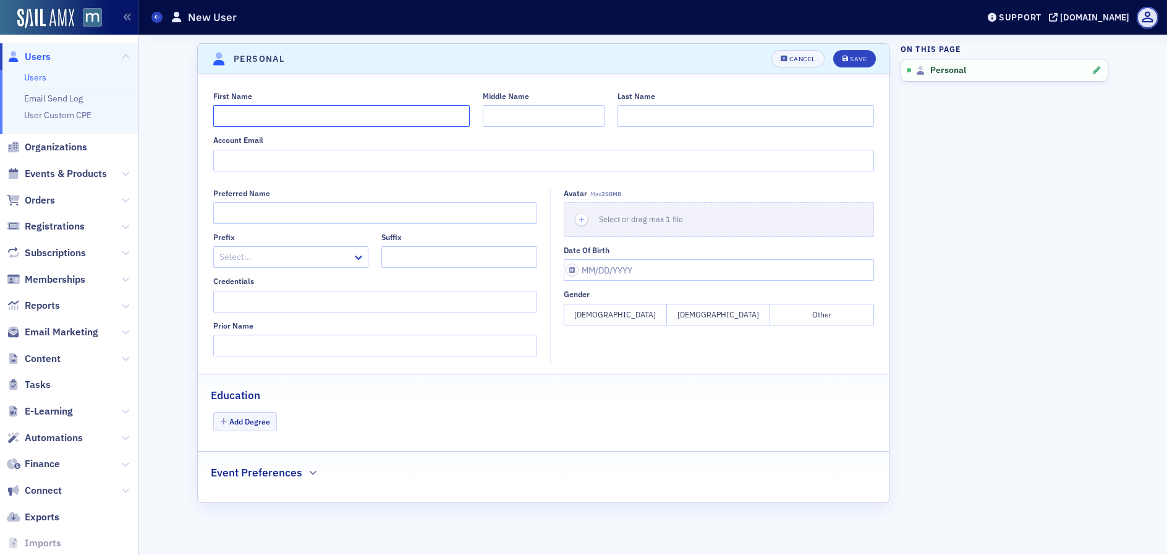
click at [234, 126] on input "First Name" at bounding box center [341, 116] width 257 height 22
type input "Hailey"
type input "Burkman"
click at [247, 150] on input "Account Email" at bounding box center [543, 161] width 661 height 22
paste input "[EMAIL_ADDRESS][DOMAIN_NAME]"
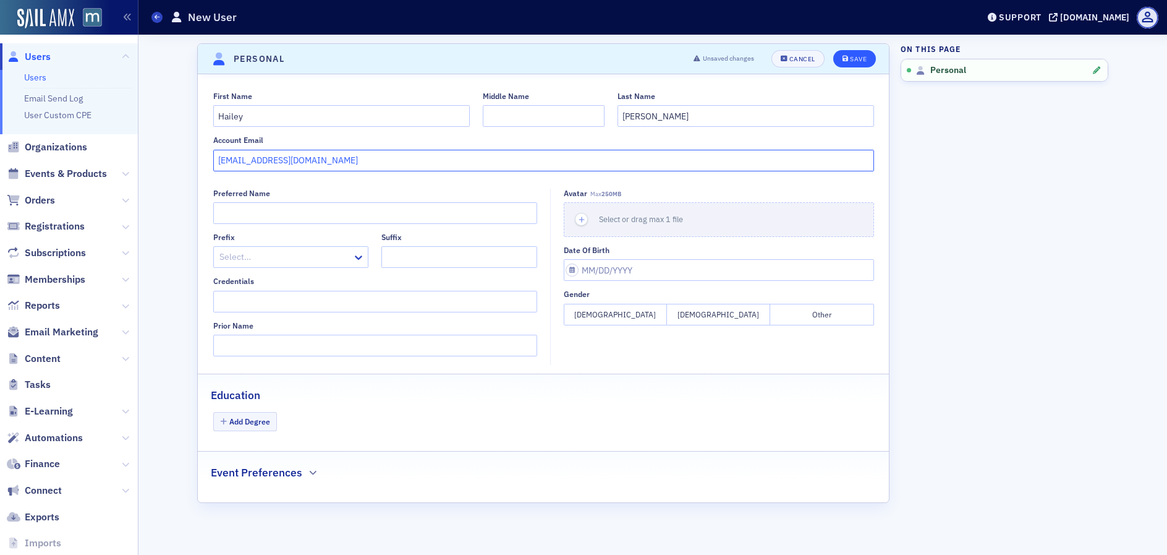
type input "[EMAIL_ADDRESS][DOMAIN_NAME]"
click at [842, 54] on button "Save" at bounding box center [854, 58] width 43 height 17
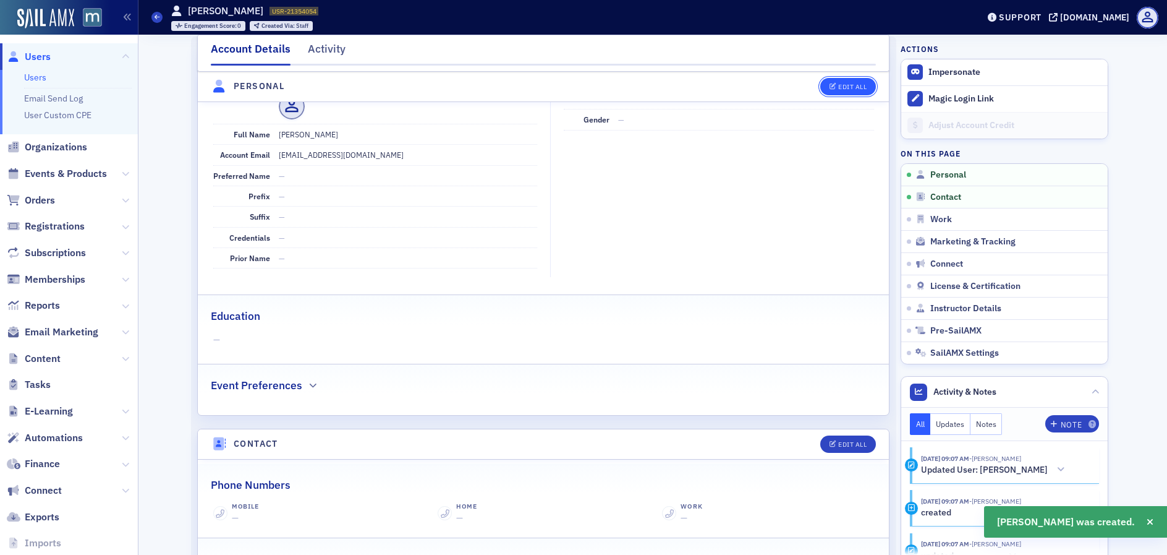
click at [843, 87] on div "Edit All" at bounding box center [852, 86] width 28 height 7
select select "US"
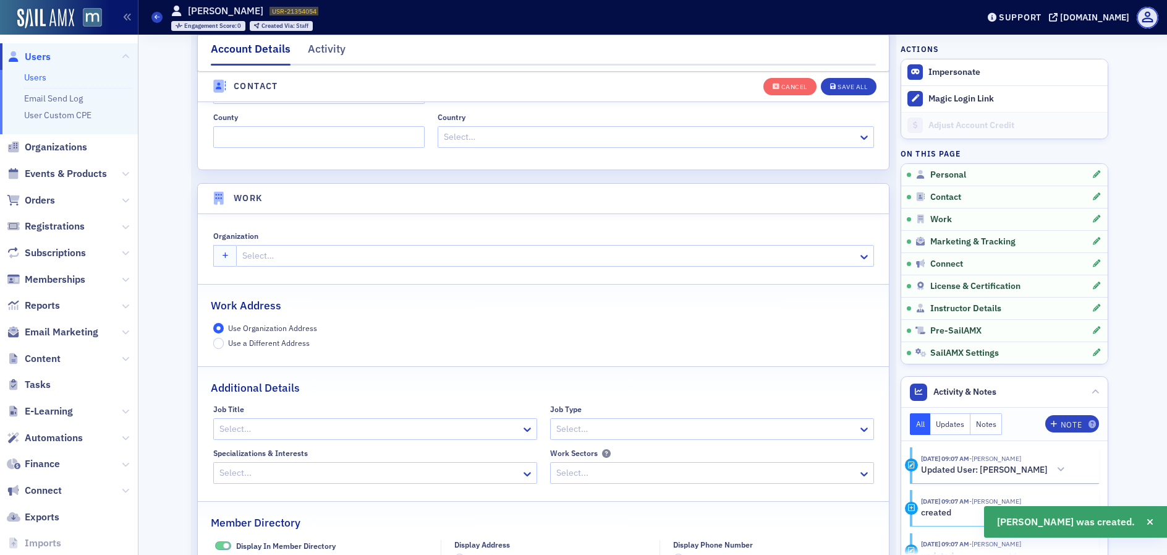
scroll to position [906, 0]
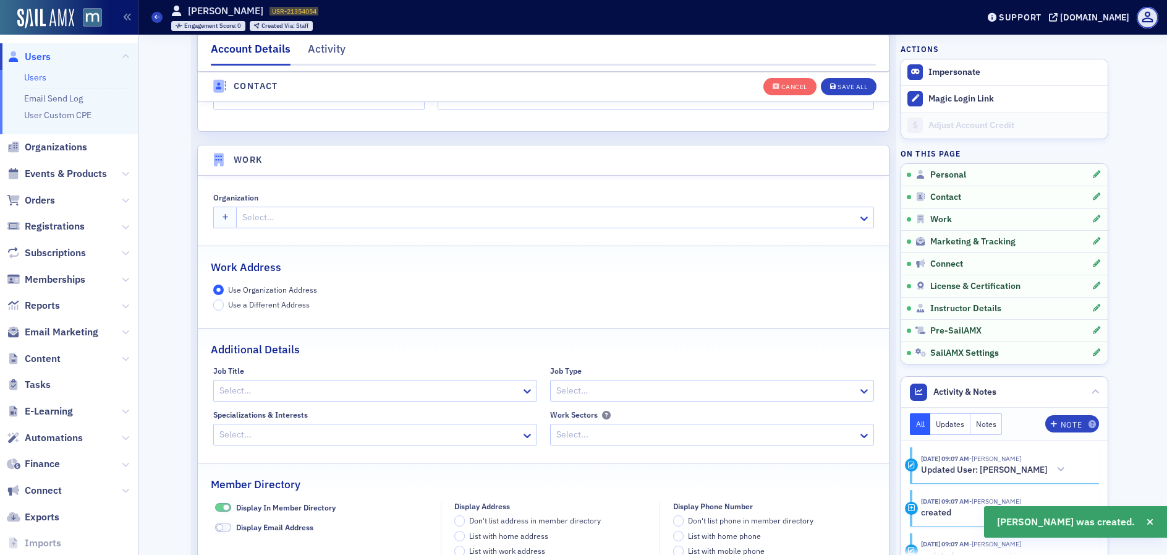
click at [287, 220] on div at bounding box center [548, 217] width 615 height 15
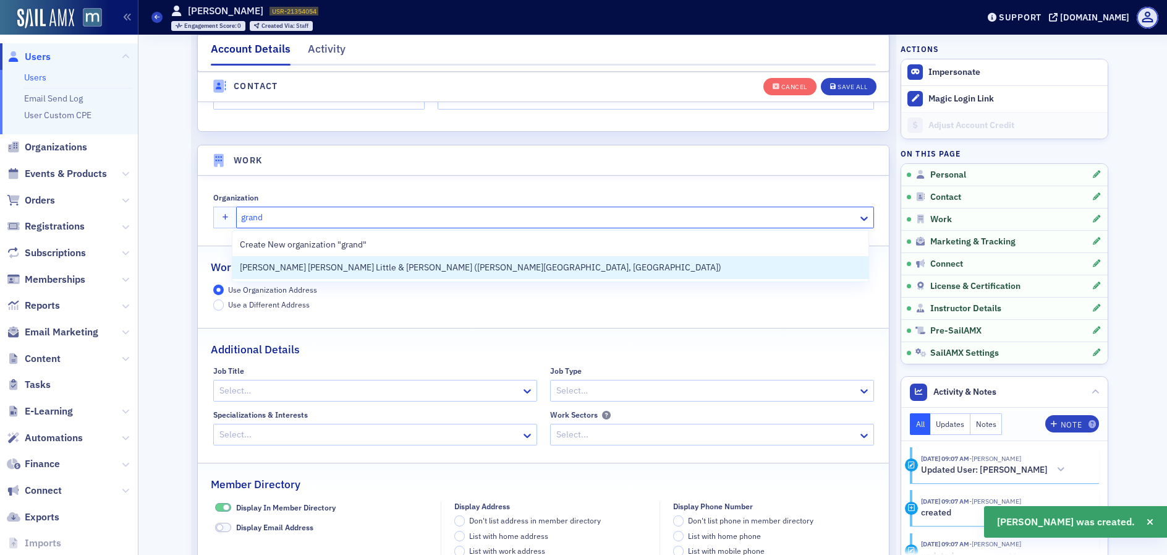
type input "grandi"
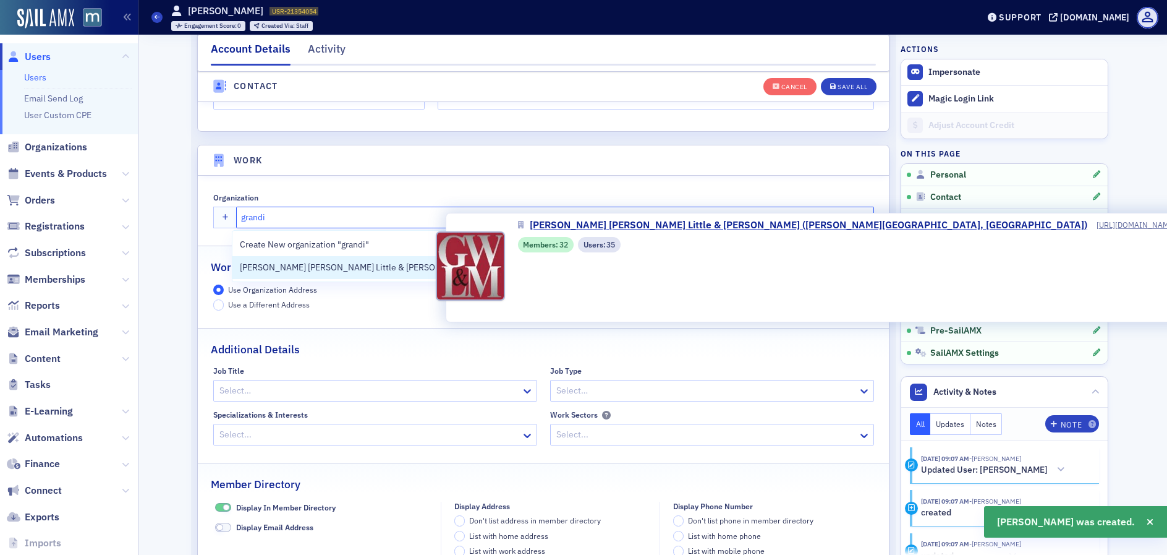
click at [338, 263] on span "[PERSON_NAME] [PERSON_NAME] Little & [PERSON_NAME] ([PERSON_NAME][GEOGRAPHIC_DA…" at bounding box center [481, 267] width 482 height 13
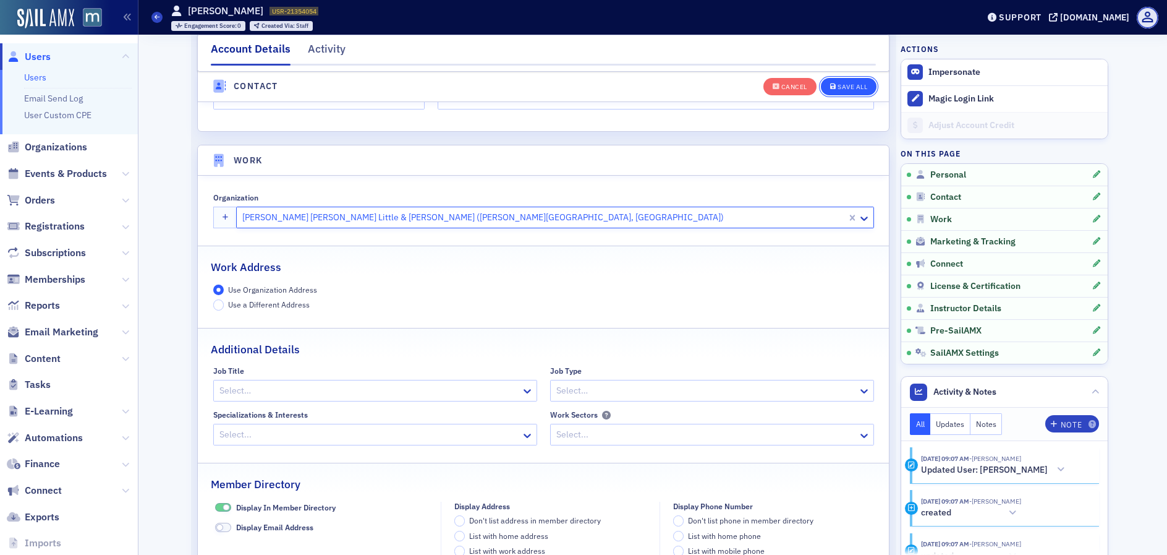
click at [845, 80] on button "Save All" at bounding box center [849, 85] width 56 height 17
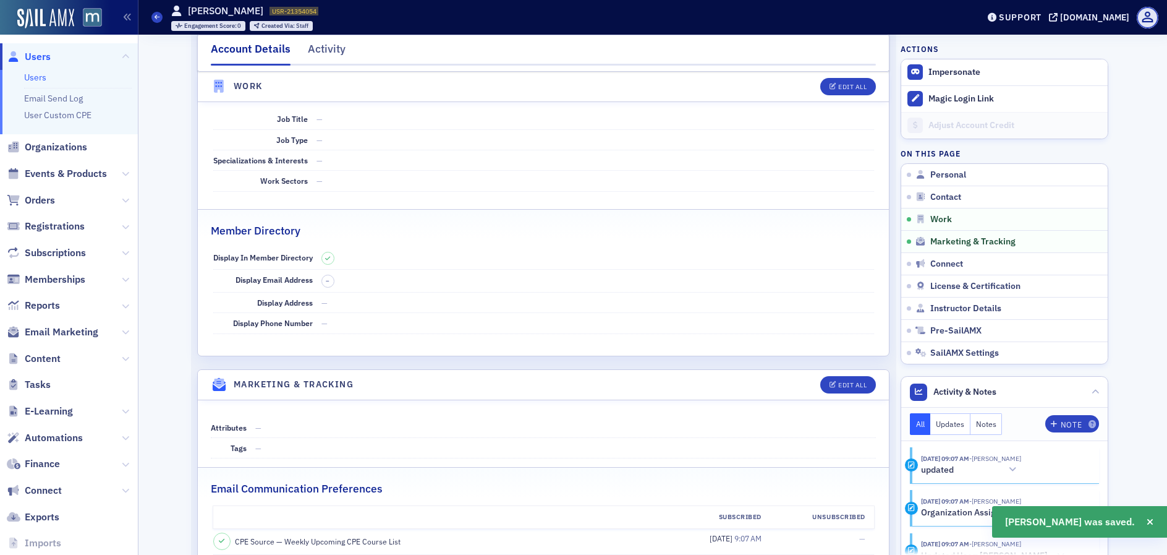
click at [35, 56] on span "Users" at bounding box center [38, 57] width 26 height 14
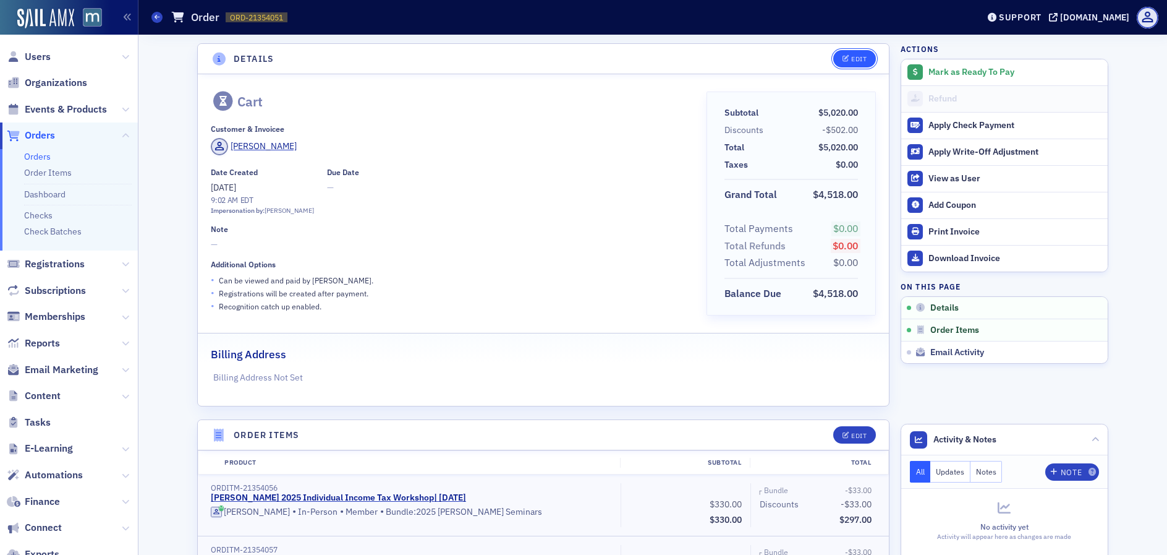
click at [854, 61] on div "Edit" at bounding box center [858, 59] width 15 height 7
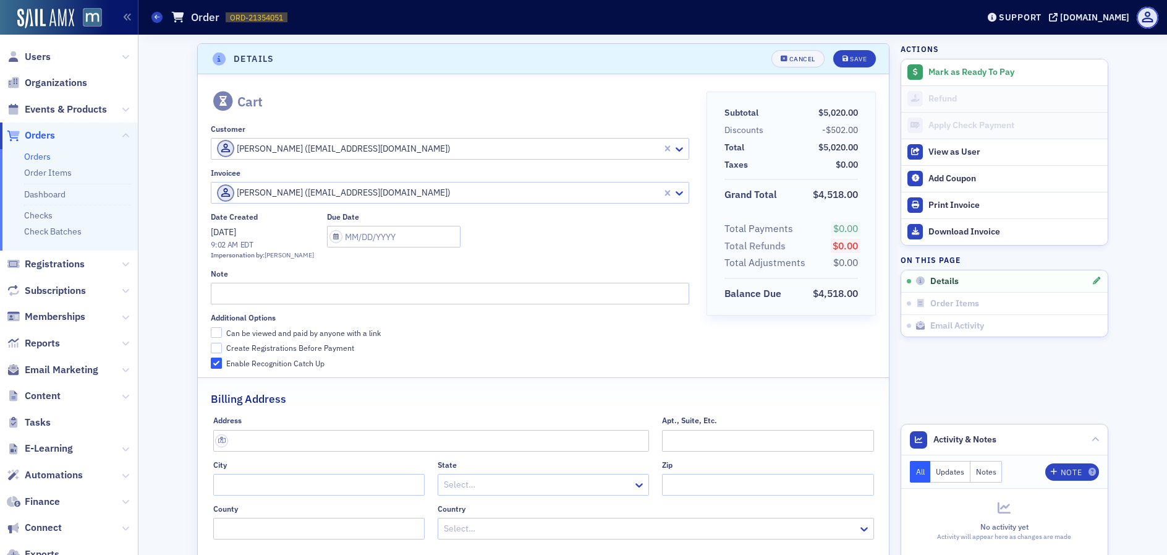
scroll to position [2, 0]
click at [213, 328] on input "Can be viewed and paid by anyone with a link" at bounding box center [216, 330] width 11 height 11
checkbox input "true"
click at [853, 56] on div "Save" at bounding box center [858, 56] width 17 height 7
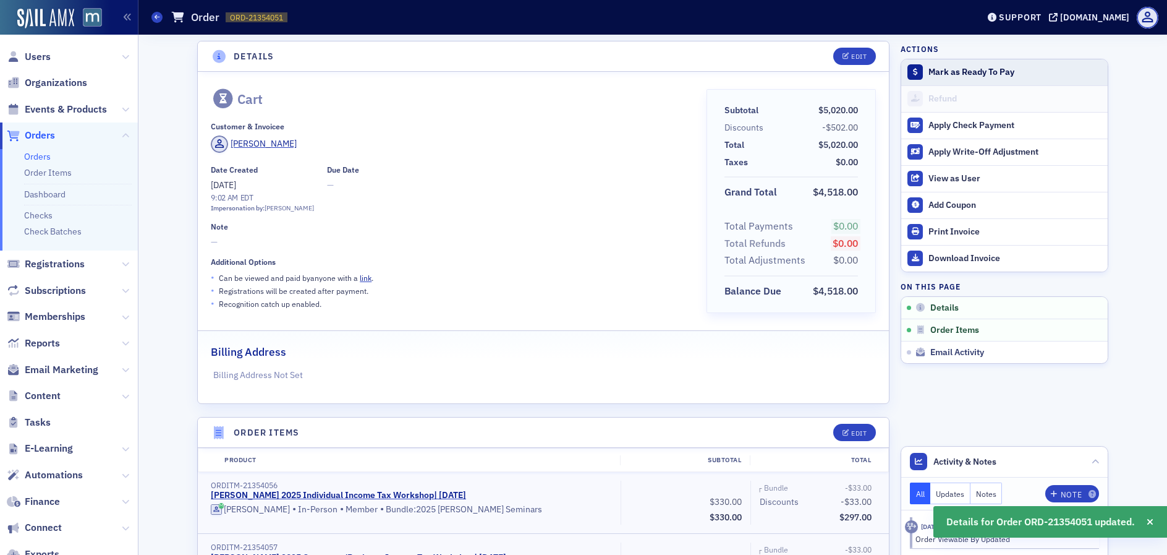
click at [929, 67] on div "Mark as Ready To Pay" at bounding box center [1015, 72] width 173 height 11
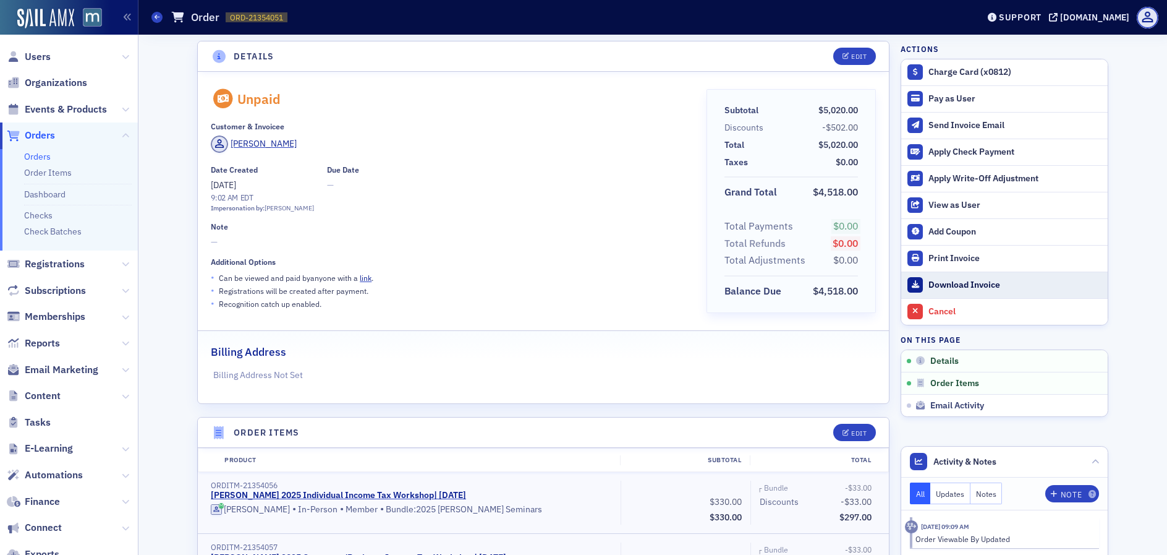
click at [970, 287] on div "Download Invoice" at bounding box center [1015, 284] width 173 height 11
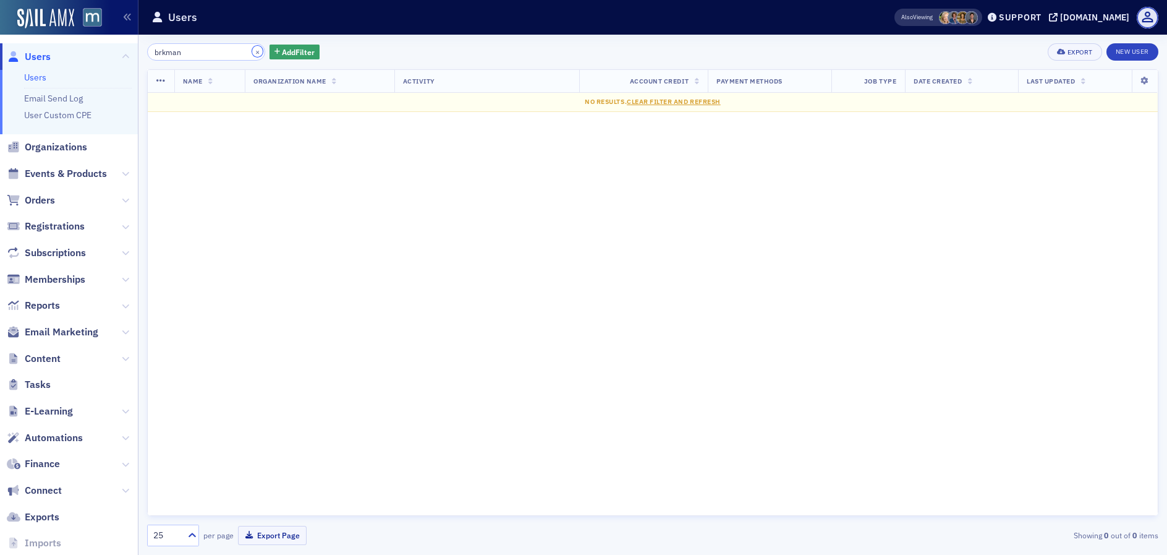
drag, startPoint x: 241, startPoint y: 49, endPoint x: 234, endPoint y: 51, distance: 7.0
click at [252, 49] on button "×" at bounding box center [257, 51] width 11 height 11
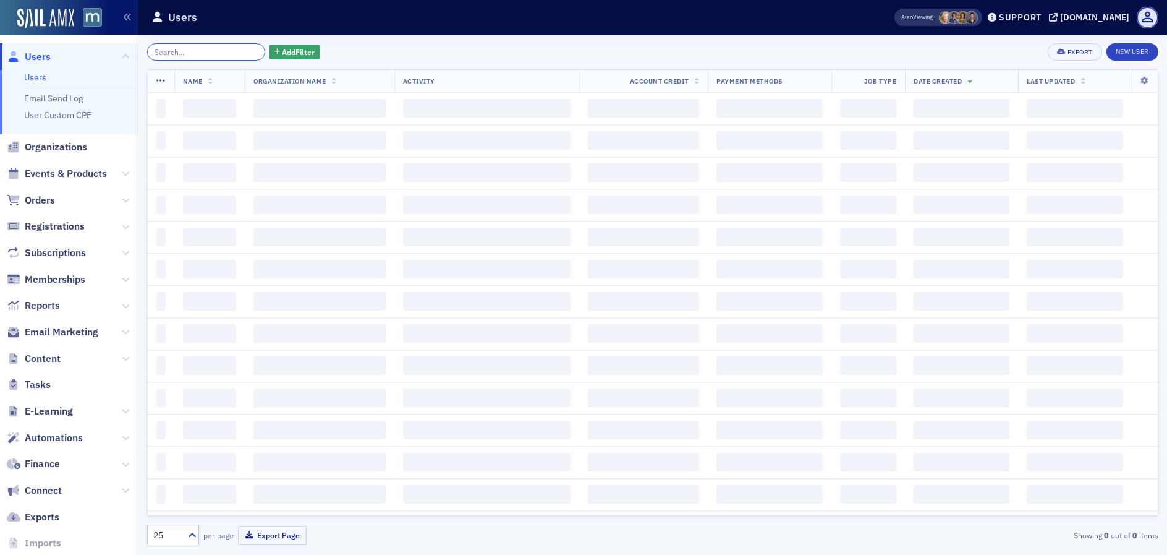
click at [222, 53] on input "search" at bounding box center [206, 51] width 118 height 17
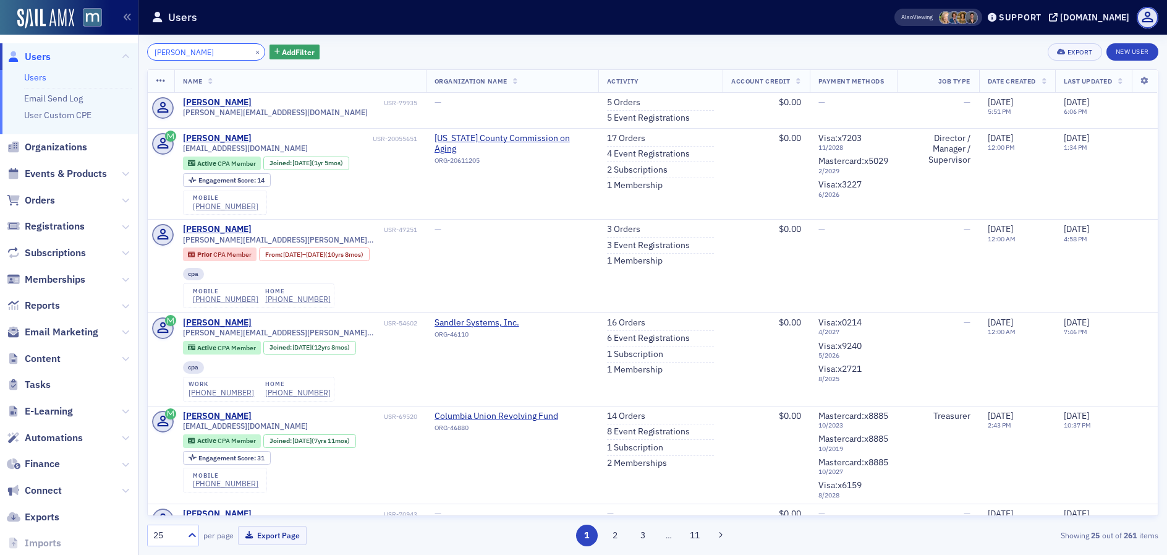
type input "[PERSON_NAME]"
